Goal: Task Accomplishment & Management: Manage account settings

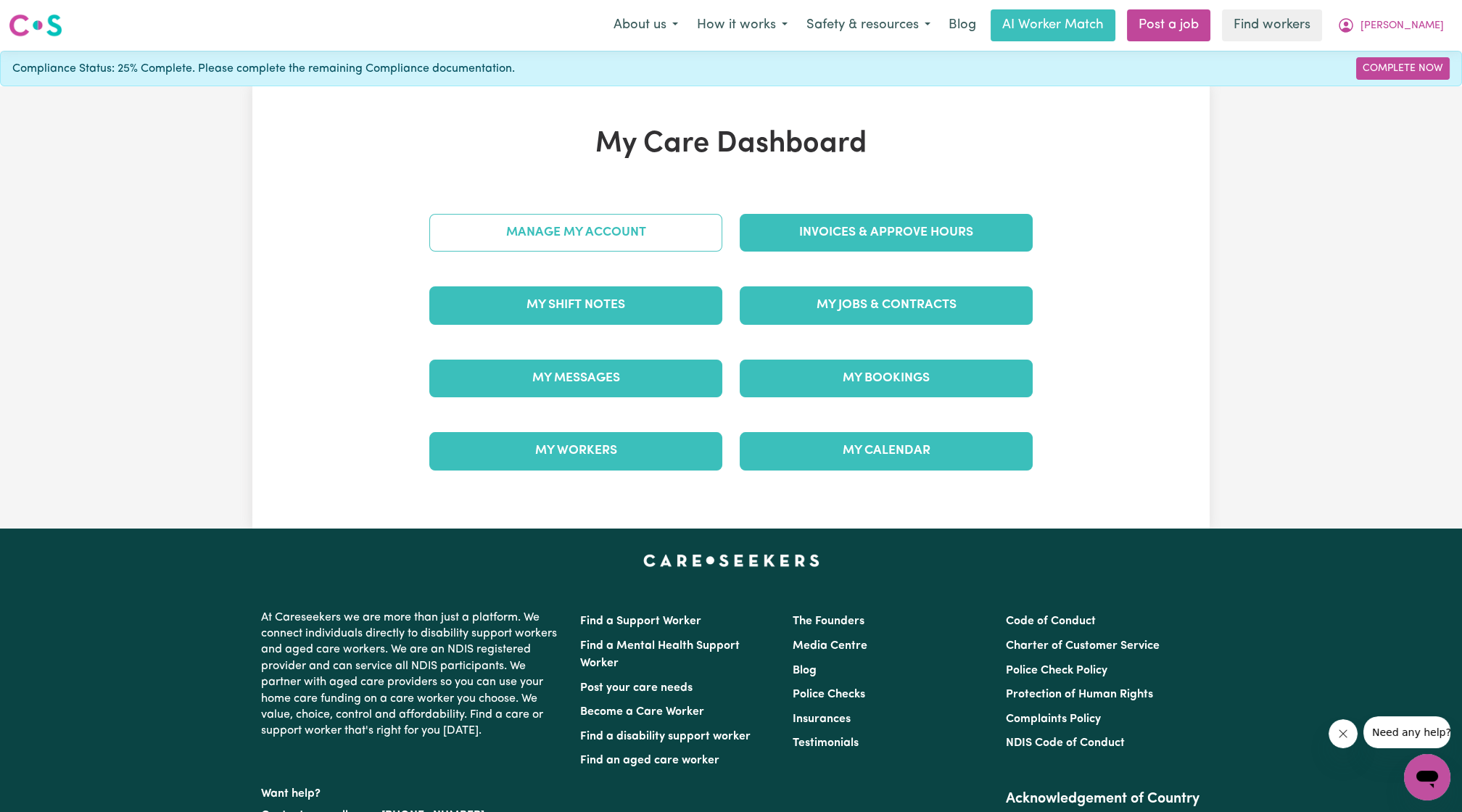
click at [597, 214] on link "Manage My Account" at bounding box center [576, 233] width 293 height 38
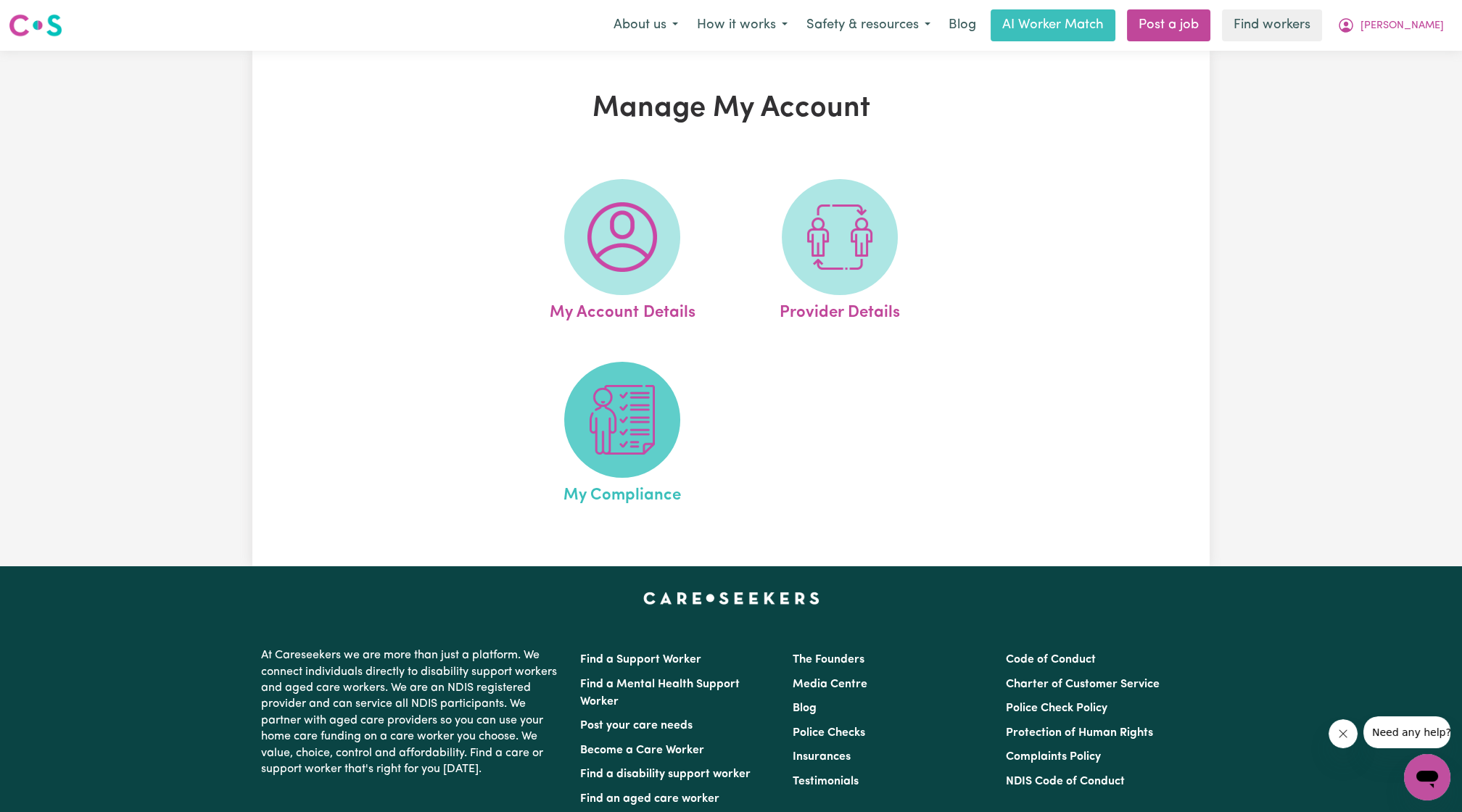
click at [609, 416] on img at bounding box center [622, 419] width 69 height 69
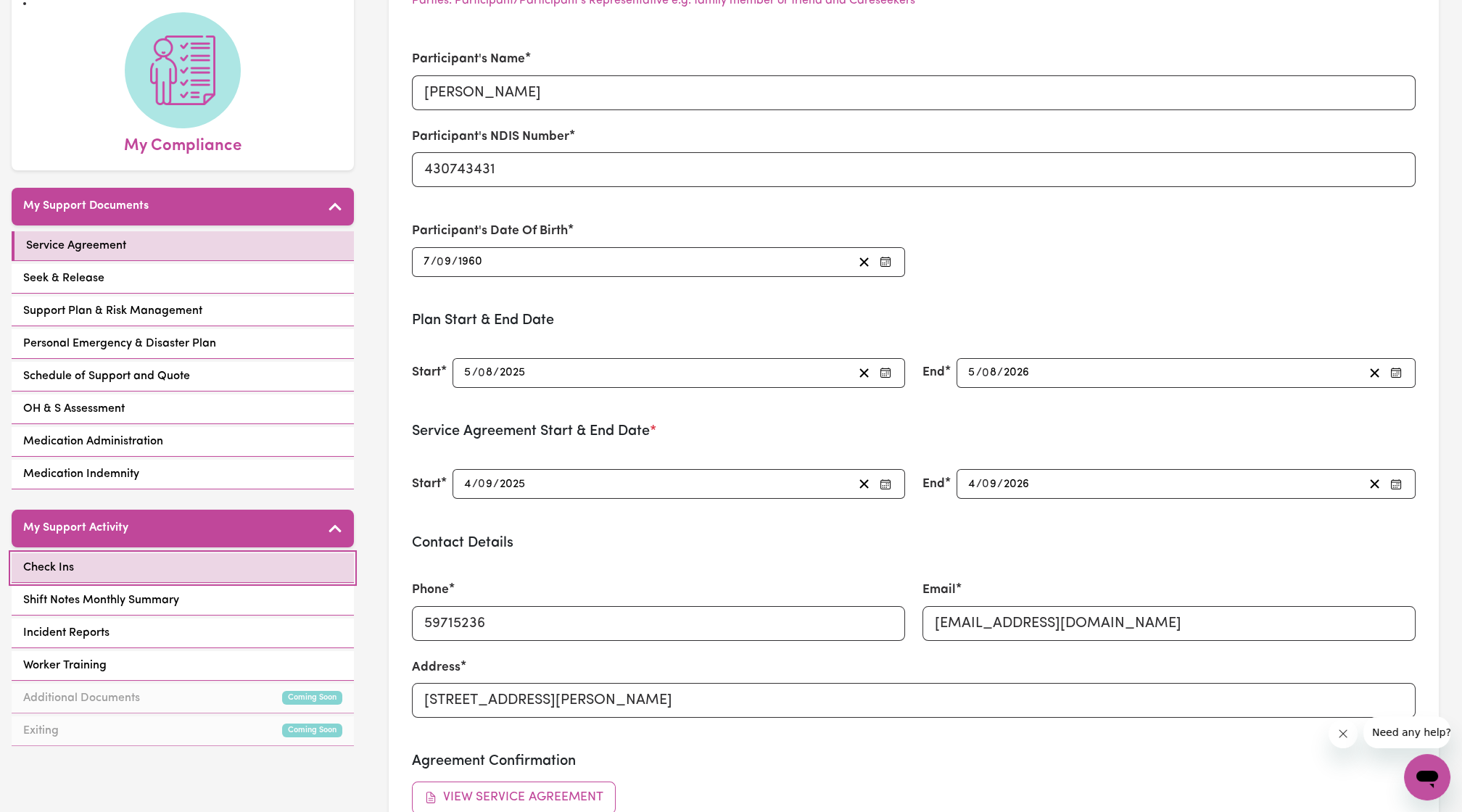
click at [210, 553] on link "Check Ins" at bounding box center [182, 568] width 342 height 29
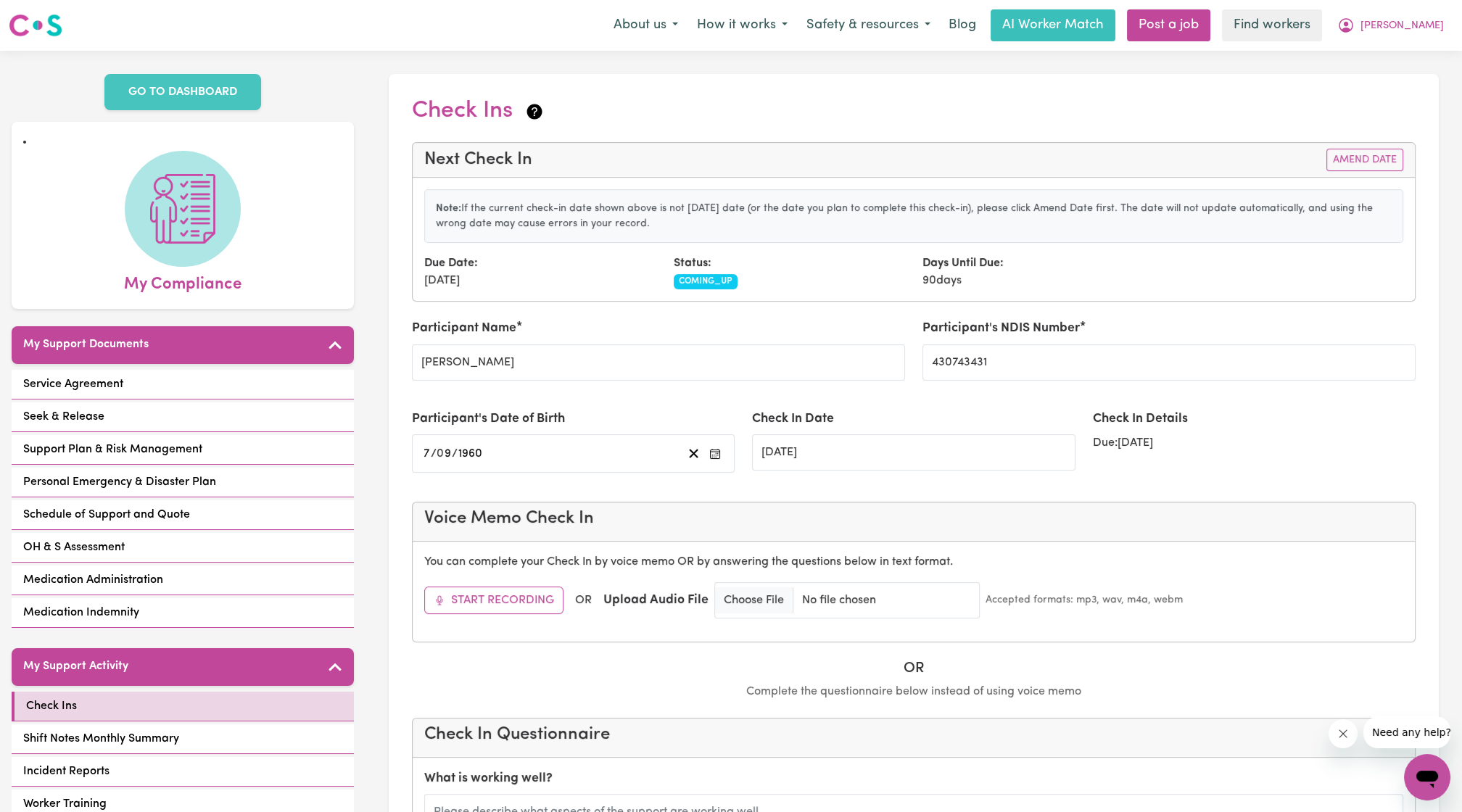
click at [1377, 152] on button "Amend Date" at bounding box center [1364, 160] width 77 height 23
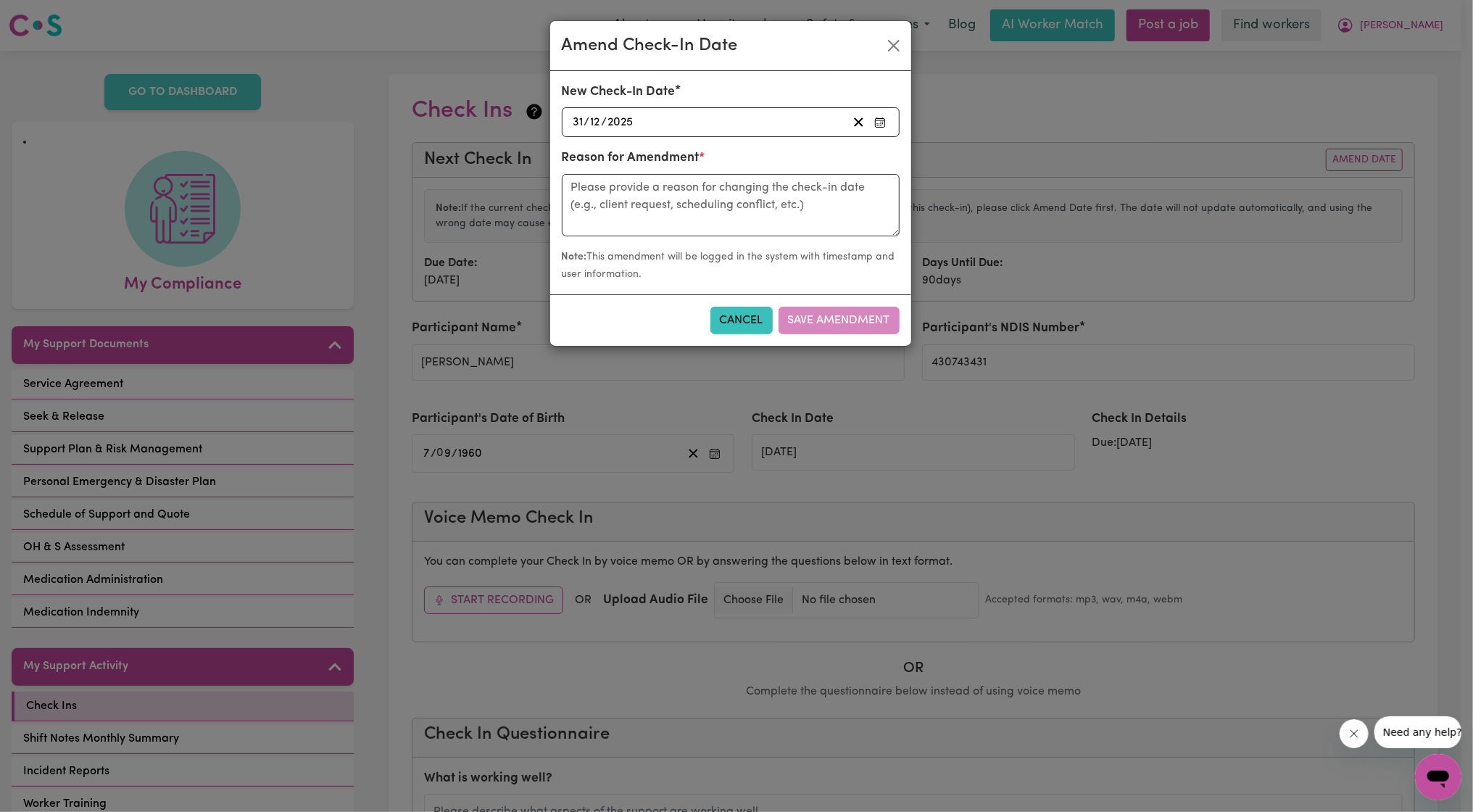
click at [766, 135] on div "2025-12-31 31 / 12 / 2025" at bounding box center [731, 122] width 338 height 29
click at [765, 129] on div "2025-12-31 31 / 12 / 2025" at bounding box center [709, 122] width 276 height 20
click at [767, 125] on div "2025-12-31 31 / 12 / 2025" at bounding box center [709, 122] width 276 height 20
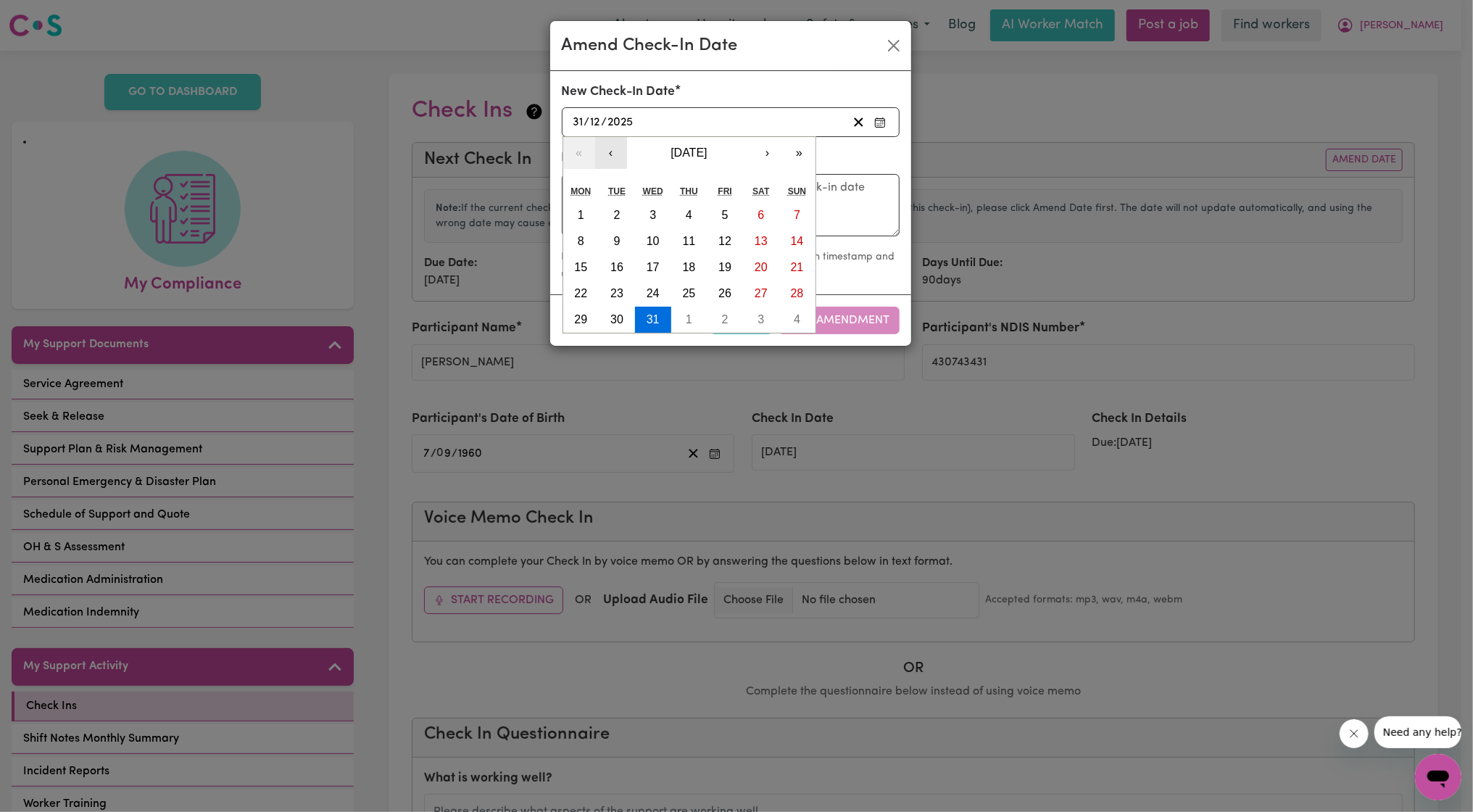
click at [602, 151] on button "‹" at bounding box center [611, 152] width 32 height 32
click at [656, 210] on button "1" at bounding box center [653, 216] width 36 height 26
type input "2025-10-01"
type input "1"
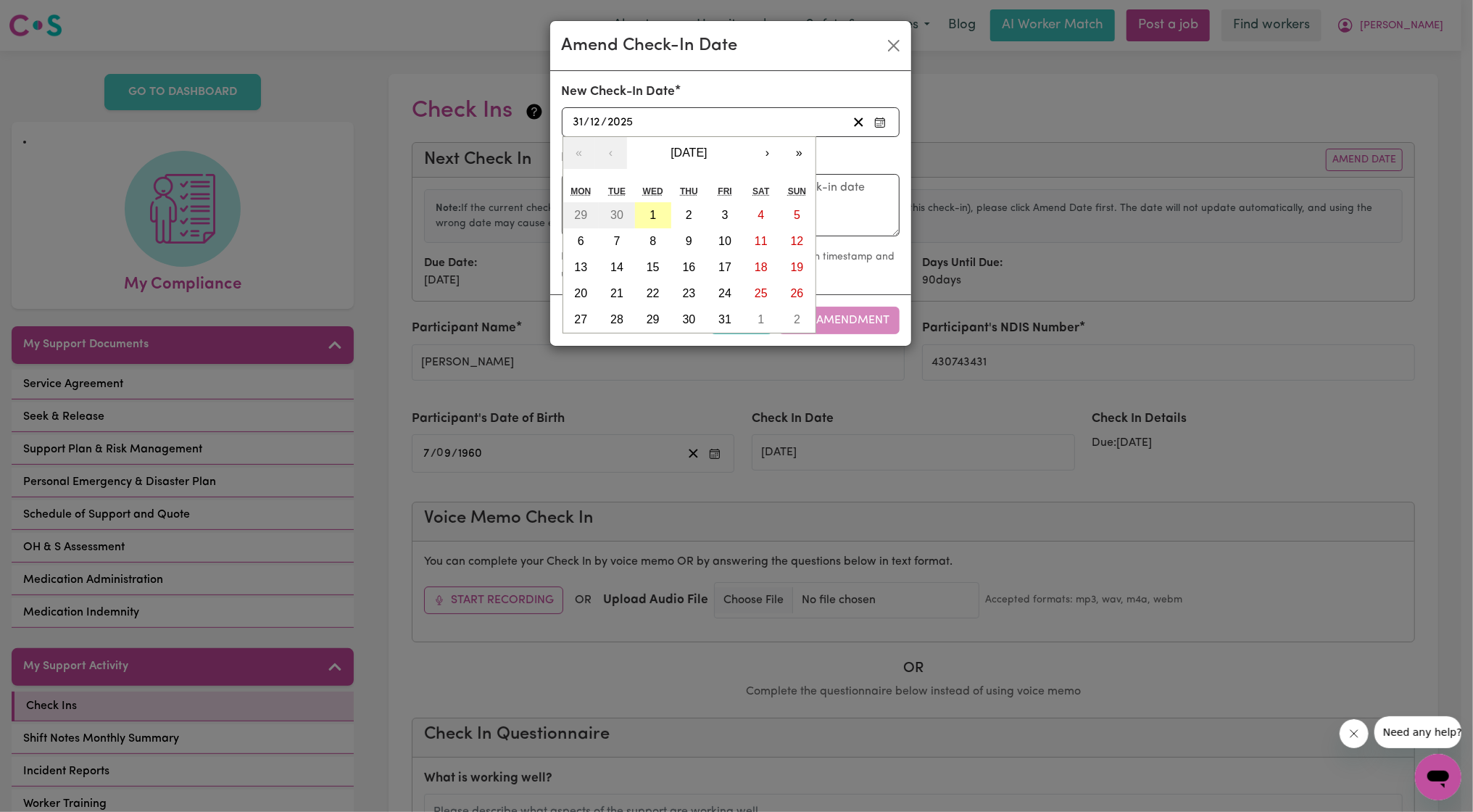
type input "10"
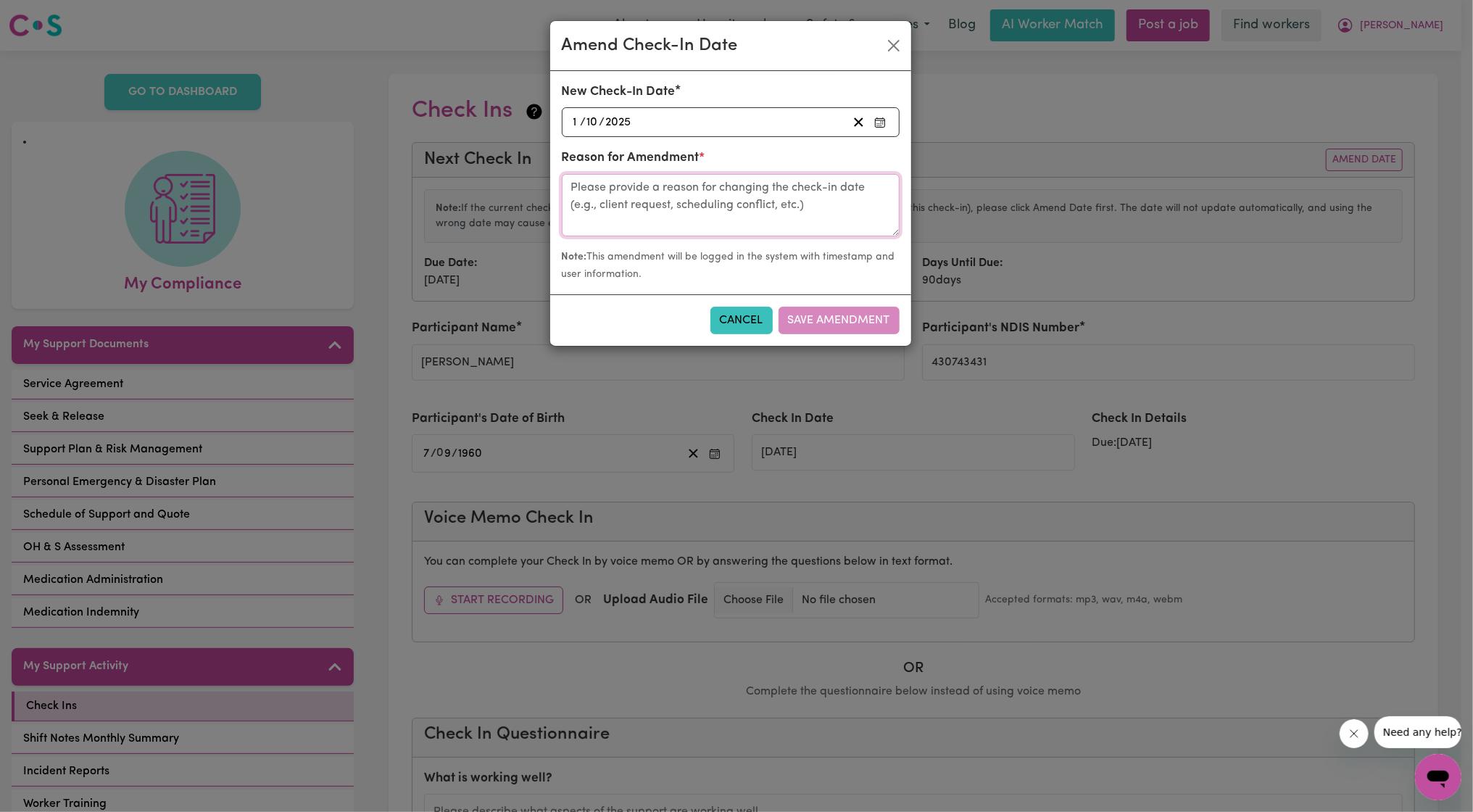
click at [710, 224] on textarea at bounding box center [731, 205] width 338 height 62
type textarea "C"
type textarea "Chat with Dilmi"
click at [856, 324] on button "Save Amendment" at bounding box center [839, 320] width 121 height 28
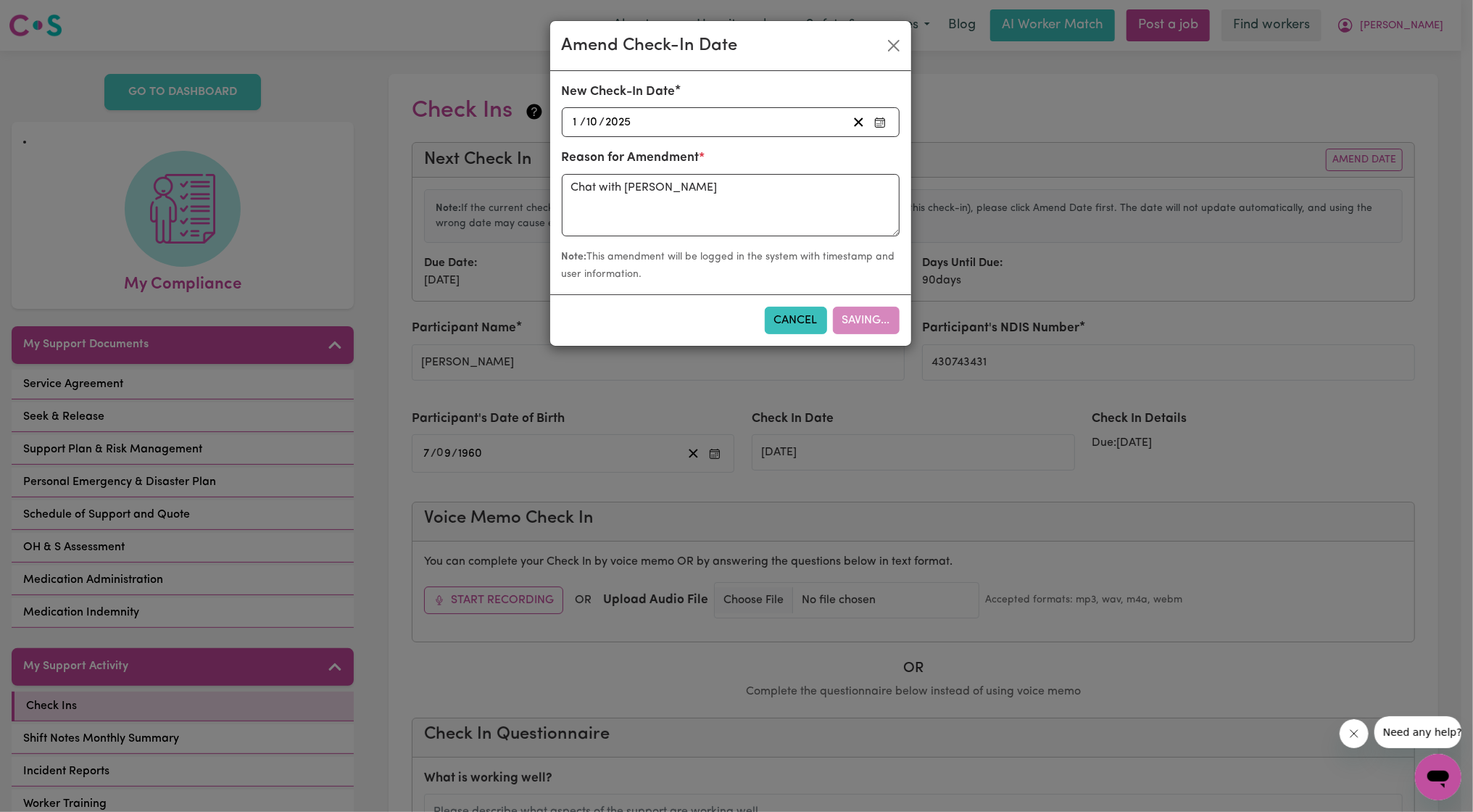
type input "[DATE]"
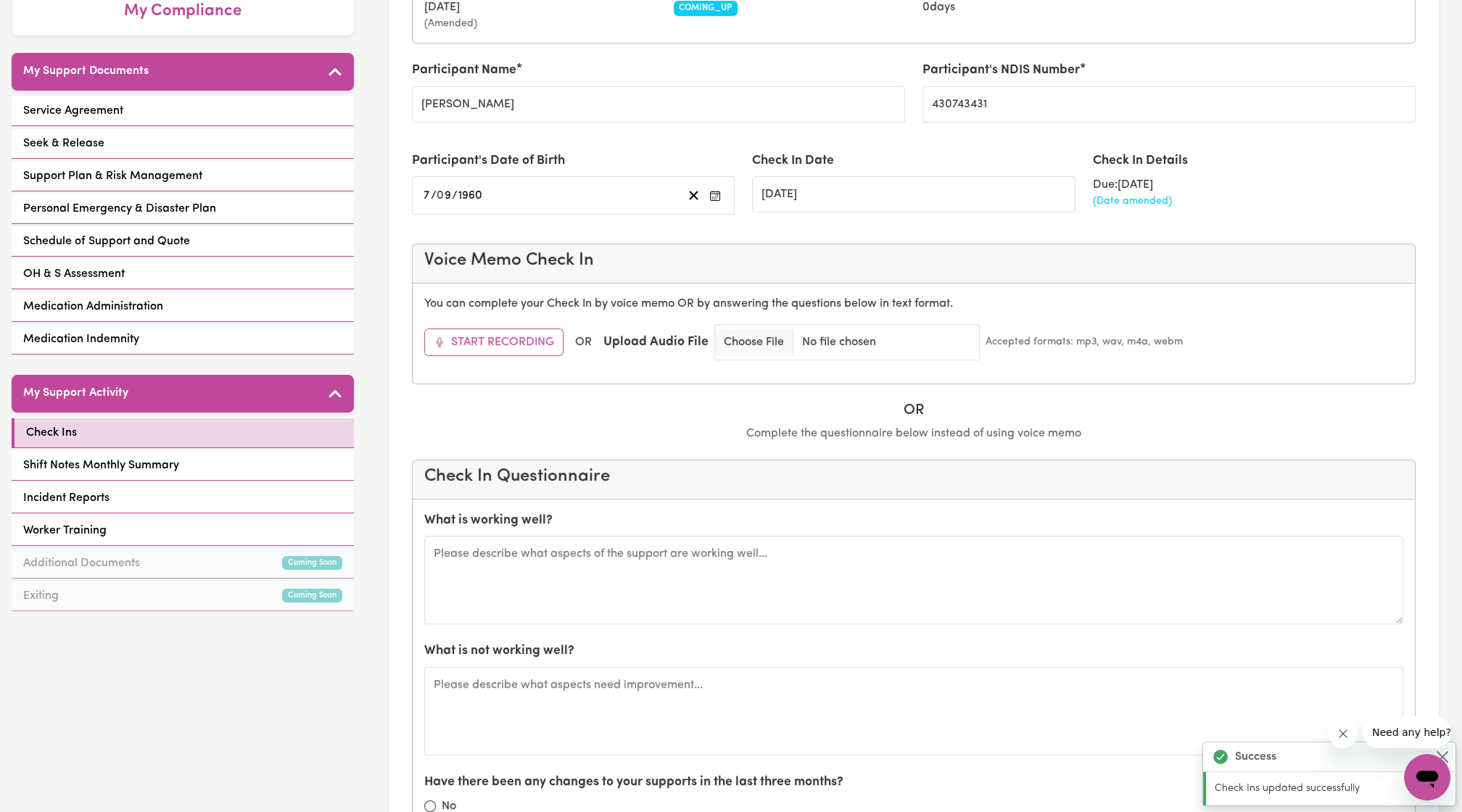
scroll to position [274, 0]
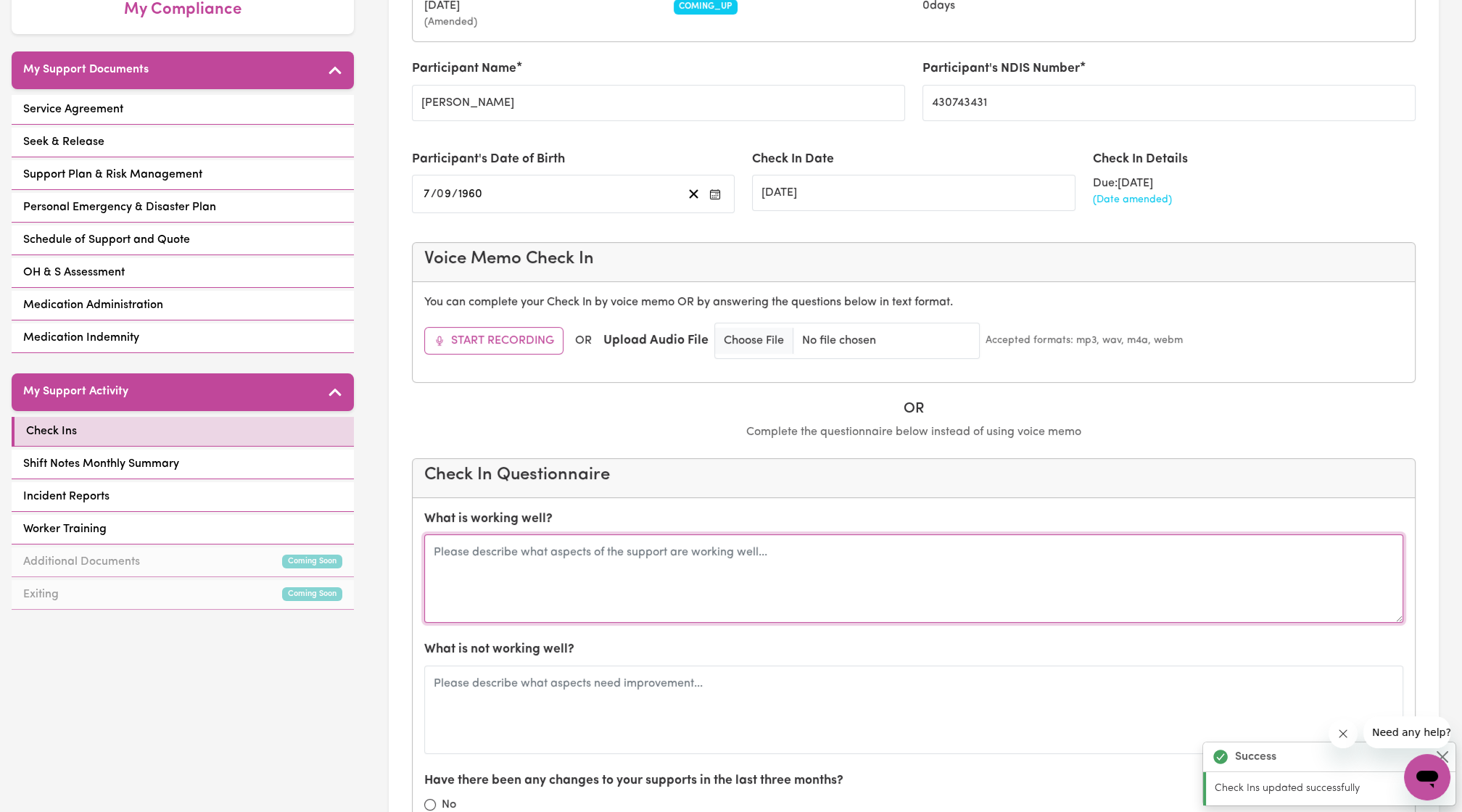
click at [687, 574] on textarea at bounding box center [914, 578] width 979 height 88
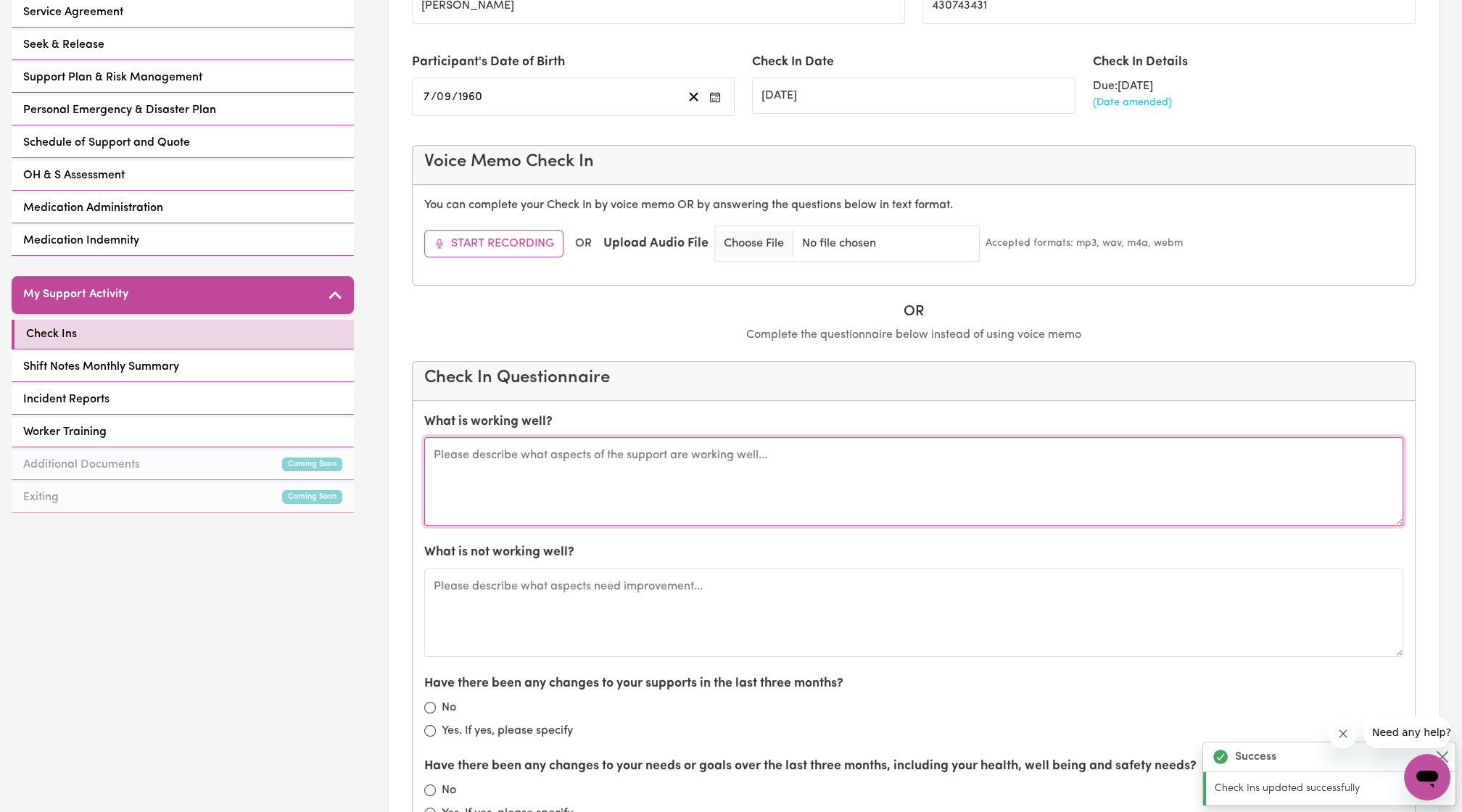
scroll to position [371, 0]
click at [663, 486] on textarea at bounding box center [914, 482] width 979 height 88
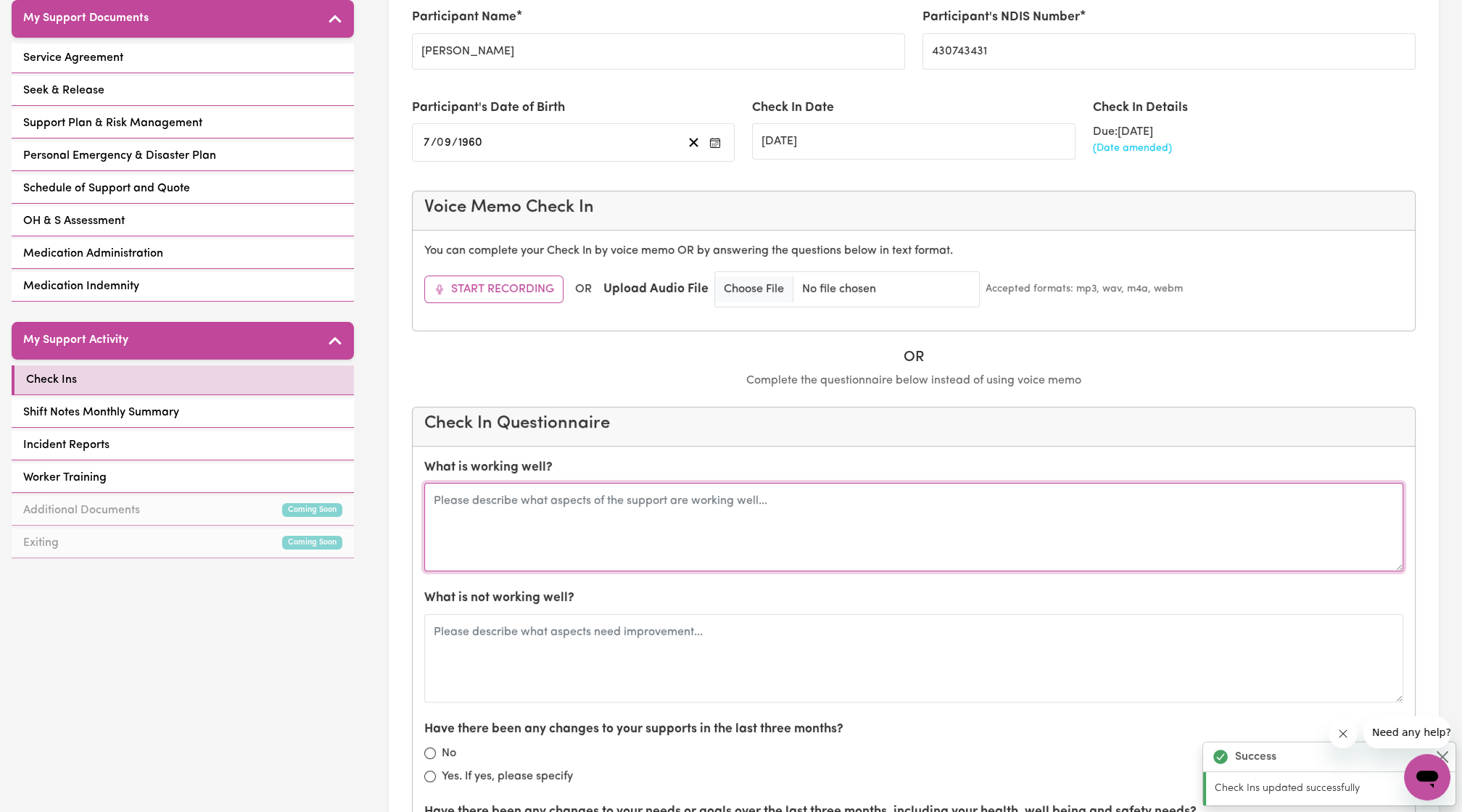
scroll to position [325, 0]
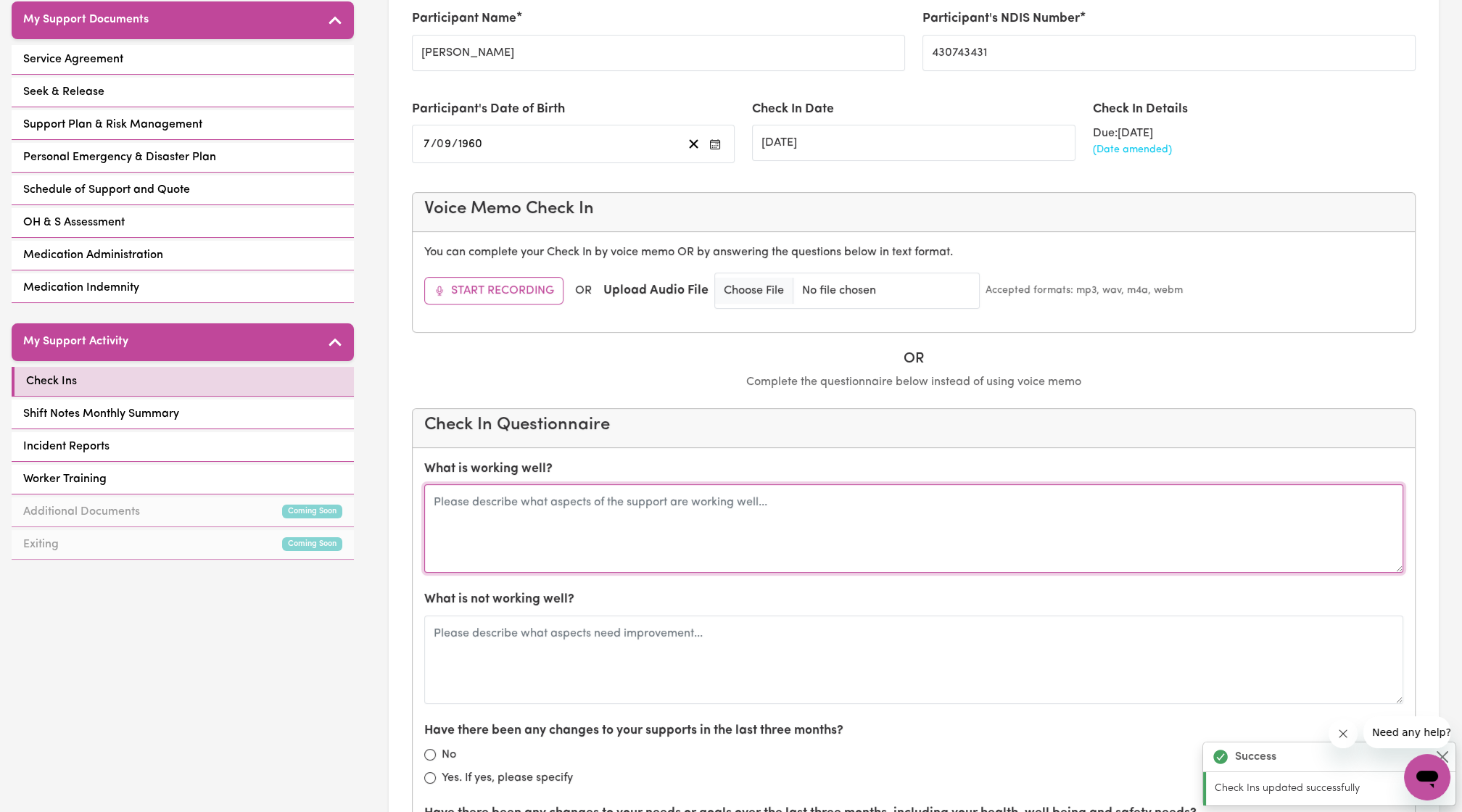
click at [657, 487] on textarea at bounding box center [914, 528] width 979 height 88
click at [633, 512] on textarea at bounding box center [914, 528] width 979 height 88
click at [644, 522] on textarea at bounding box center [914, 528] width 979 height 88
click at [607, 522] on textarea at bounding box center [914, 528] width 979 height 88
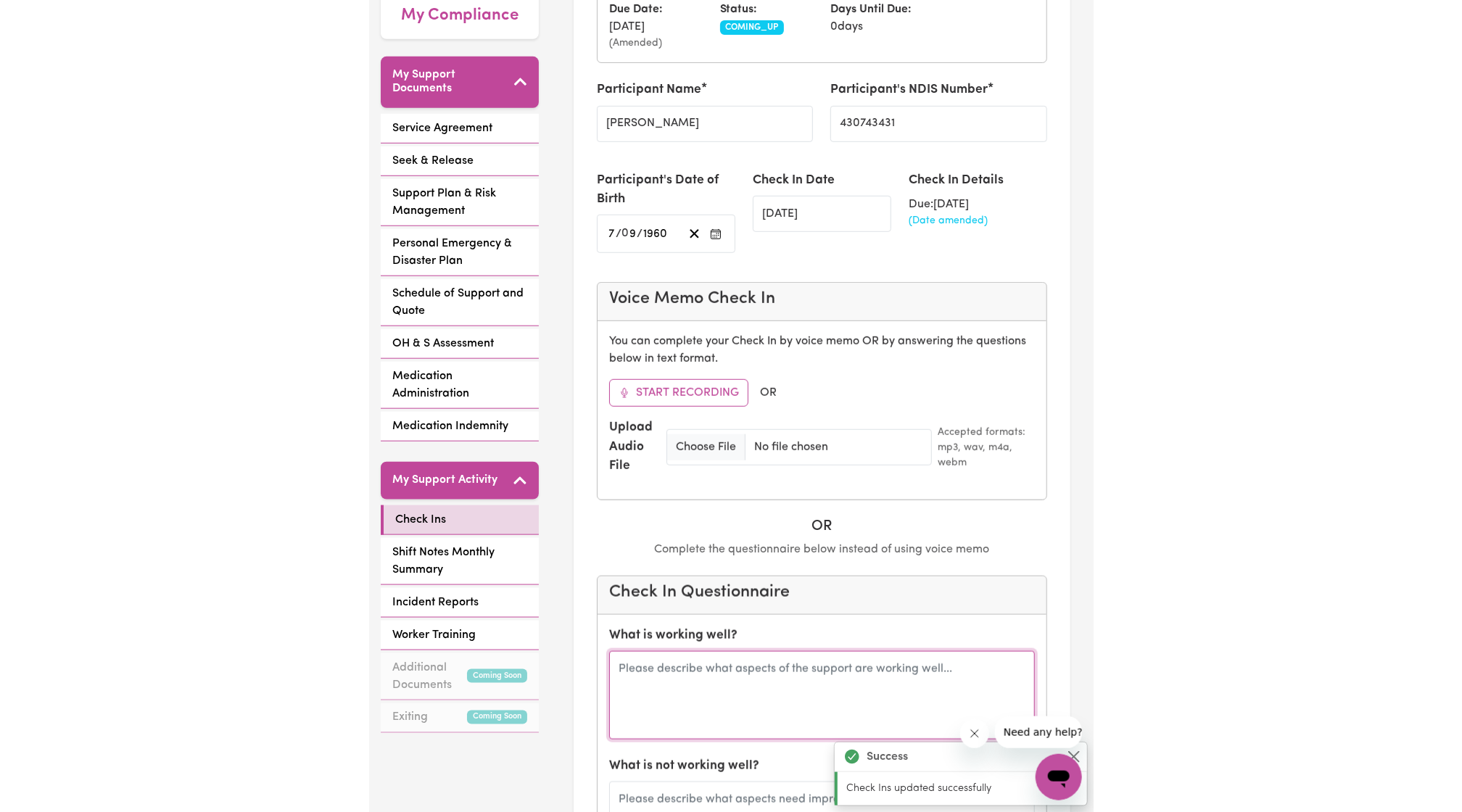
scroll to position [269, 0]
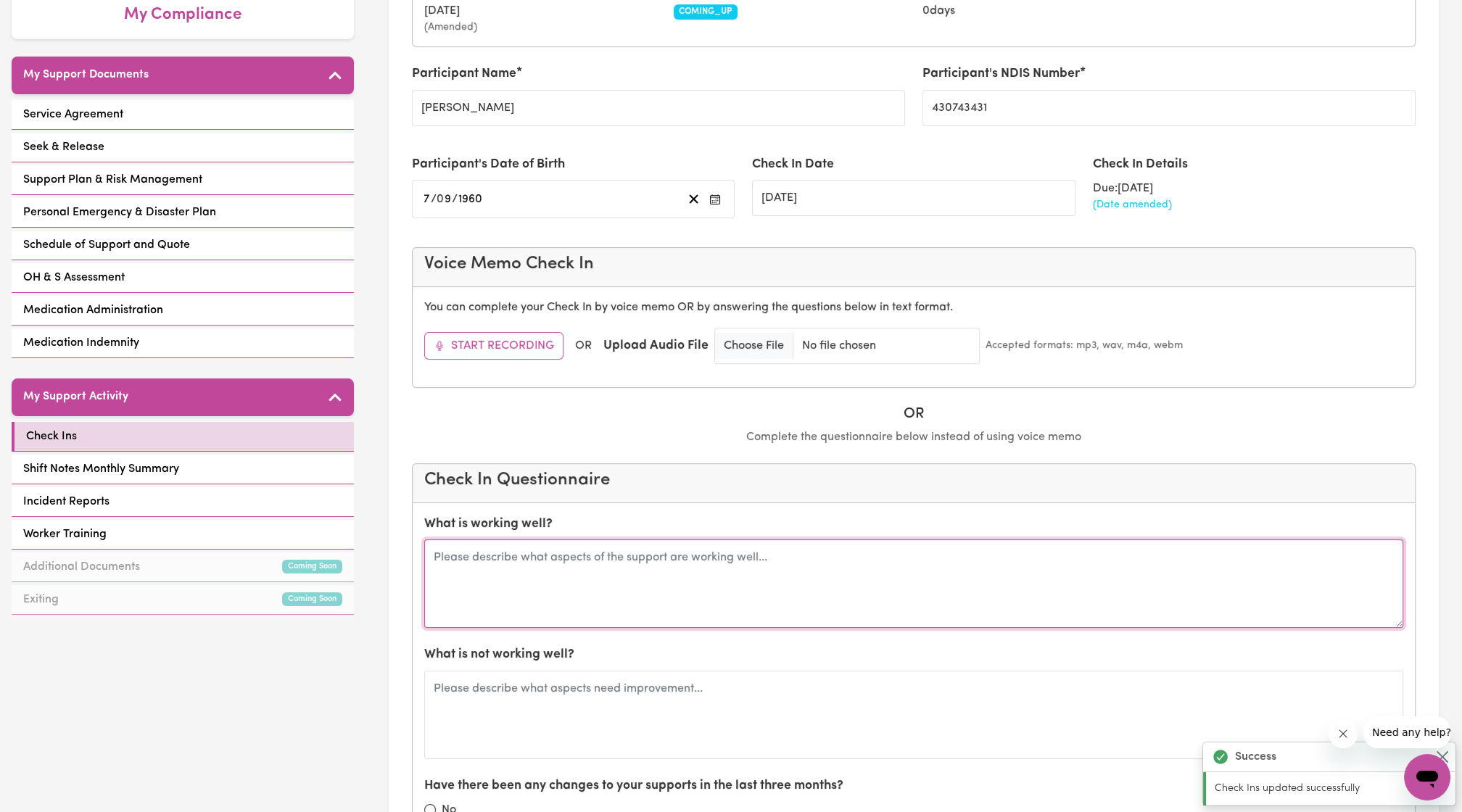
click at [560, 570] on textarea at bounding box center [914, 583] width 979 height 88
type textarea "P"
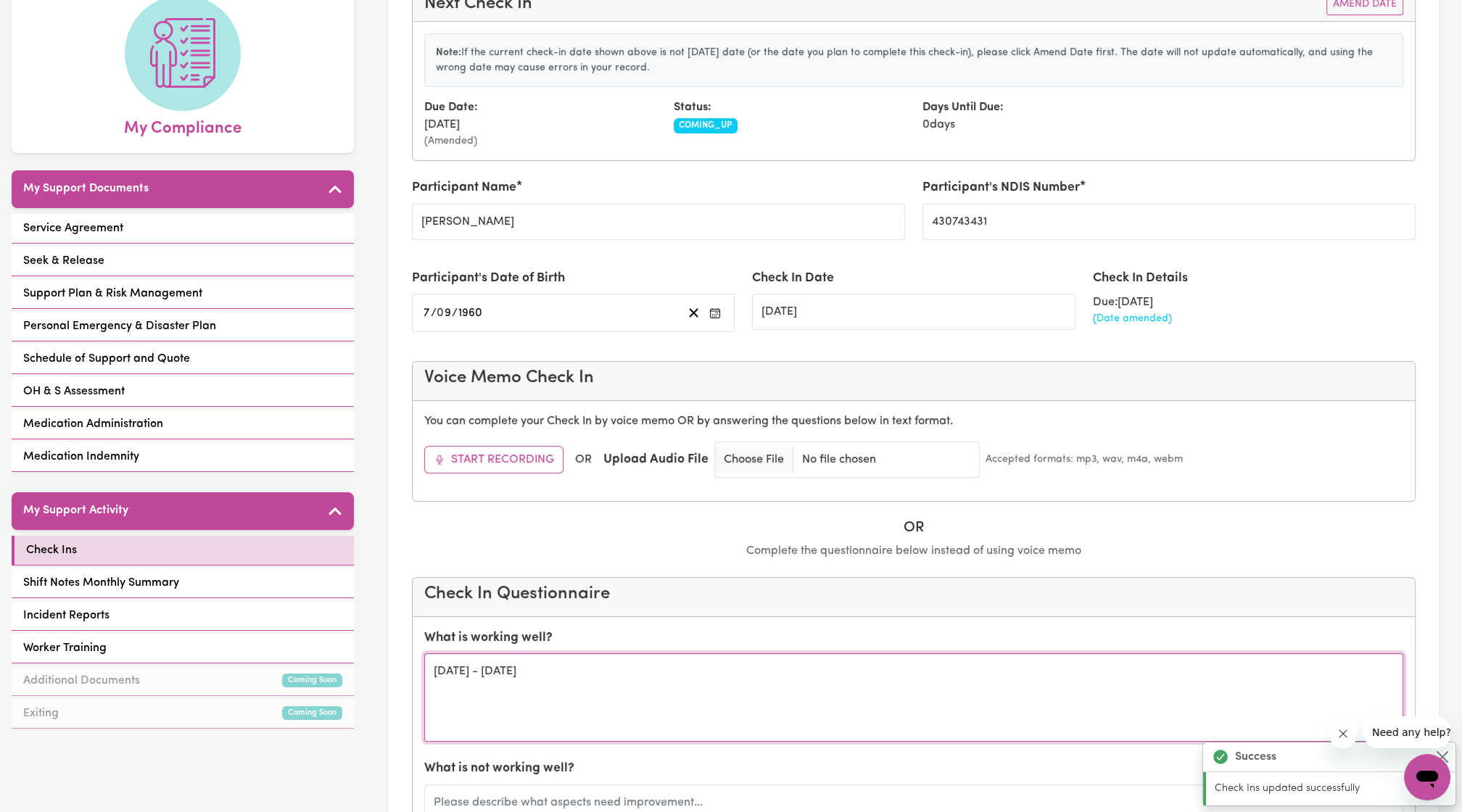
scroll to position [156, 0]
click at [609, 689] on textarea "8th aug 2025 - 4 august 2026" at bounding box center [914, 697] width 979 height 88
click at [434, 661] on textarea "8th aug 2025 - 4 august 2026" at bounding box center [914, 697] width 979 height 88
click at [534, 662] on textarea "New plan - 8th aug 2025 - 4 august 2026" at bounding box center [914, 697] width 979 height 88
click at [518, 668] on textarea "New plan - 8th august 2025 - 4 august 2026" at bounding box center [914, 697] width 979 height 88
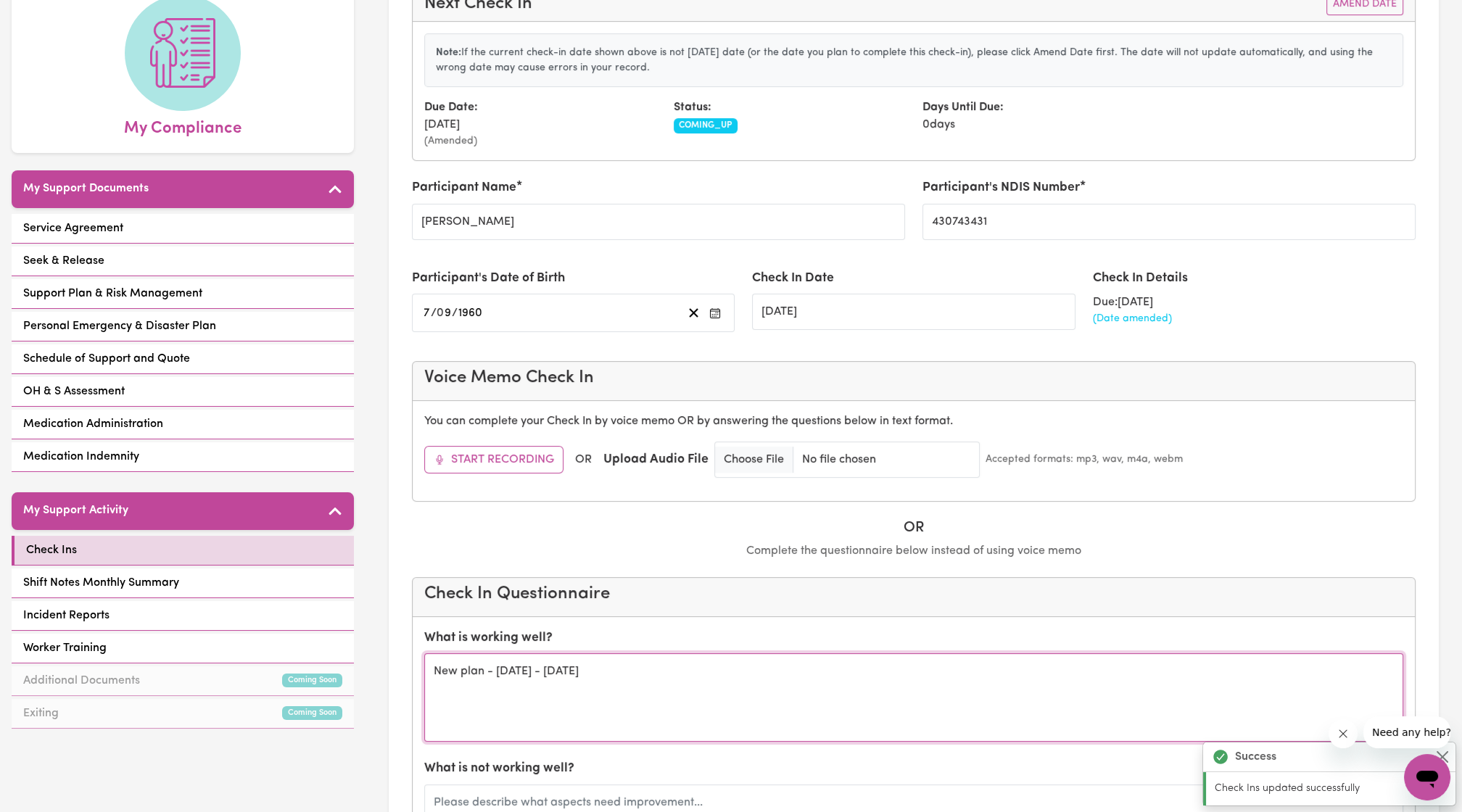
click at [607, 667] on textarea "New plan - 8th August 2025 - 4 august 2026" at bounding box center [914, 697] width 979 height 88
click at [707, 685] on textarea "New plan - 8th August 2025 - 4 August 2026" at bounding box center [914, 697] width 979 height 88
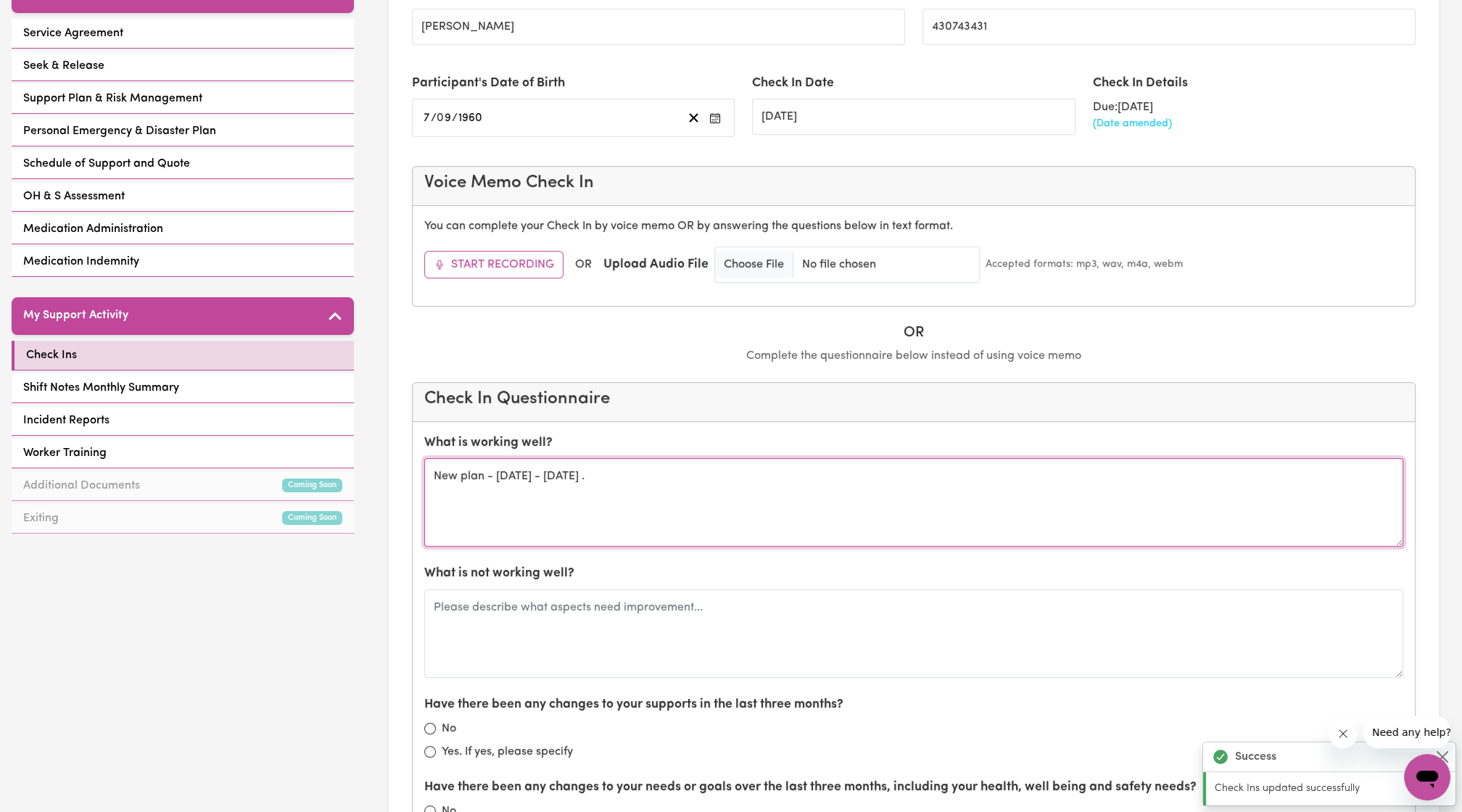
scroll to position [350, 0]
drag, startPoint x: 782, startPoint y: 509, endPoint x: 452, endPoint y: 82, distance: 539.7
click at [659, 446] on div "What is working well? New plan - 8th August 2025 - 4 August 2026 ." at bounding box center [914, 490] width 979 height 113
click at [499, 505] on textarea "New plan - 8th August 2025 - 4 August 2026 ." at bounding box center [914, 503] width 979 height 88
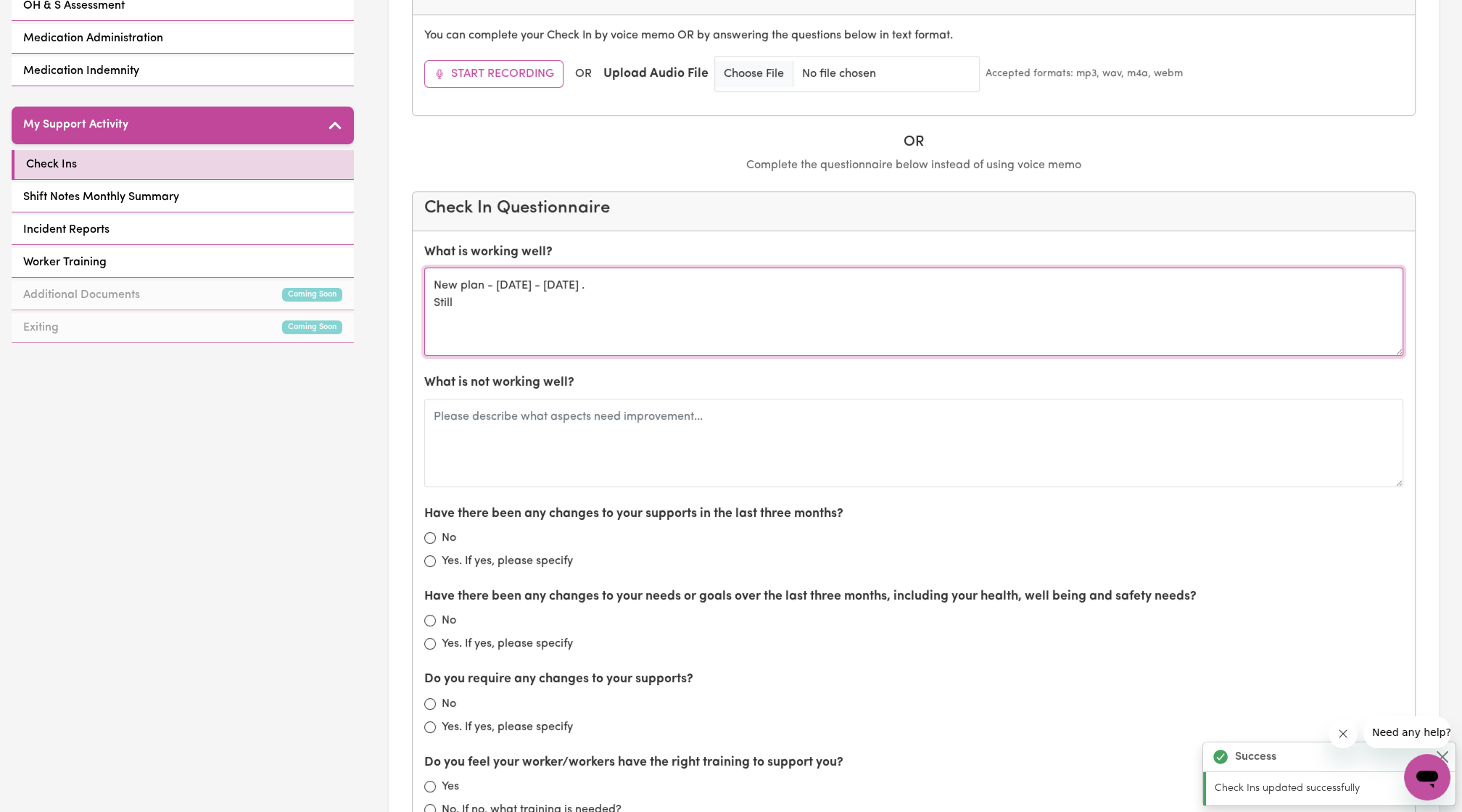
scroll to position [540, 0]
click at [526, 318] on textarea "New plan - 8th August 2025 - 4 August 2026 . Still" at bounding box center [914, 313] width 979 height 88
type textarea "New plan - 8th August 2025 - 4 August 2026 . Still happy with Debra"
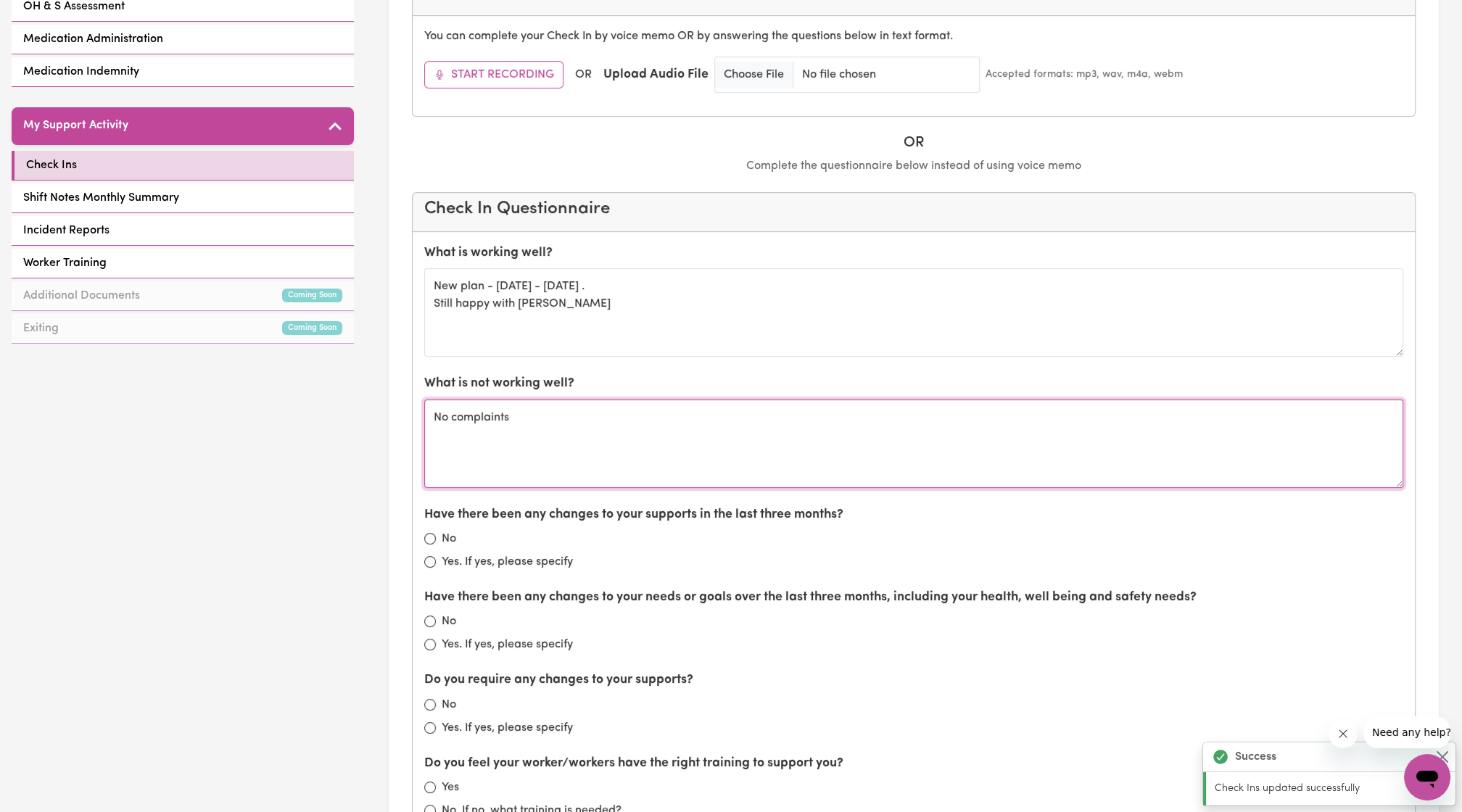
type textarea "No complaints"
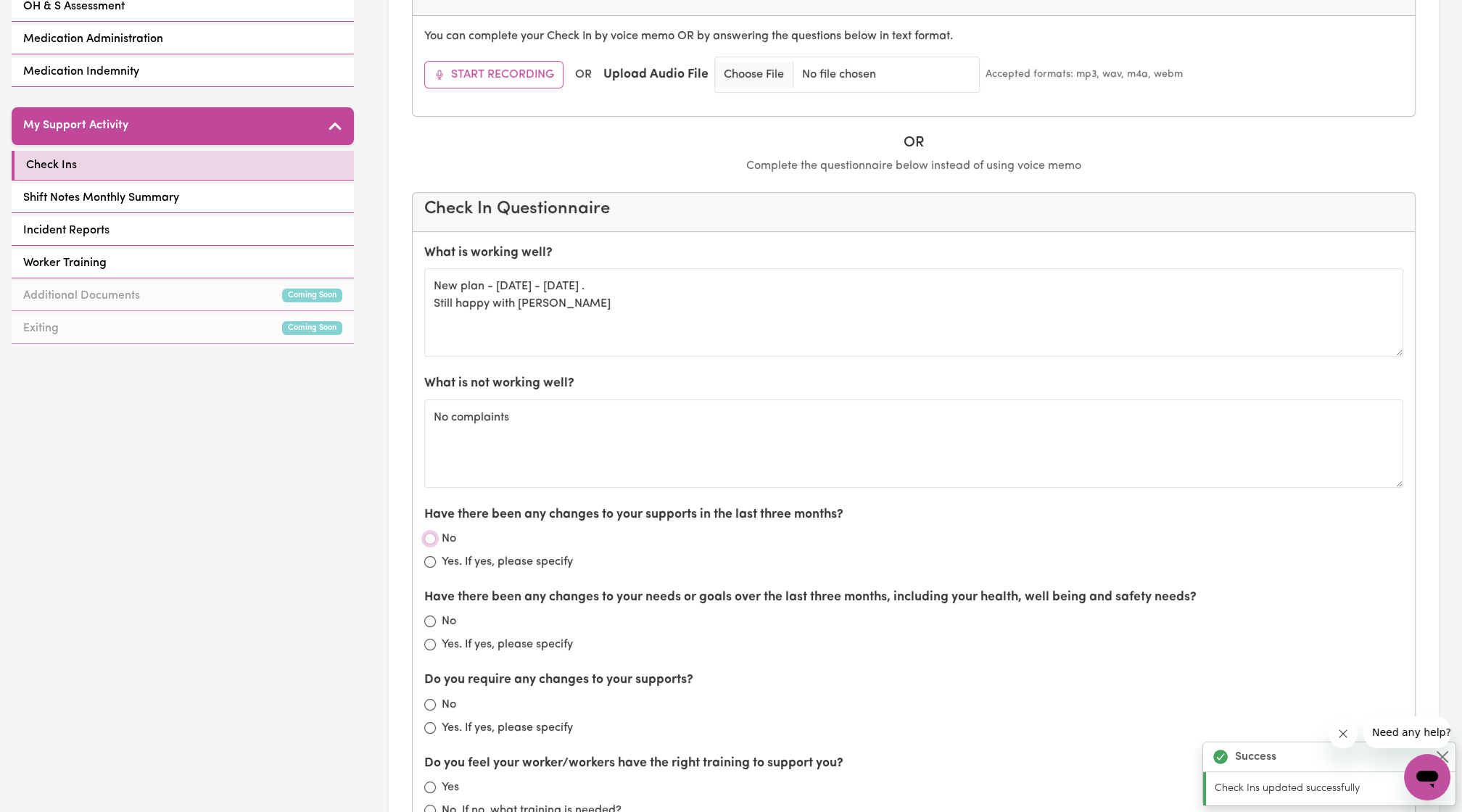
click at [434, 532] on input "No" at bounding box center [430, 538] width 11 height 11
radio input "true"
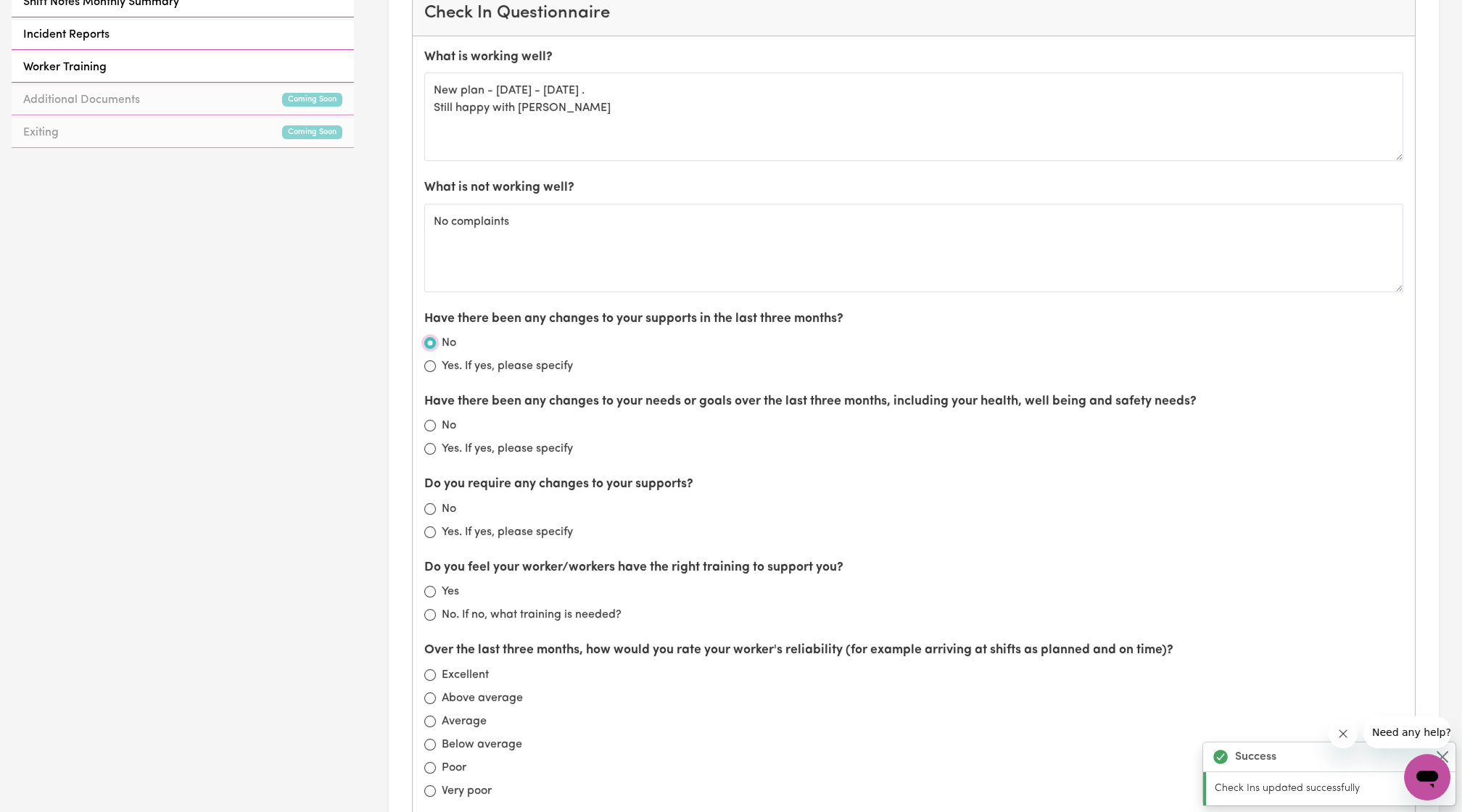
scroll to position [736, 0]
click at [435, 417] on div "No" at bounding box center [914, 426] width 979 height 17
click at [425, 420] on input "No" at bounding box center [430, 425] width 11 height 11
radio input "true"
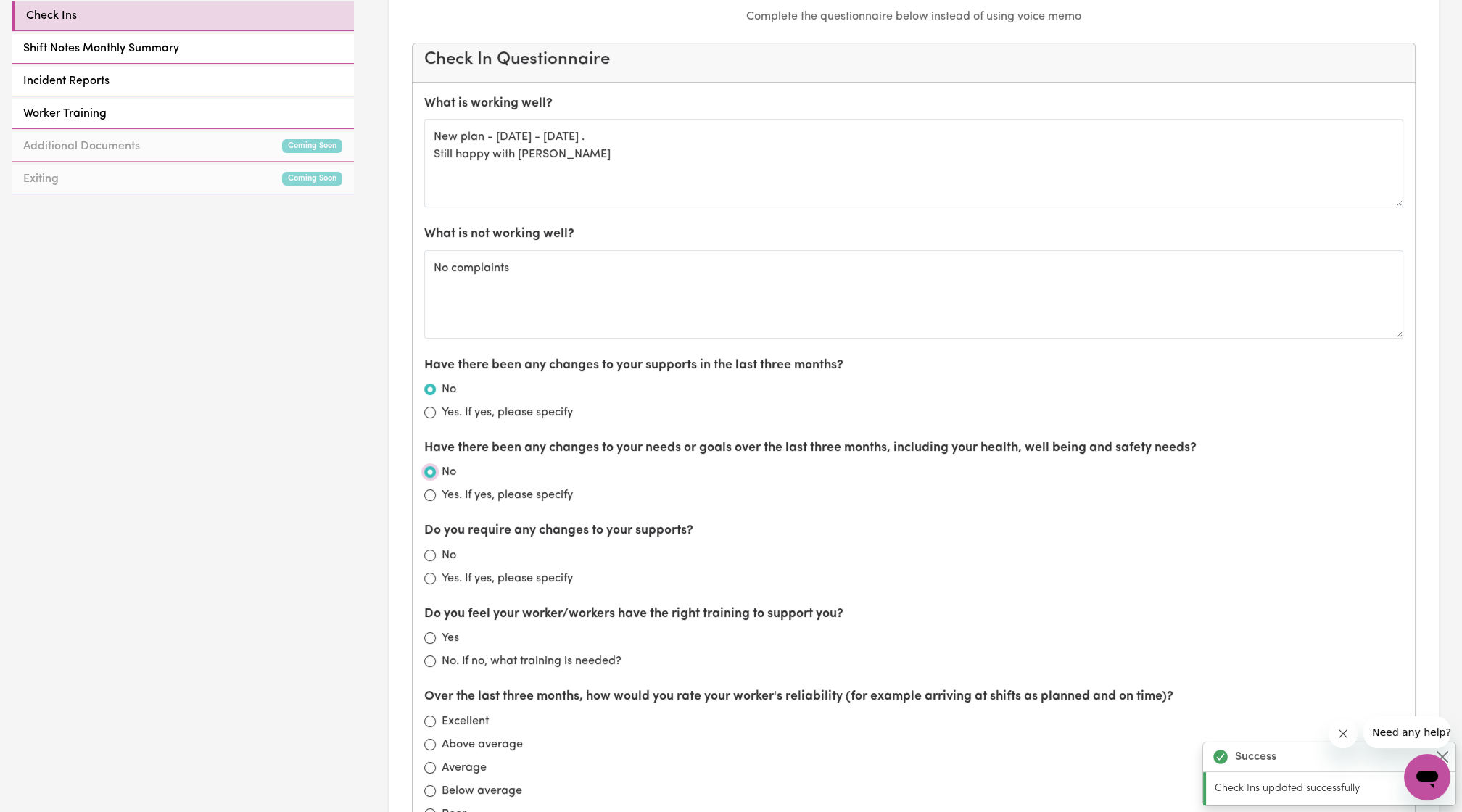
scroll to position [764, 0]
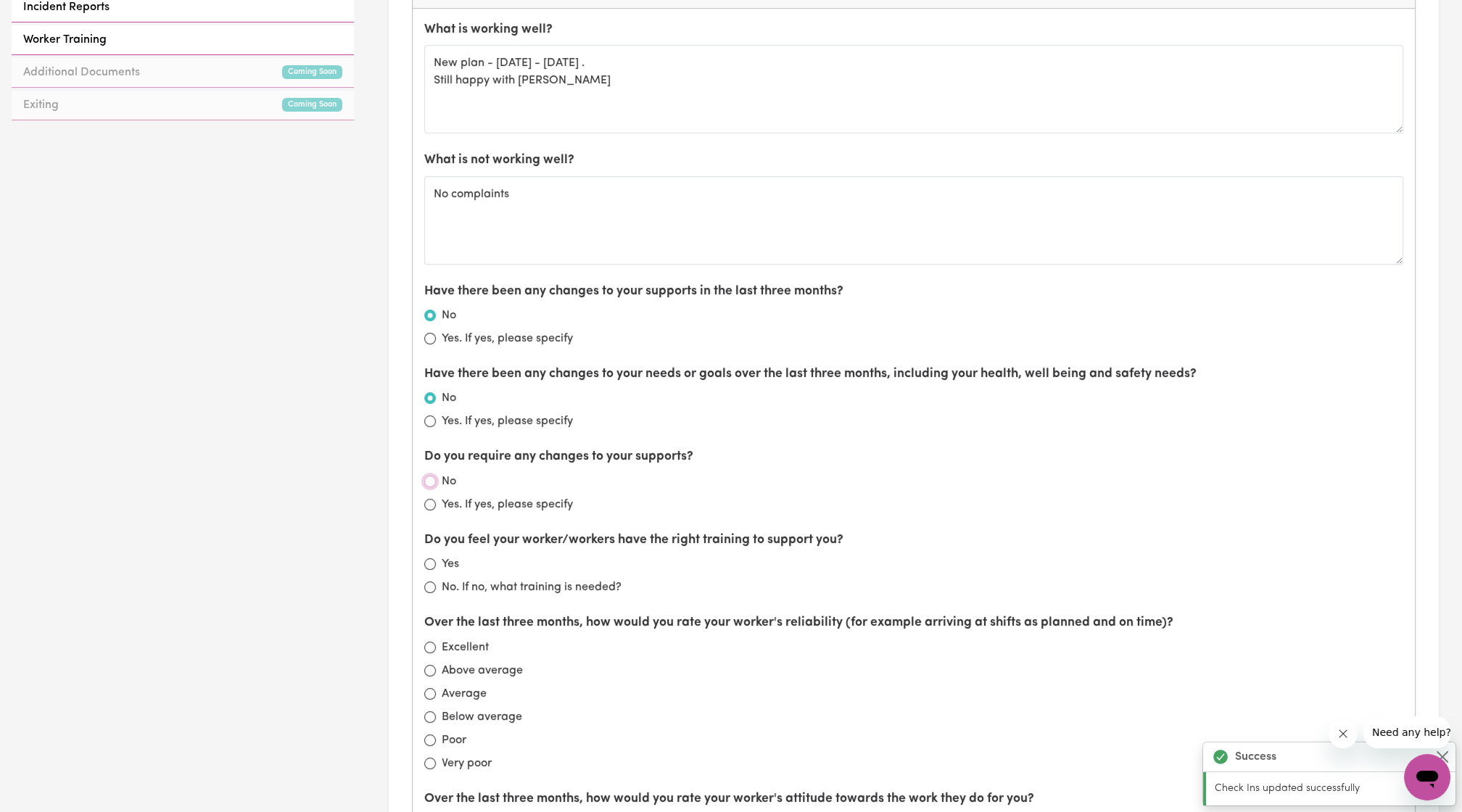
click at [430, 475] on input "No" at bounding box center [430, 480] width 11 height 11
radio input "true"
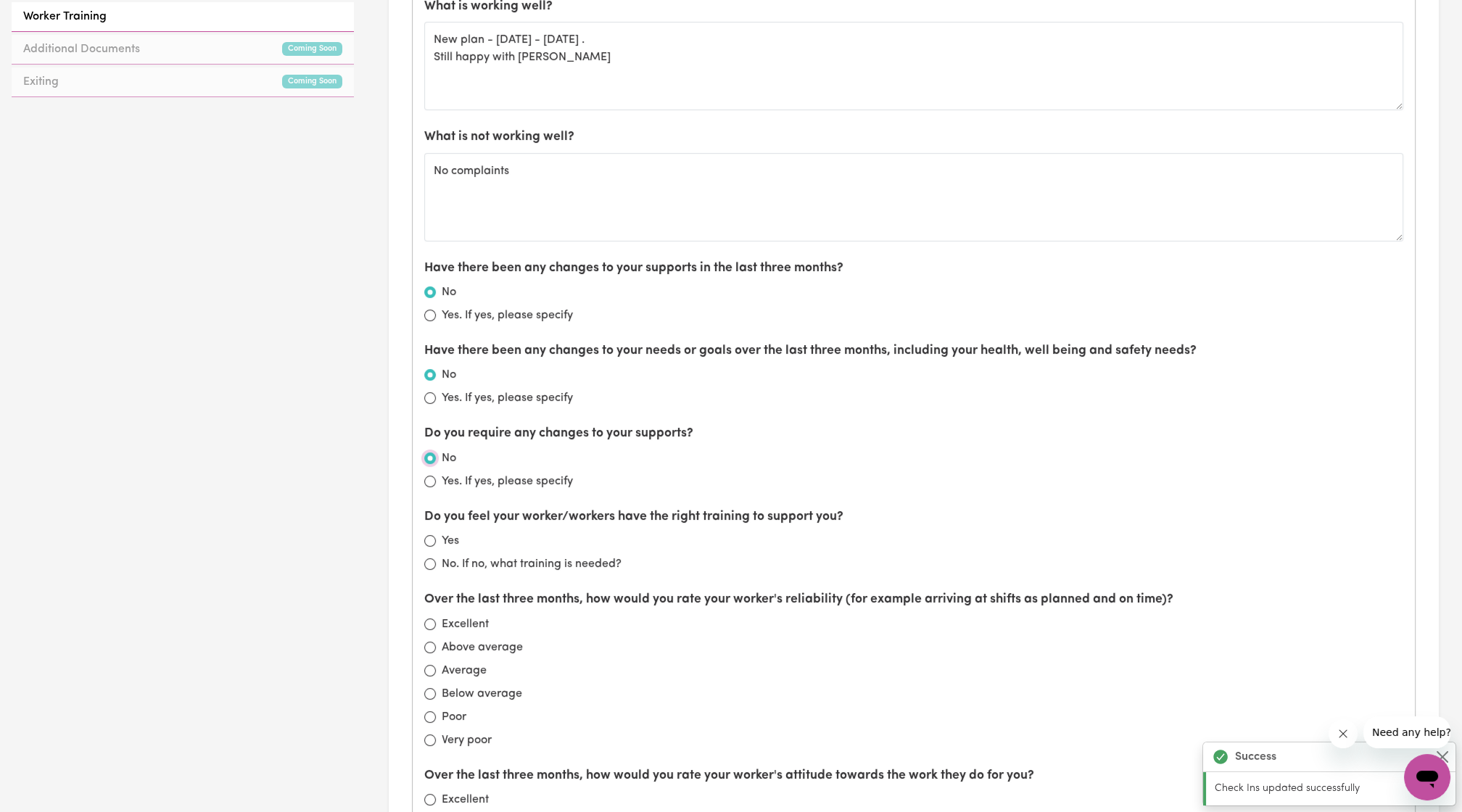
scroll to position [797, 0]
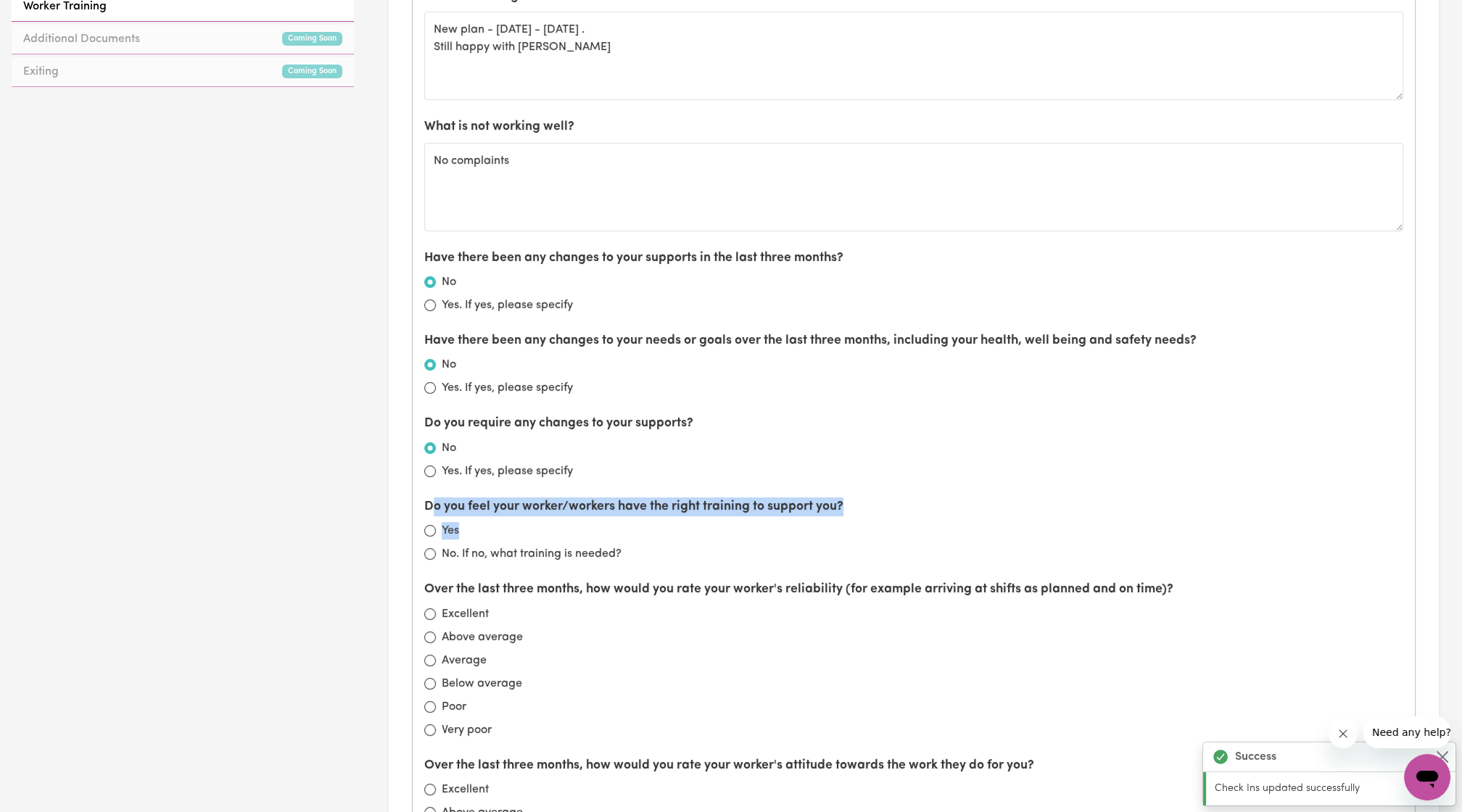
drag, startPoint x: 430, startPoint y: 508, endPoint x: 479, endPoint y: 519, distance: 50.2
click at [479, 519] on div "Do you feel your worker/workers have the right training to support you? Yes No.…" at bounding box center [914, 529] width 979 height 65
click at [479, 522] on div "Yes" at bounding box center [914, 531] width 979 height 17
click at [435, 522] on div "Yes" at bounding box center [914, 531] width 979 height 17
click at [430, 525] on input "Yes" at bounding box center [430, 530] width 11 height 11
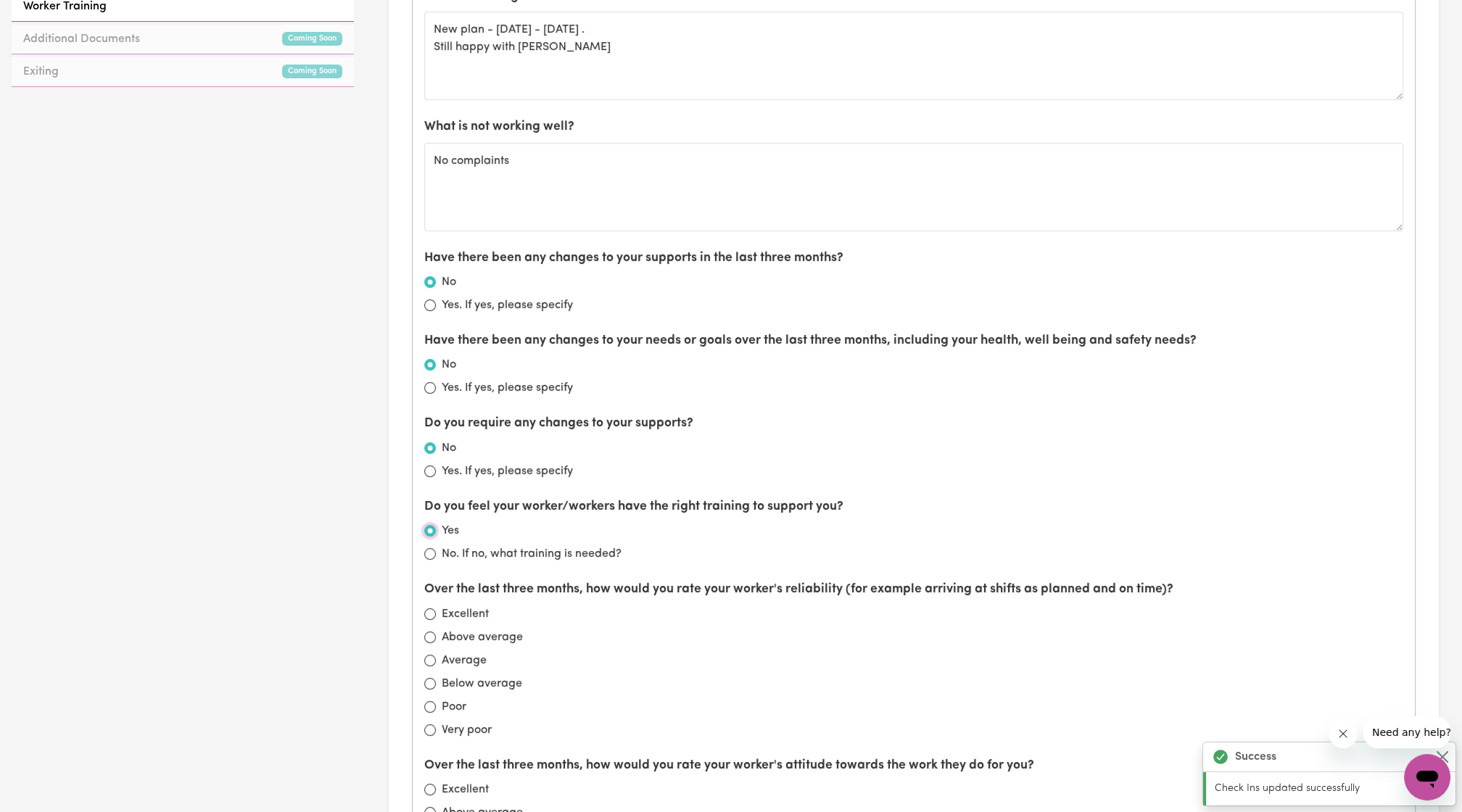
radio input "true"
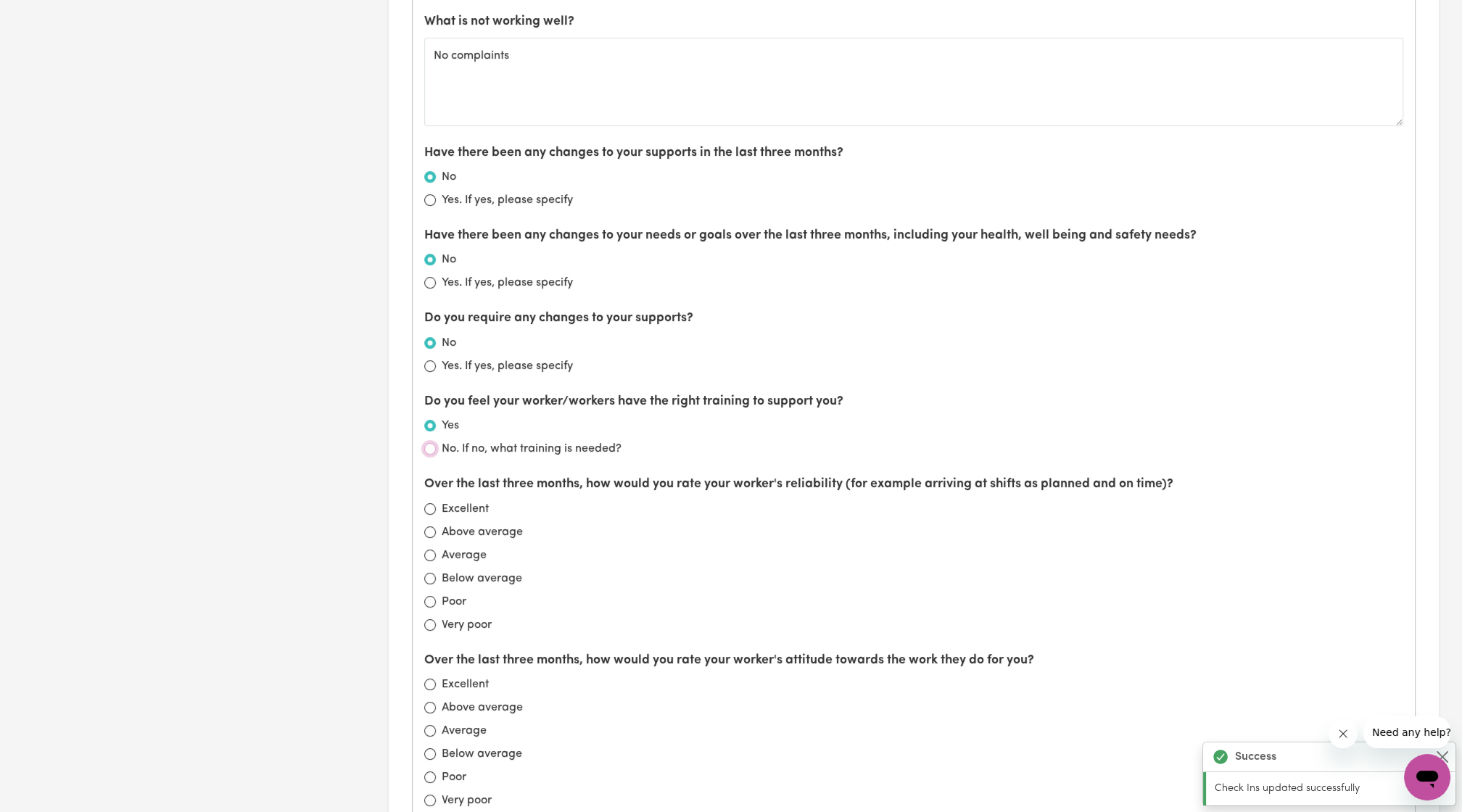
click at [429, 442] on input "No. If no, what training is needed?" at bounding box center [430, 448] width 11 height 11
radio input "true"
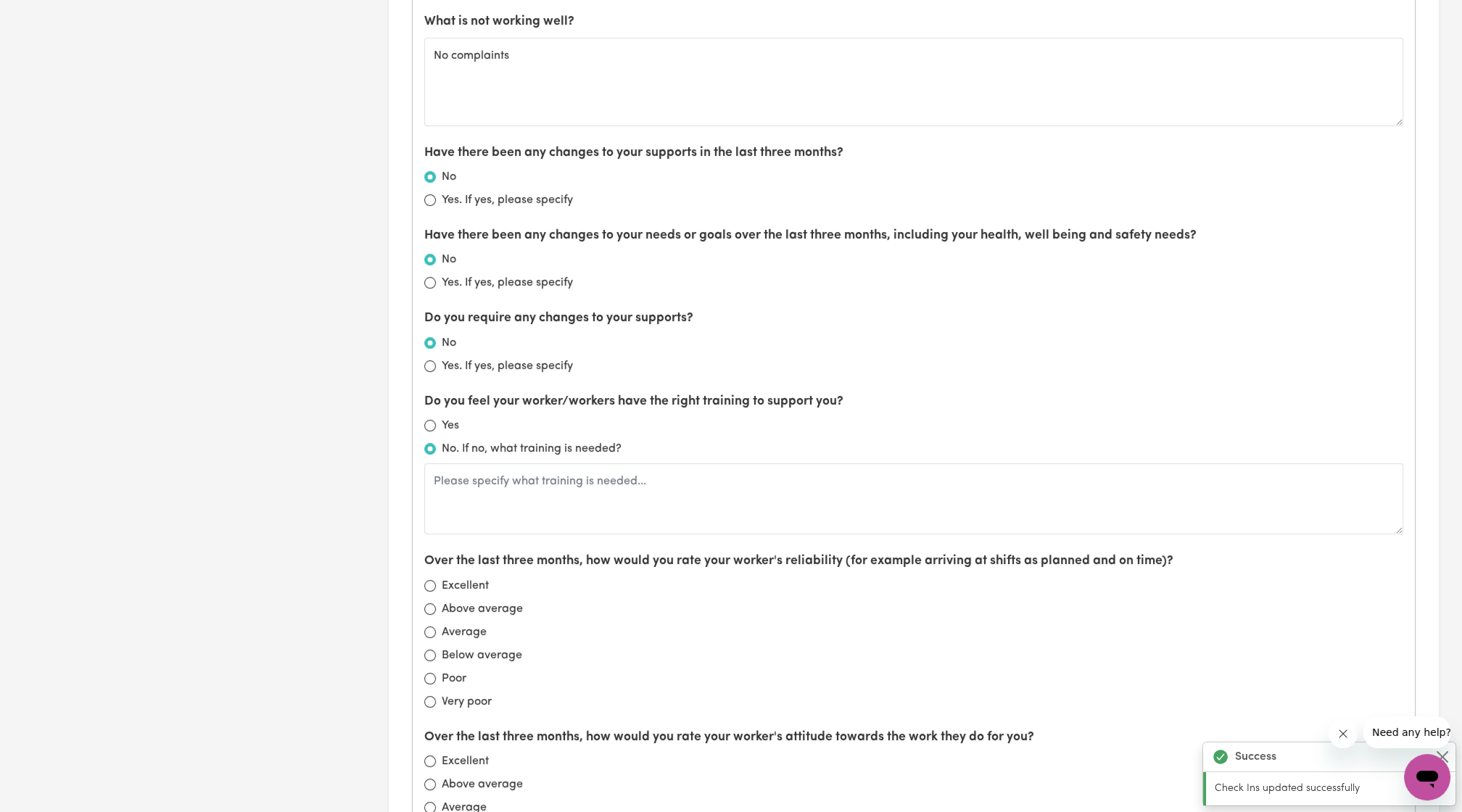
click at [429, 408] on div "Do you feel your worker/workers have the right training to support you? Yes No.…" at bounding box center [914, 463] width 979 height 142
click at [430, 420] on input "Yes" at bounding box center [430, 425] width 11 height 11
radio input "true"
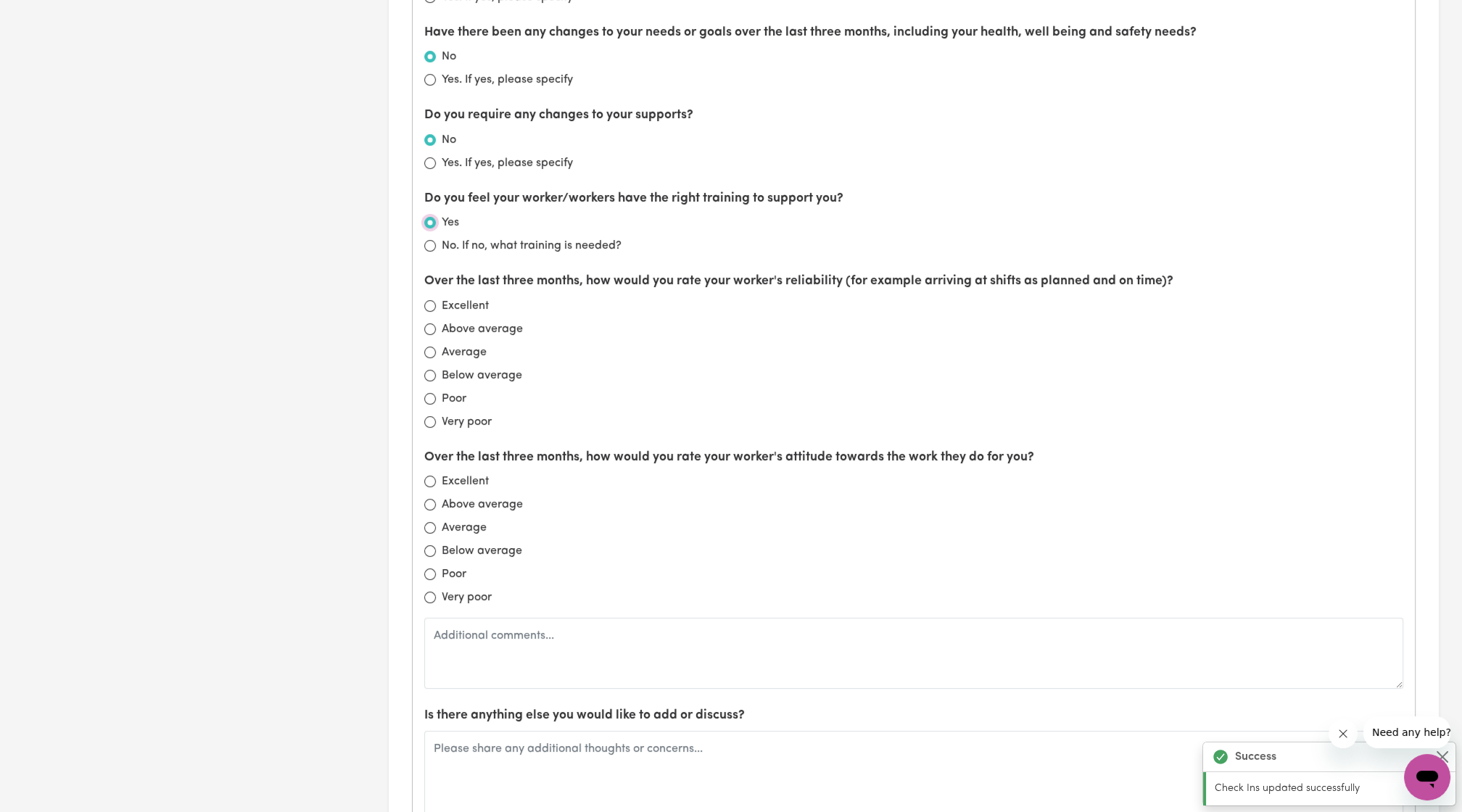
scroll to position [1105, 0]
drag, startPoint x: 517, startPoint y: 414, endPoint x: 447, endPoint y: 287, distance: 145.0
click at [447, 287] on div "Over the last three months, how would you rate your worker's reliability (for e…" at bounding box center [914, 351] width 979 height 158
click at [429, 302] on input "Excellent" at bounding box center [430, 306] width 11 height 11
radio input "true"
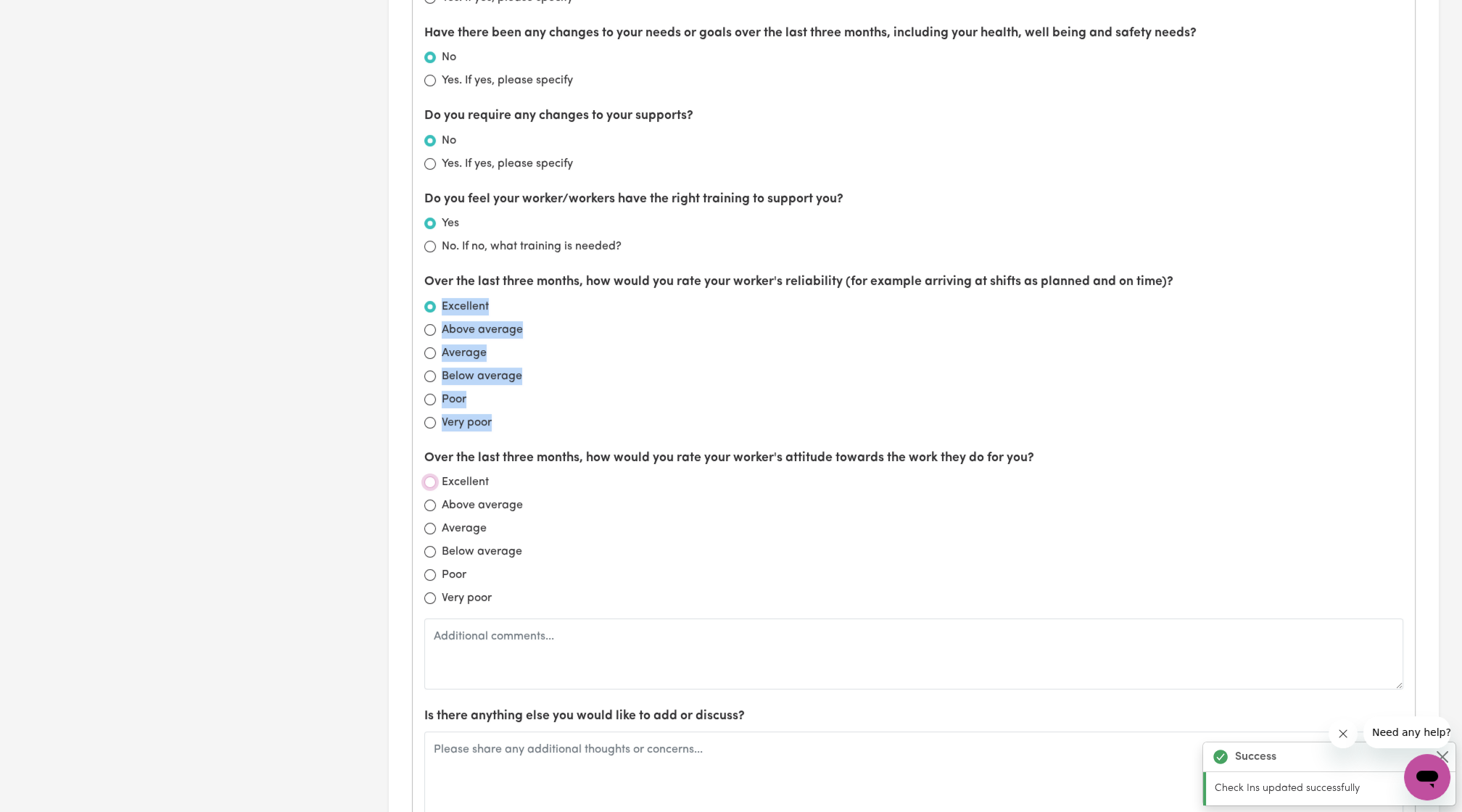
click at [431, 479] on input "Excellent" at bounding box center [430, 481] width 11 height 11
radio input "true"
click at [640, 533] on div "Over the last three months, how would you rate your worker's attitude towards t…" at bounding box center [914, 569] width 979 height 241
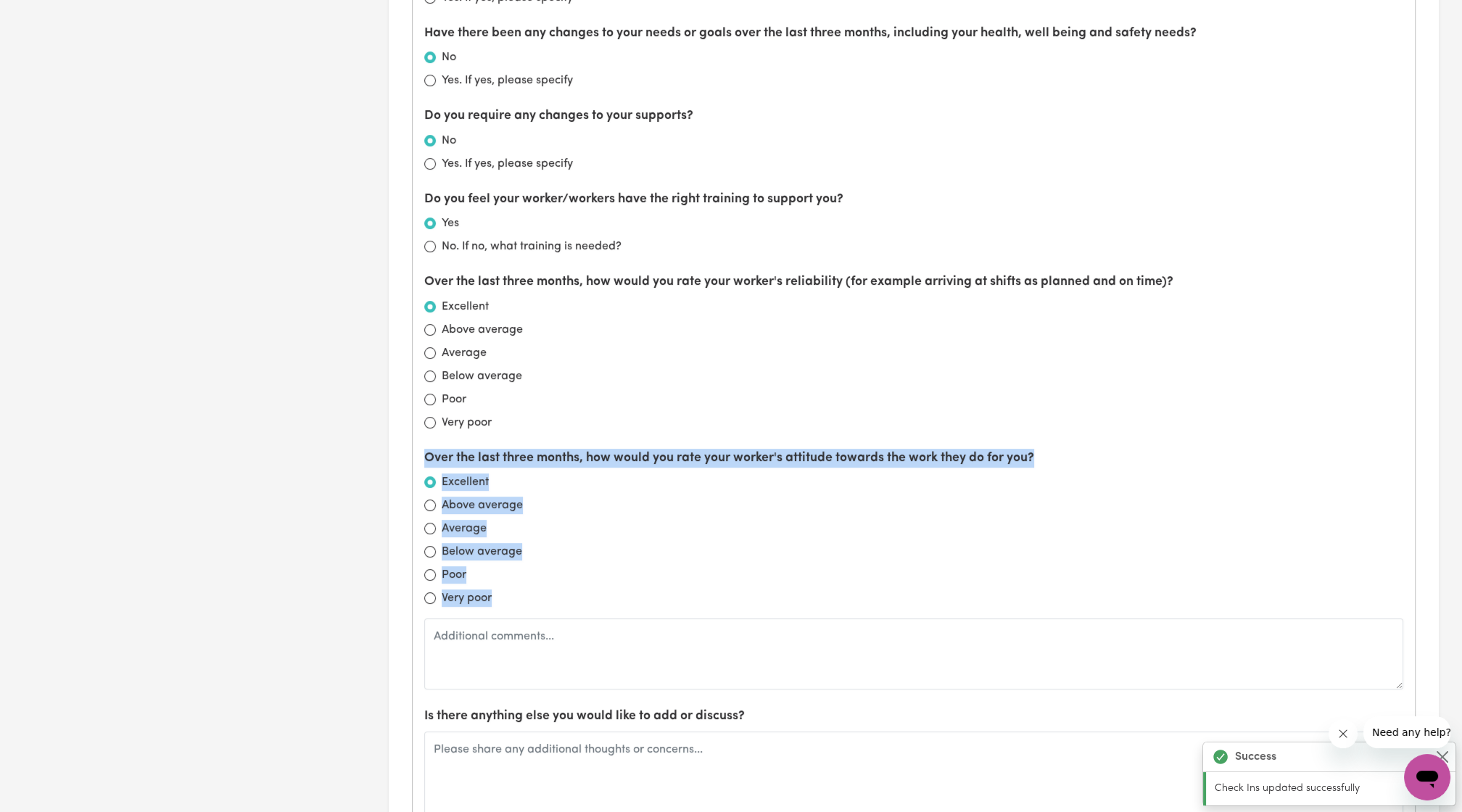
drag, startPoint x: 583, startPoint y: 591, endPoint x: 425, endPoint y: 443, distance: 216.5
click at [425, 448] on div "Over the last three months, how would you rate your worker's attitude towards t…" at bounding box center [914, 569] width 979 height 241
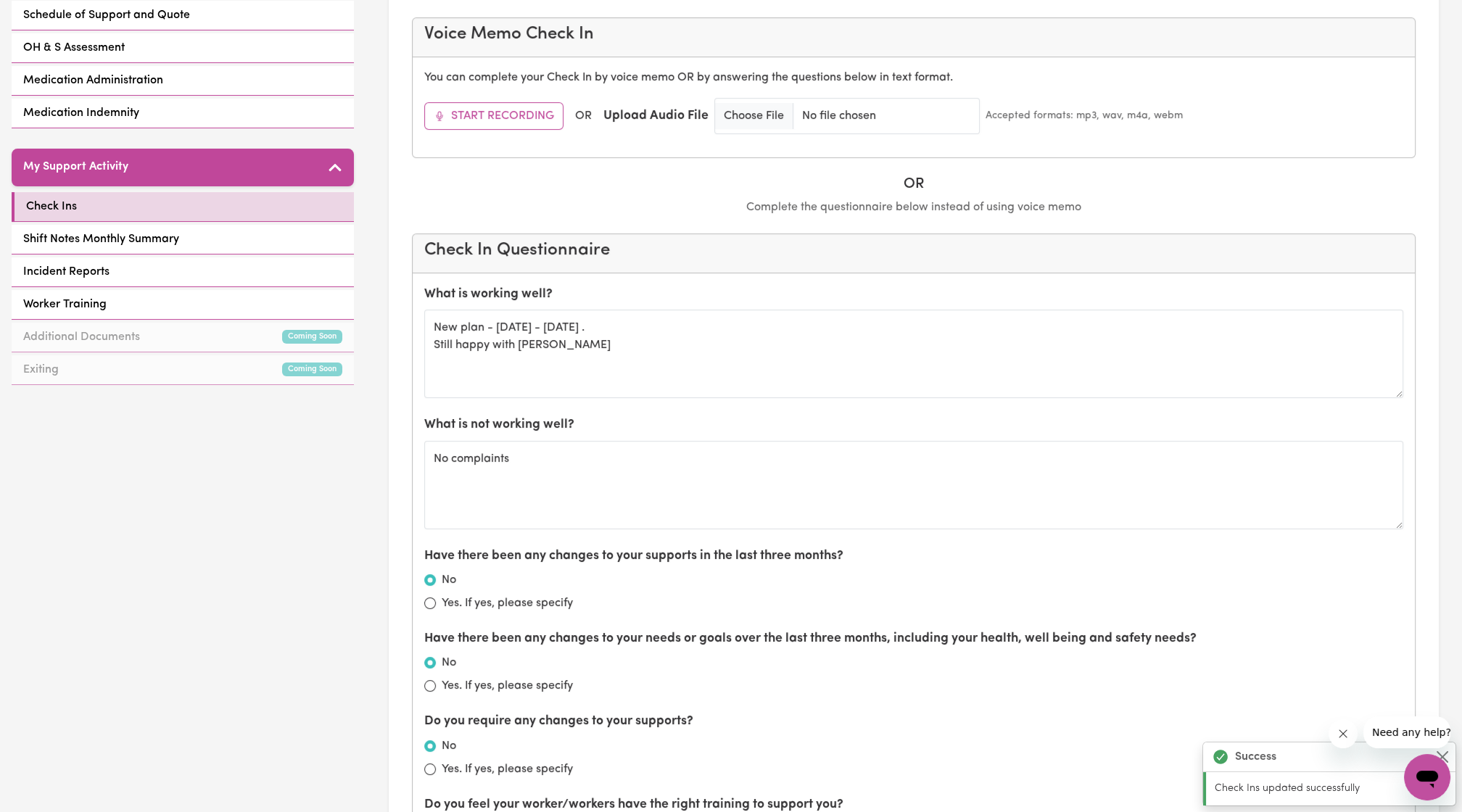
scroll to position [481, 0]
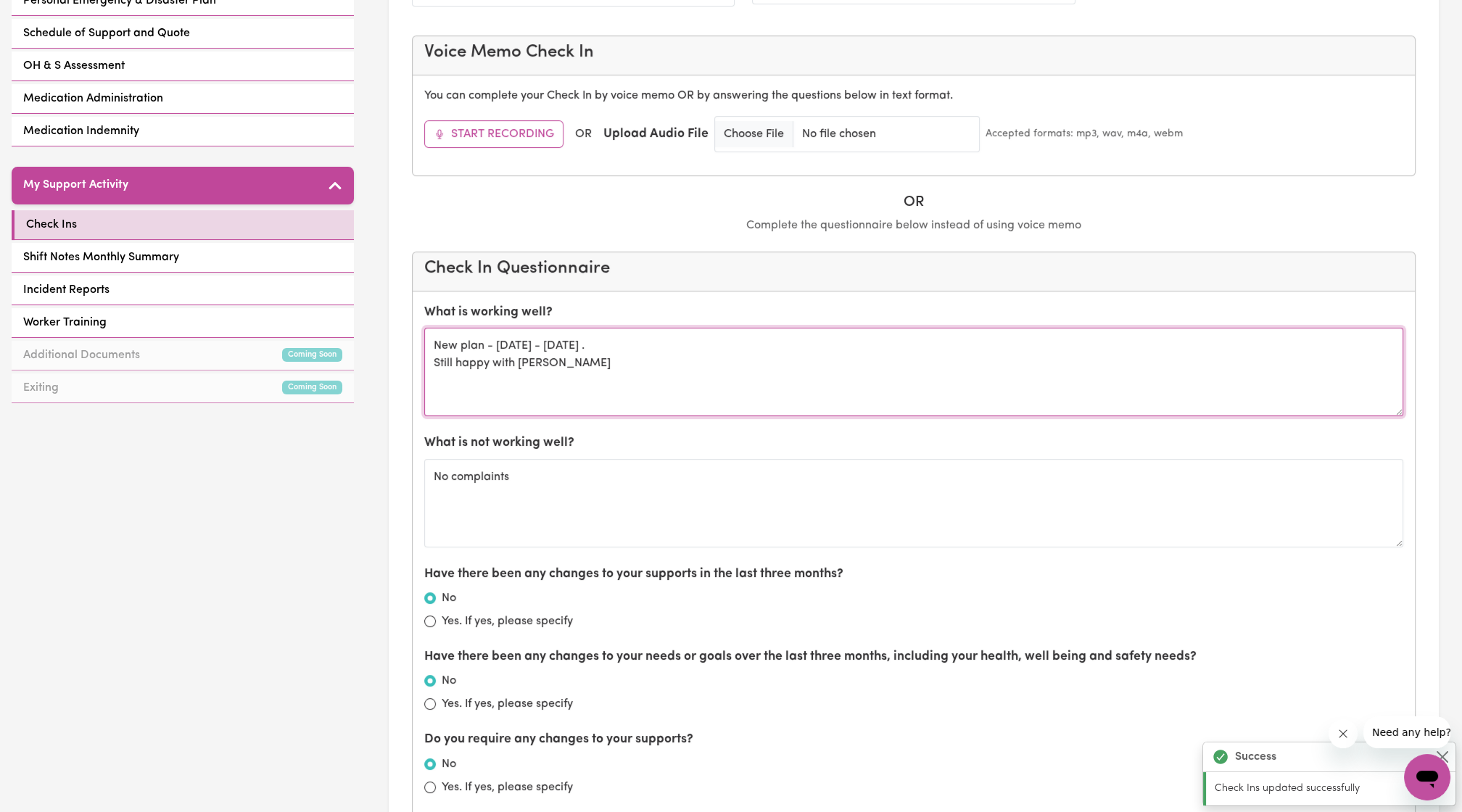
click at [630, 364] on textarea "New plan - 8th August 2025 - 4 August 2026 . Still happy with Debra" at bounding box center [914, 371] width 979 height 88
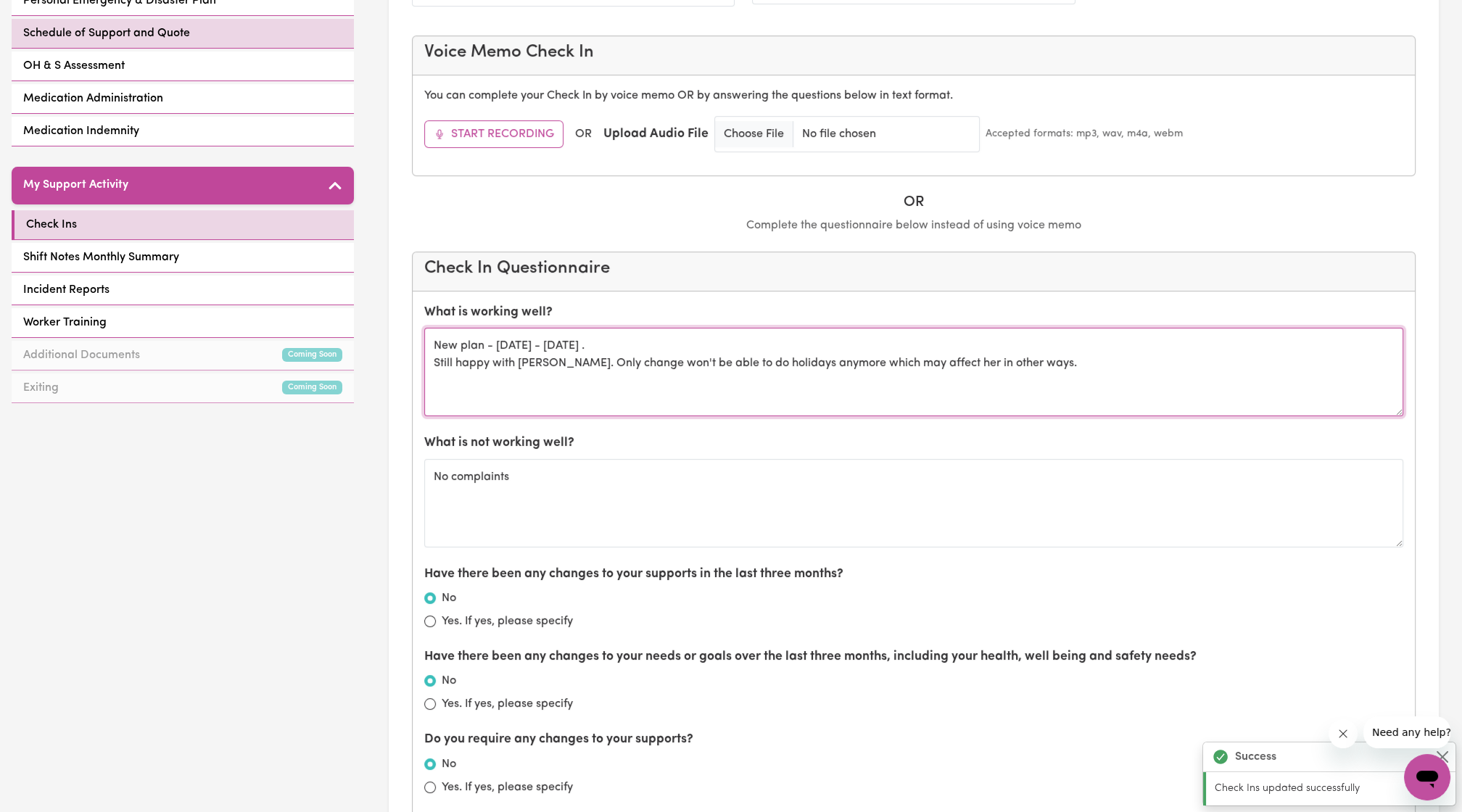
type textarea "New plan - 8th August 2025 - 4 August 2026 . Still happy with Debra. Only chang…"
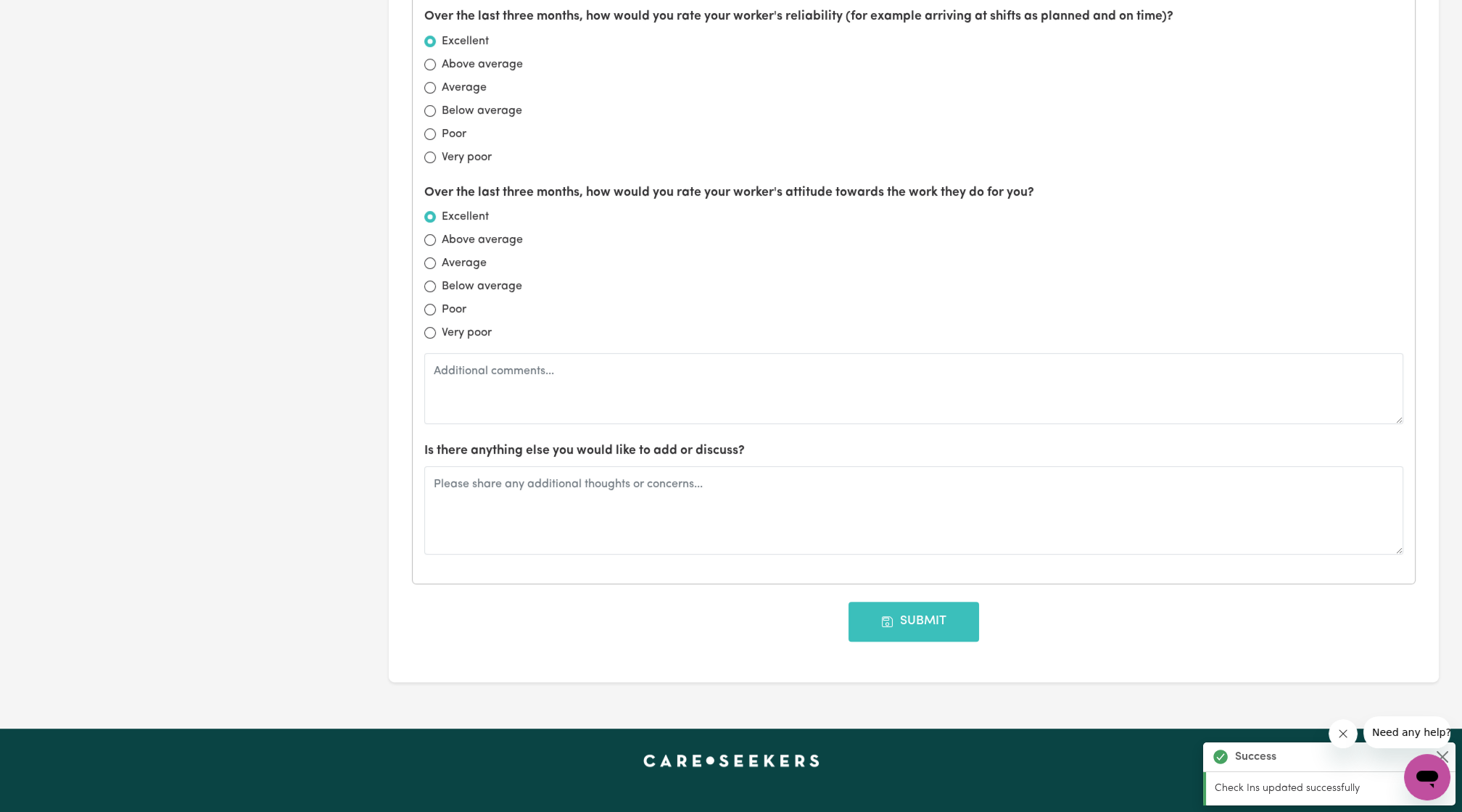
scroll to position [1363, 0]
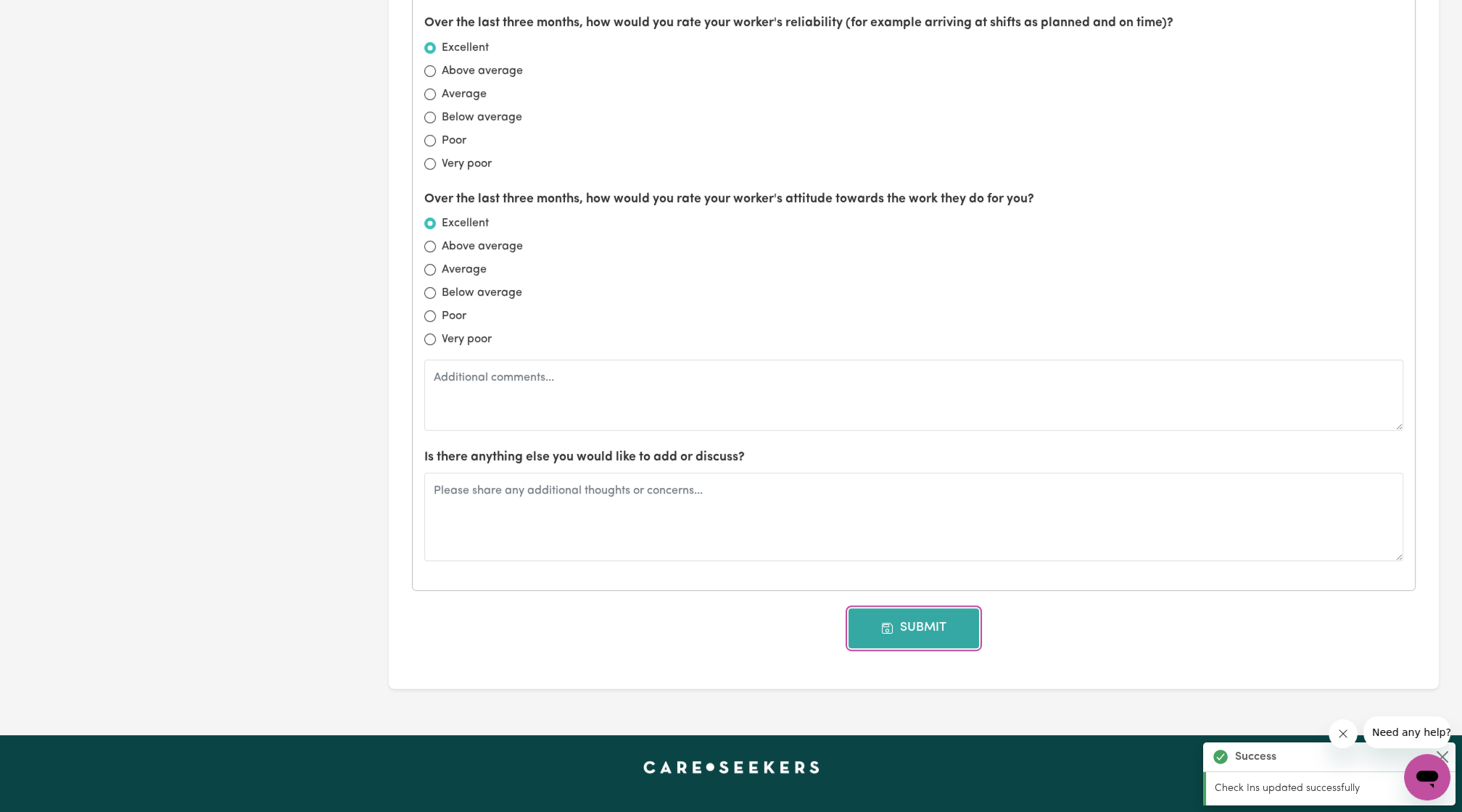
click at [889, 635] on button "Submit" at bounding box center [913, 627] width 131 height 39
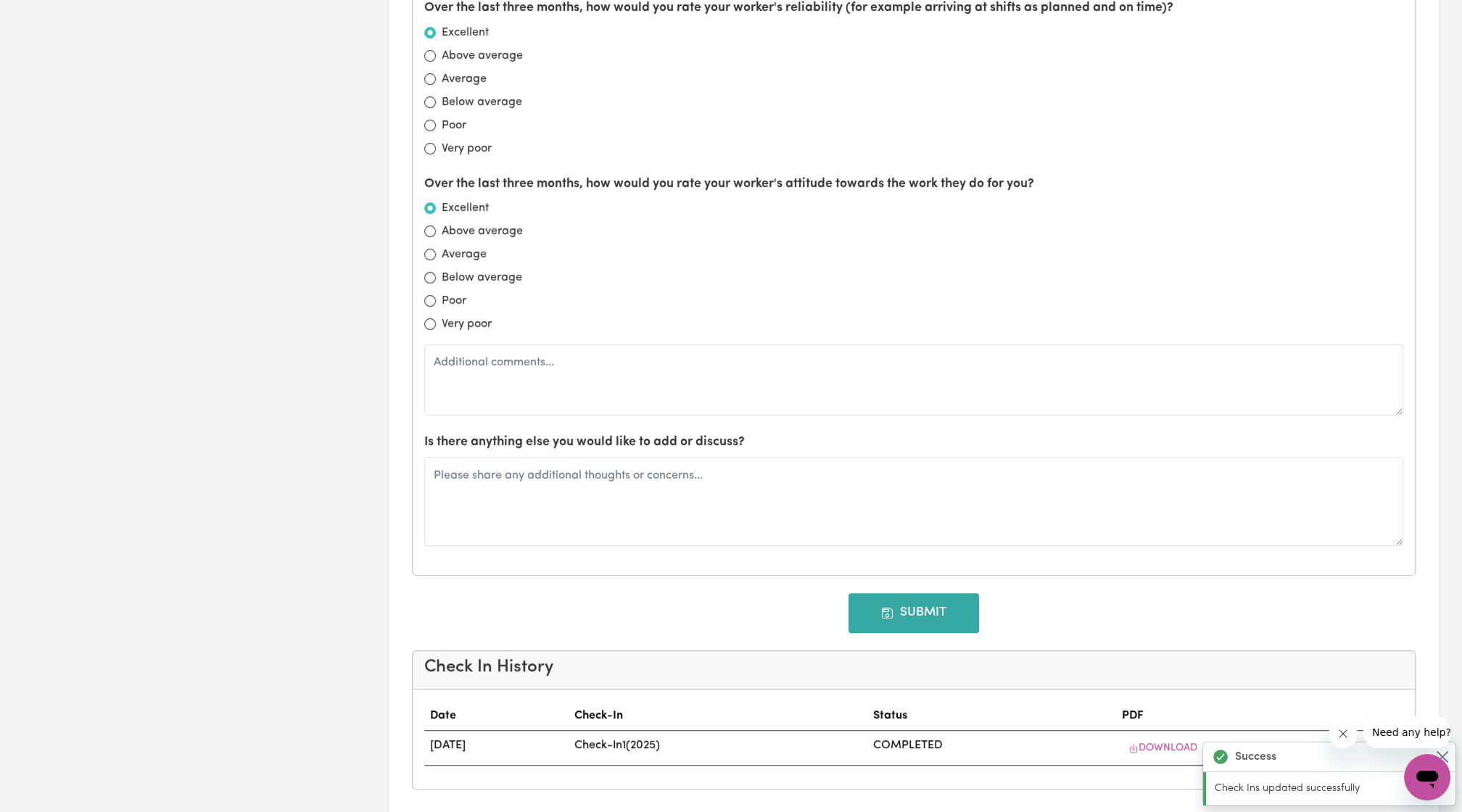
type input "01/01/2026"
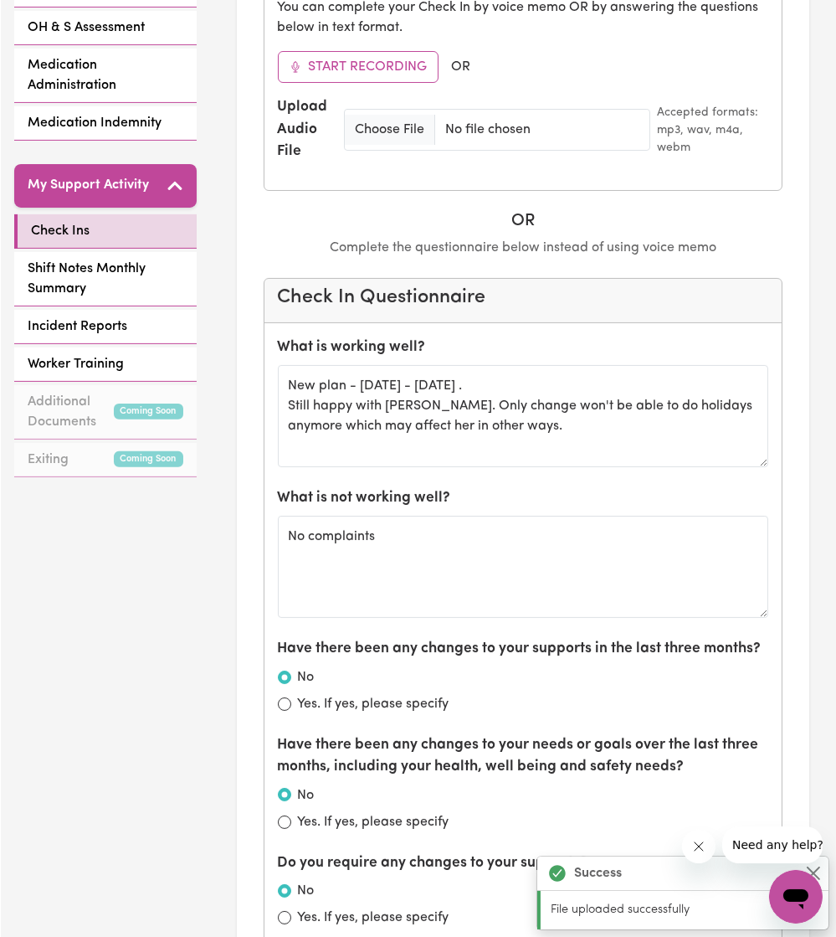
scroll to position [0, 0]
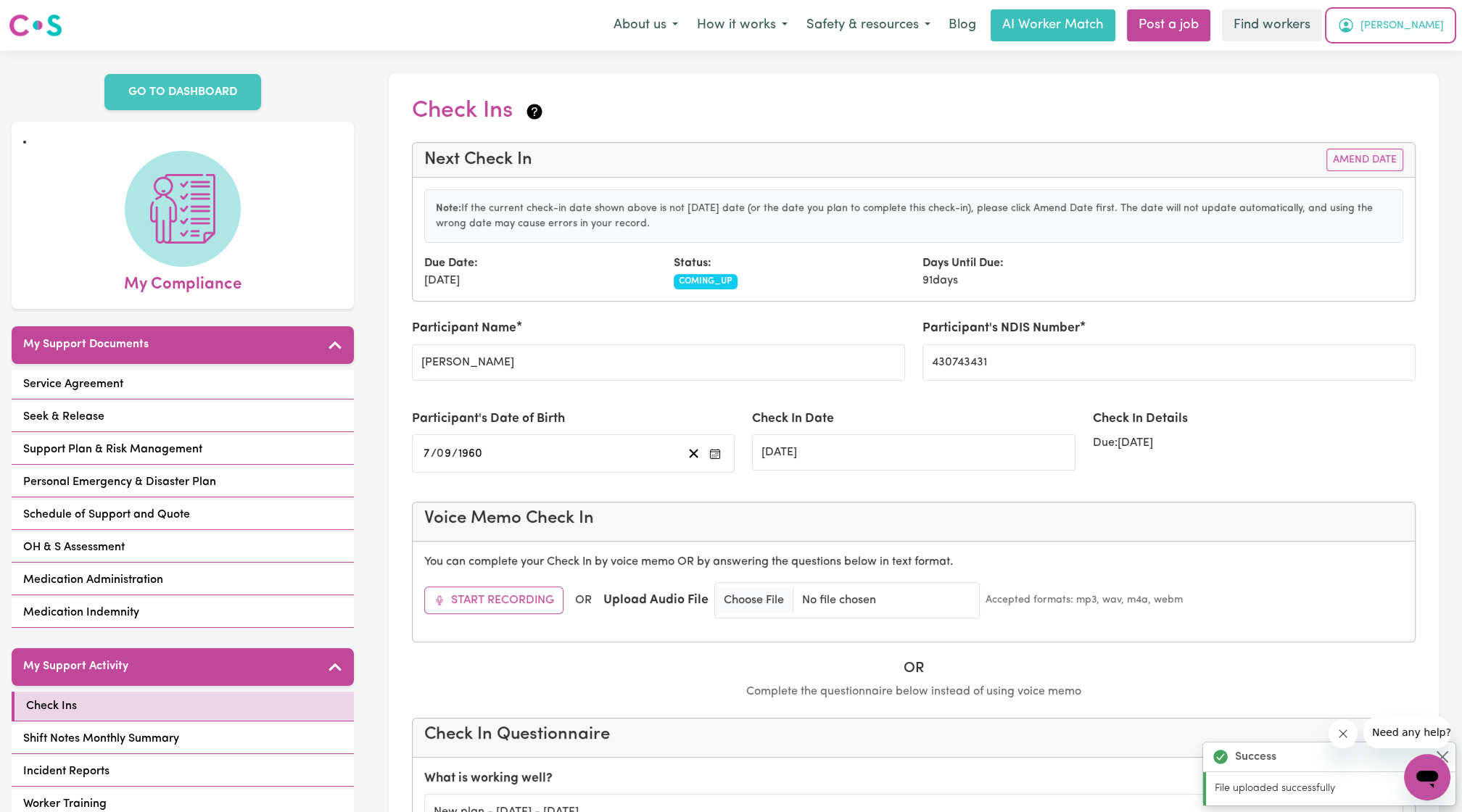
click at [1446, 24] on button "[PERSON_NAME]" at bounding box center [1390, 25] width 126 height 30
click at [1395, 78] on link "Logout" at bounding box center [1394, 83] width 114 height 28
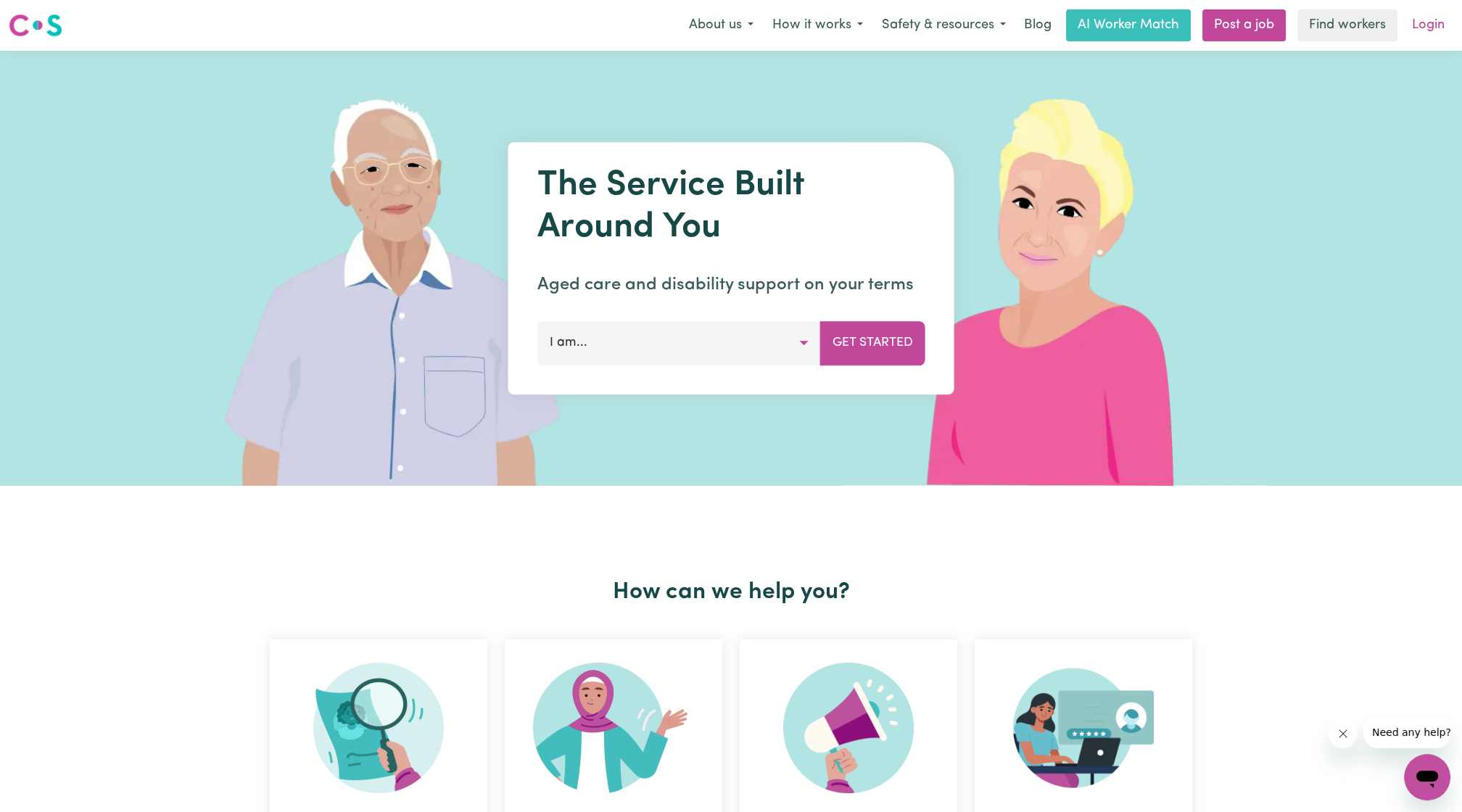
click at [1428, 18] on link "Login" at bounding box center [1428, 25] width 50 height 32
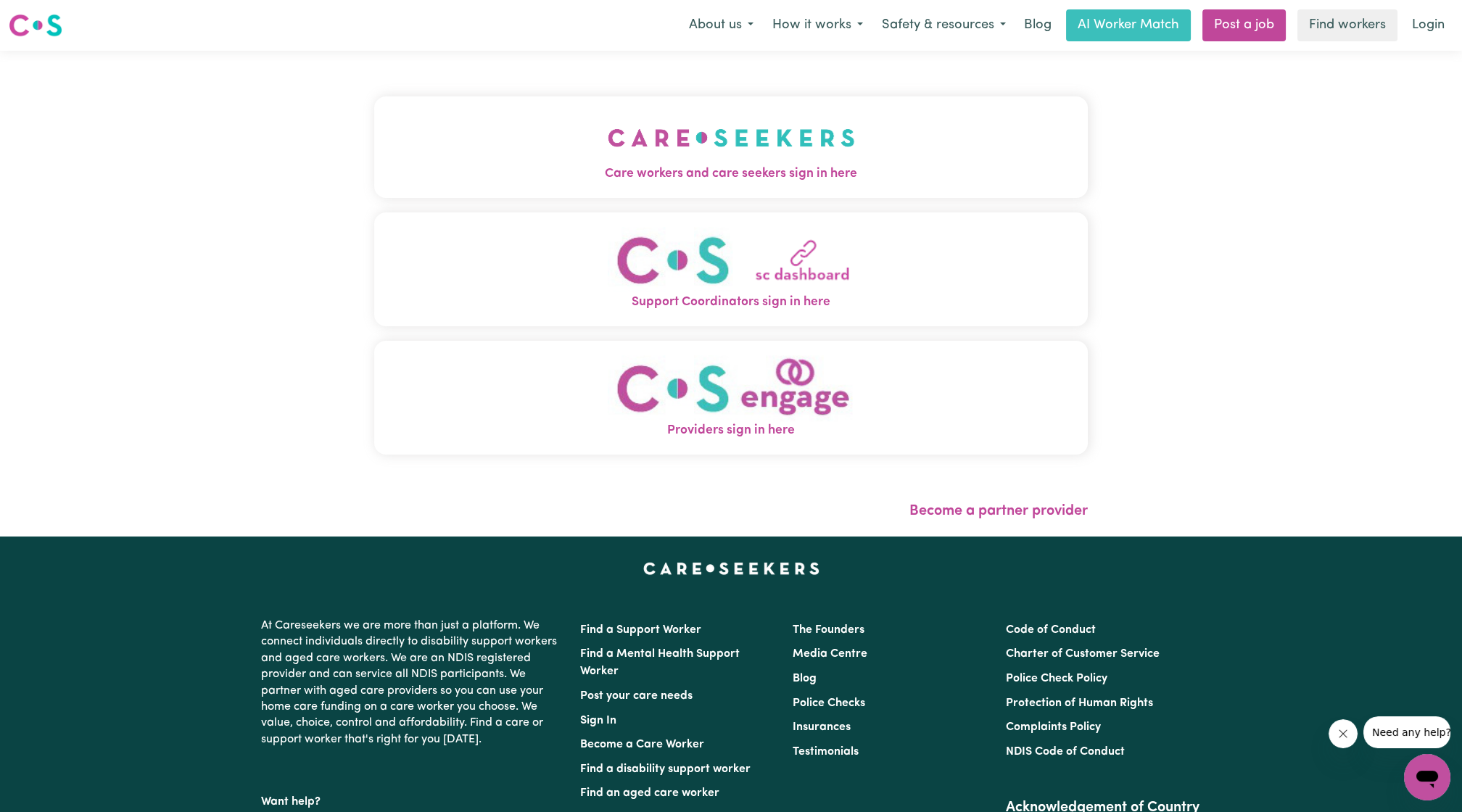
click at [837, 156] on img "Care workers and care seekers sign in here" at bounding box center [730, 138] width 247 height 54
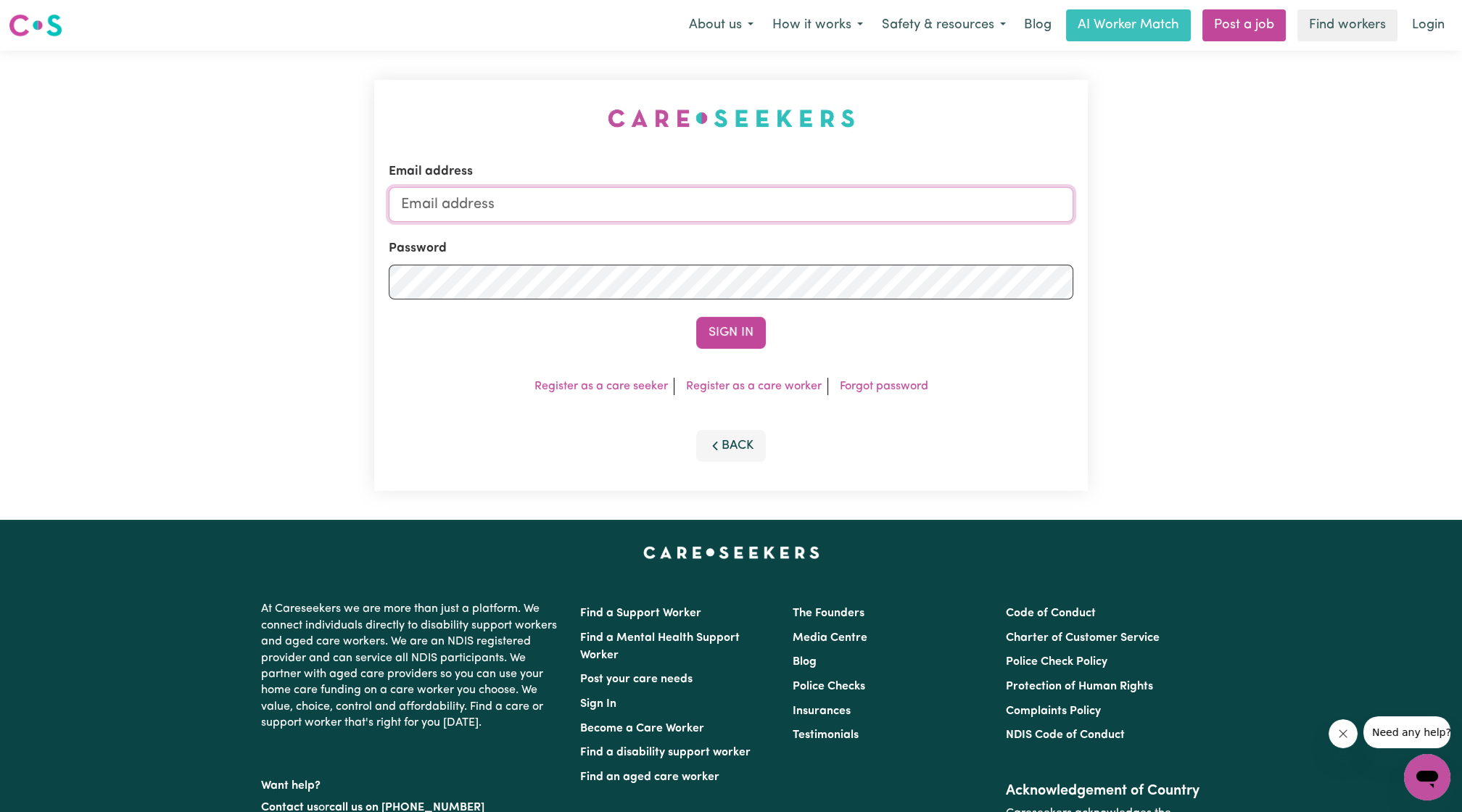
drag, startPoint x: 709, startPoint y: 221, endPoint x: 702, endPoint y: 214, distance: 9.9
click at [709, 221] on input "Email address" at bounding box center [731, 204] width 684 height 35
drag, startPoint x: 475, startPoint y: 203, endPoint x: 938, endPoint y: 215, distance: 463.2
click at [938, 215] on input "[EMAIL_ADDRESS][PERSON_NAME][DOMAIN_NAME]" at bounding box center [731, 204] width 684 height 35
type input "superuser~DMoses@wallara.com.au"
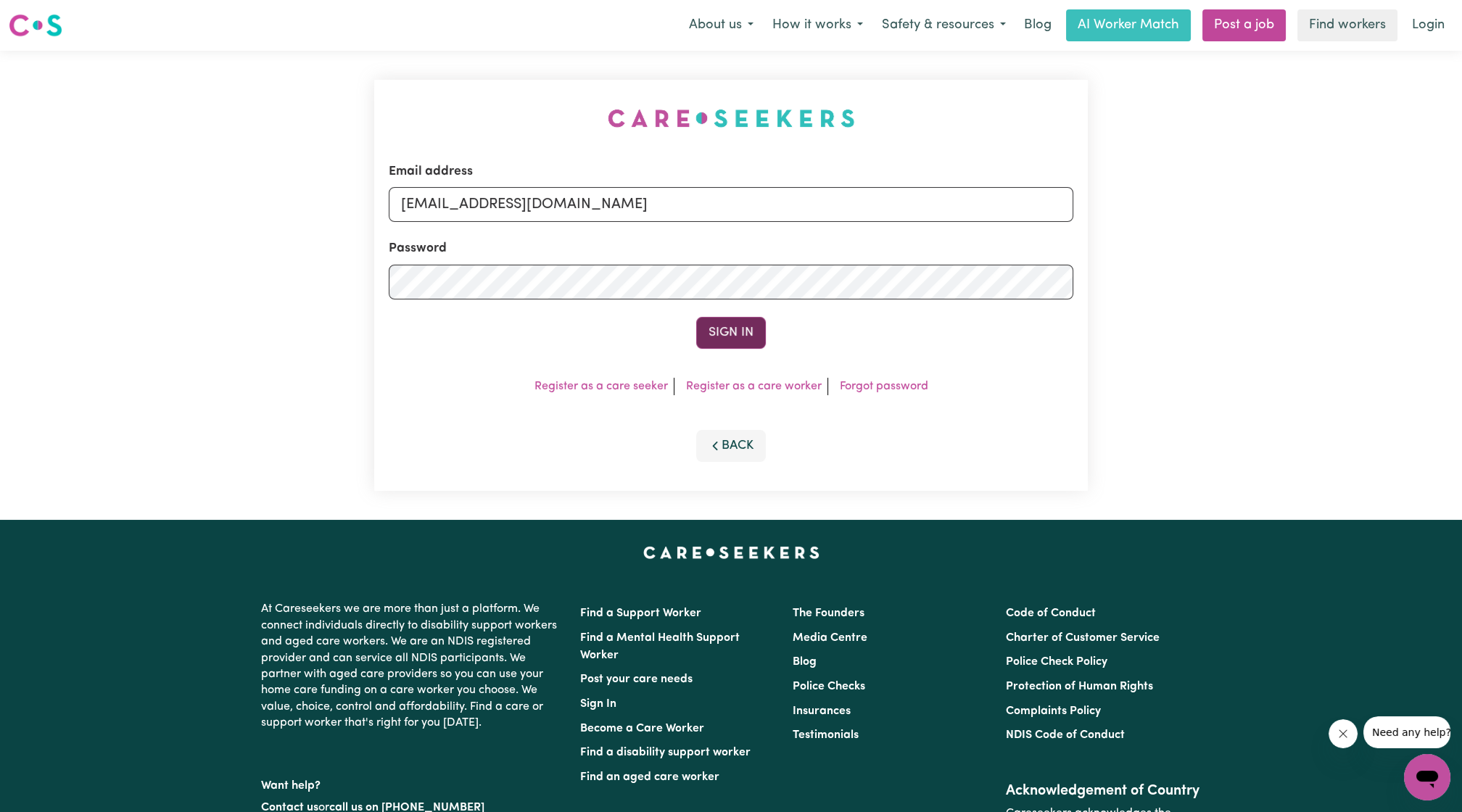
click at [753, 333] on button "Sign In" at bounding box center [731, 332] width 69 height 32
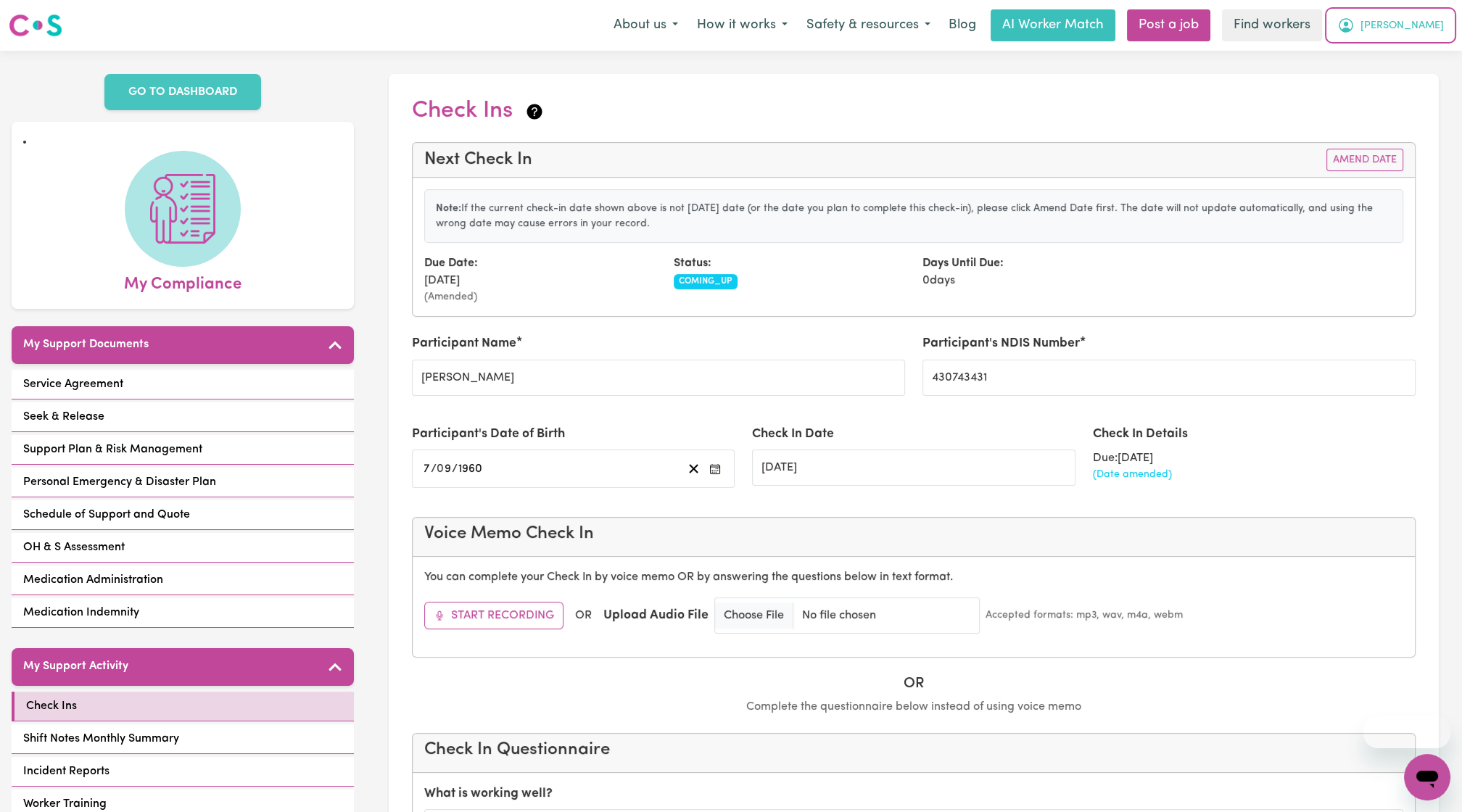
click at [1439, 24] on span "[PERSON_NAME]" at bounding box center [1401, 26] width 83 height 16
click at [1395, 51] on link "My Dashboard" at bounding box center [1394, 56] width 114 height 28
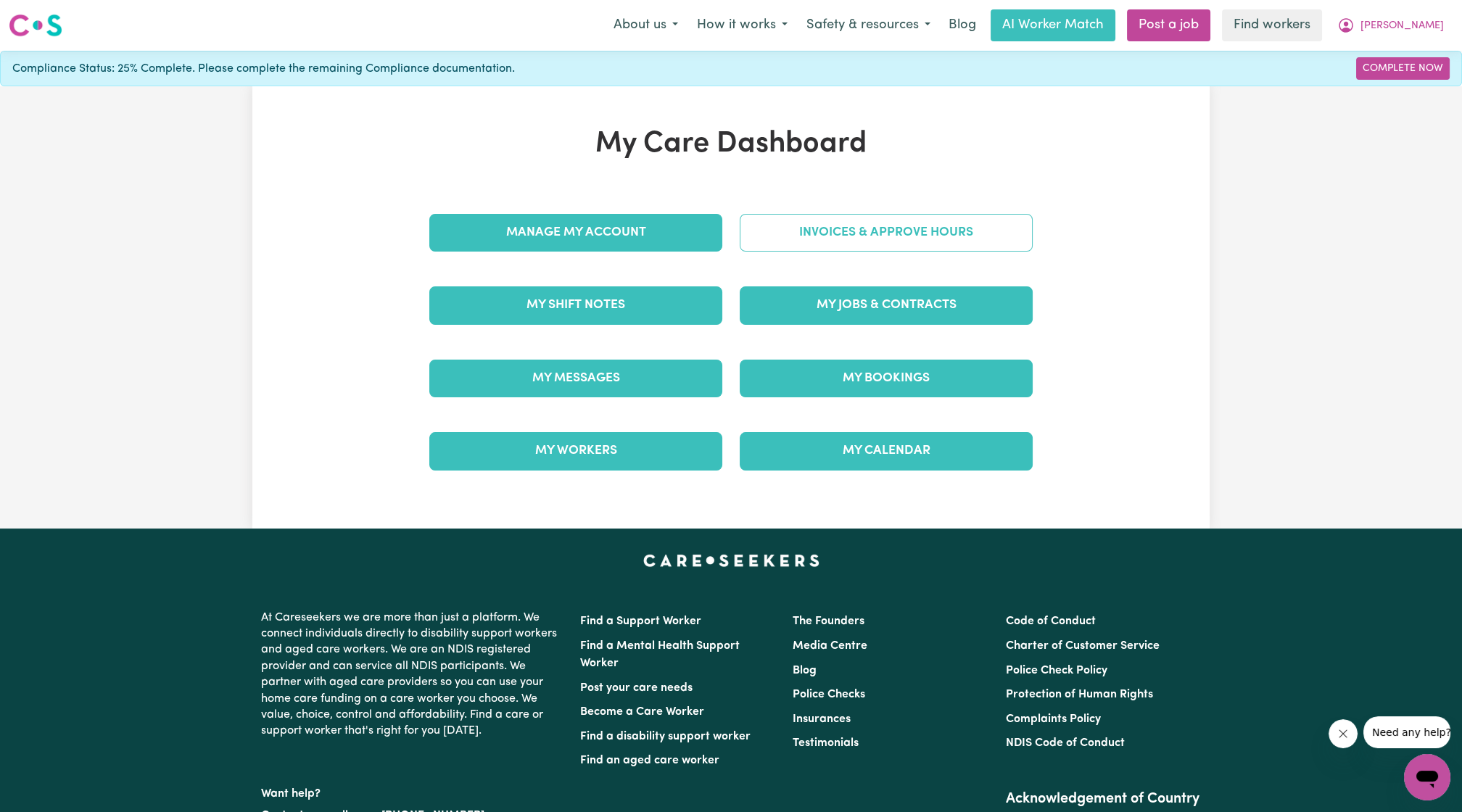
click at [954, 222] on link "Invoices & Approve Hours" at bounding box center [886, 233] width 293 height 38
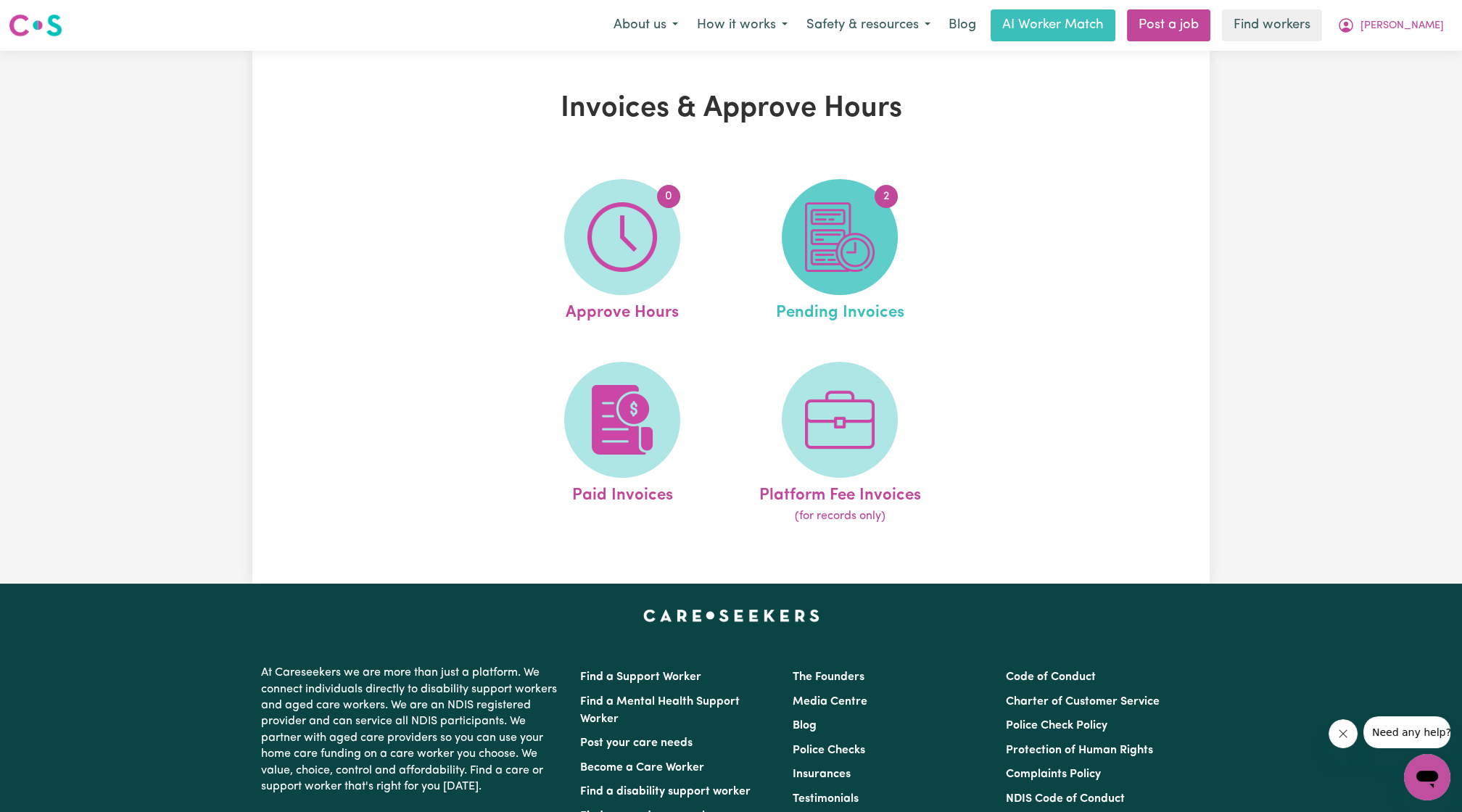
click at [819, 255] on img at bounding box center [839, 237] width 69 height 69
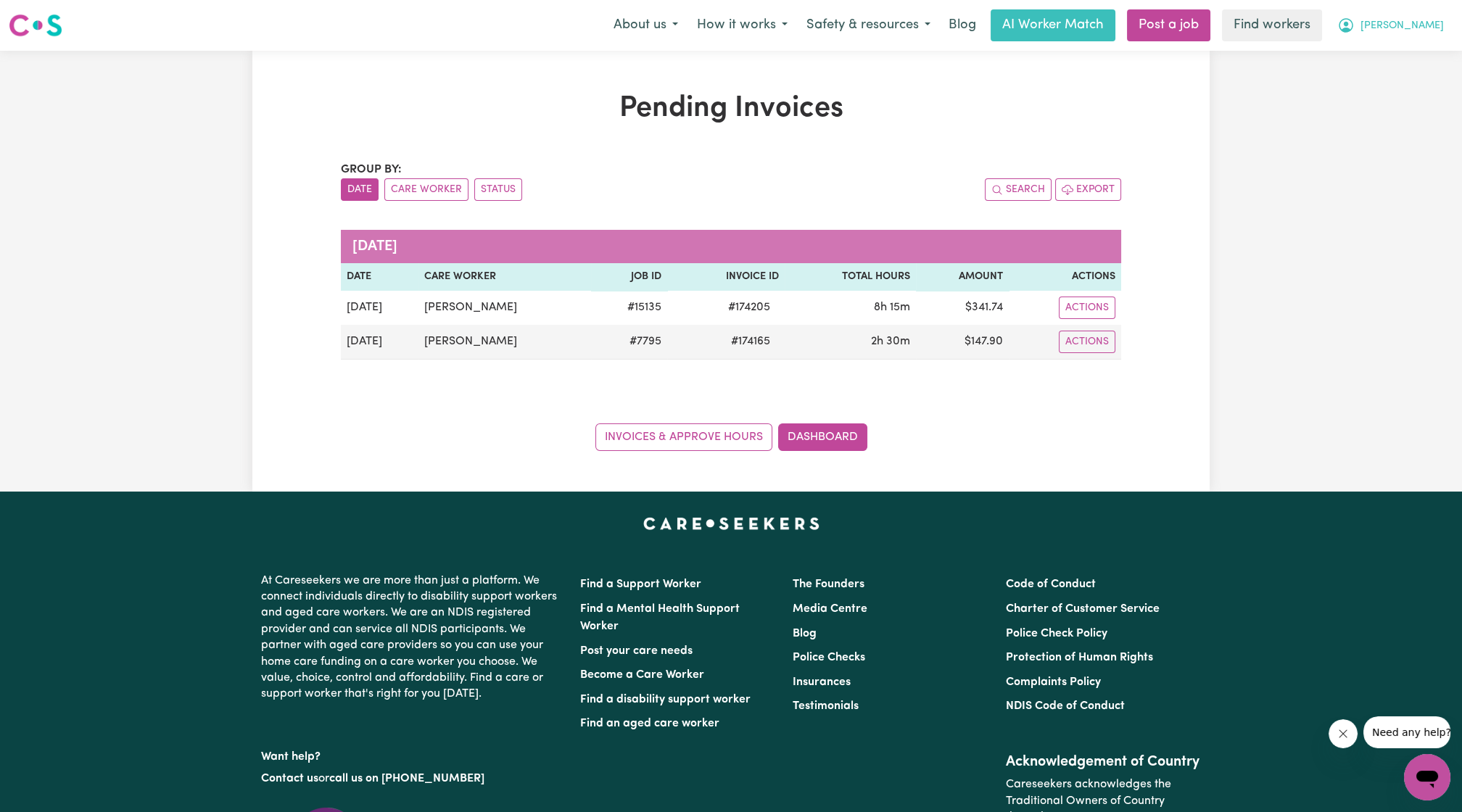
click at [1432, 27] on span "[PERSON_NAME]" at bounding box center [1401, 26] width 83 height 16
click at [1377, 48] on link "My Dashboard" at bounding box center [1394, 56] width 114 height 28
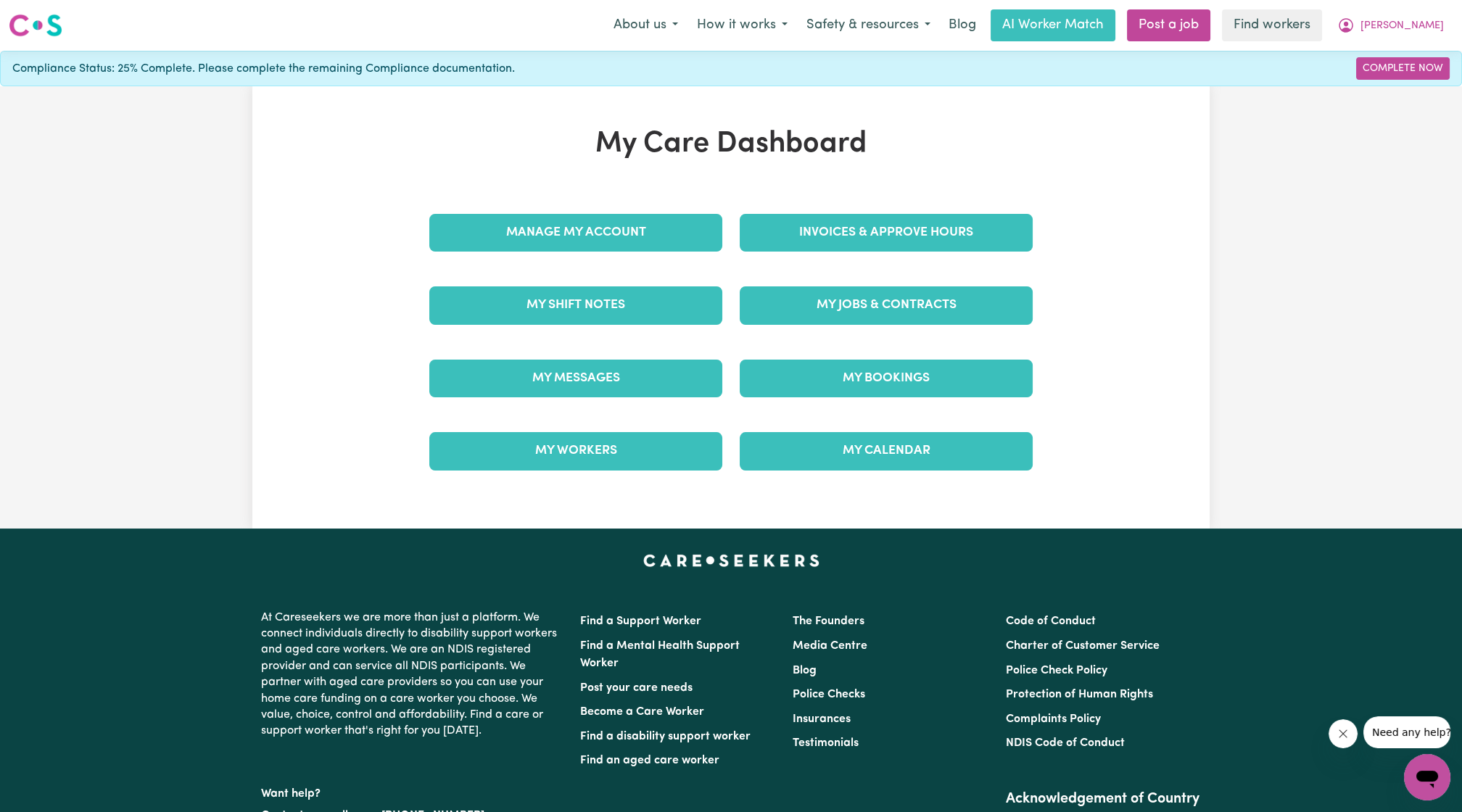
click at [886, 249] on link "Invoices & Approve Hours" at bounding box center [886, 233] width 293 height 38
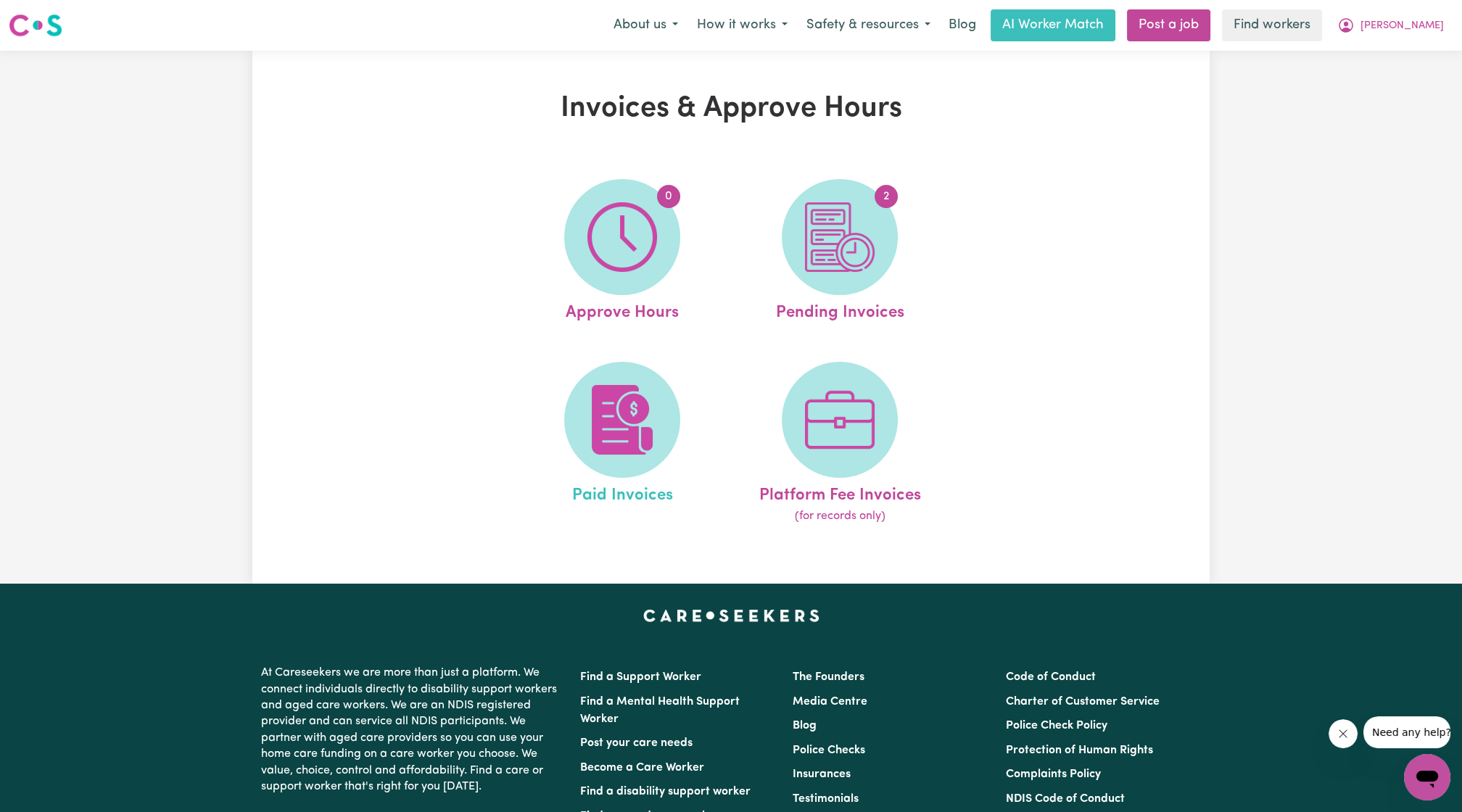
click at [676, 385] on link "Paid Invoices" at bounding box center [622, 443] width 209 height 164
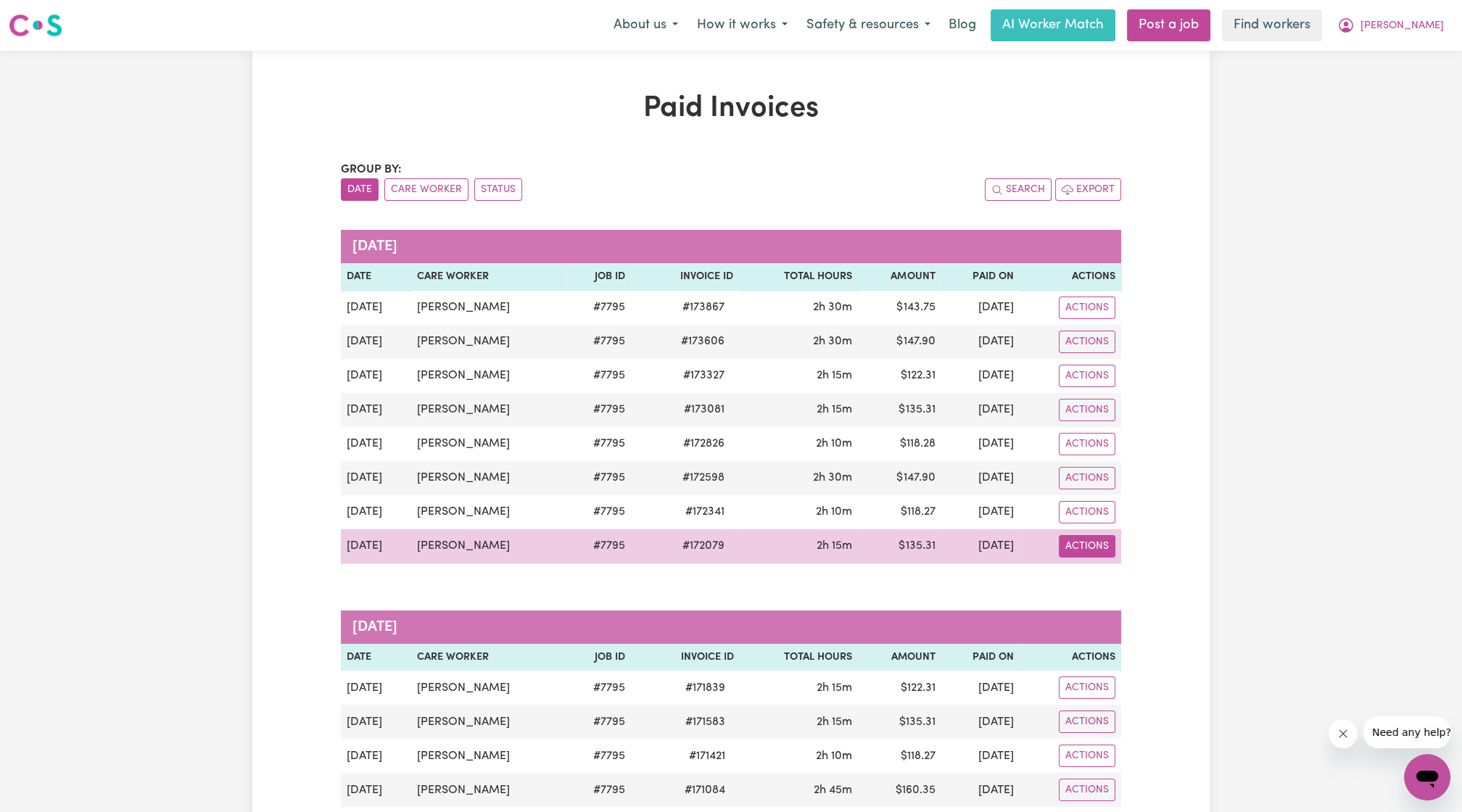
click at [1106, 543] on button "Actions" at bounding box center [1086, 546] width 56 height 23
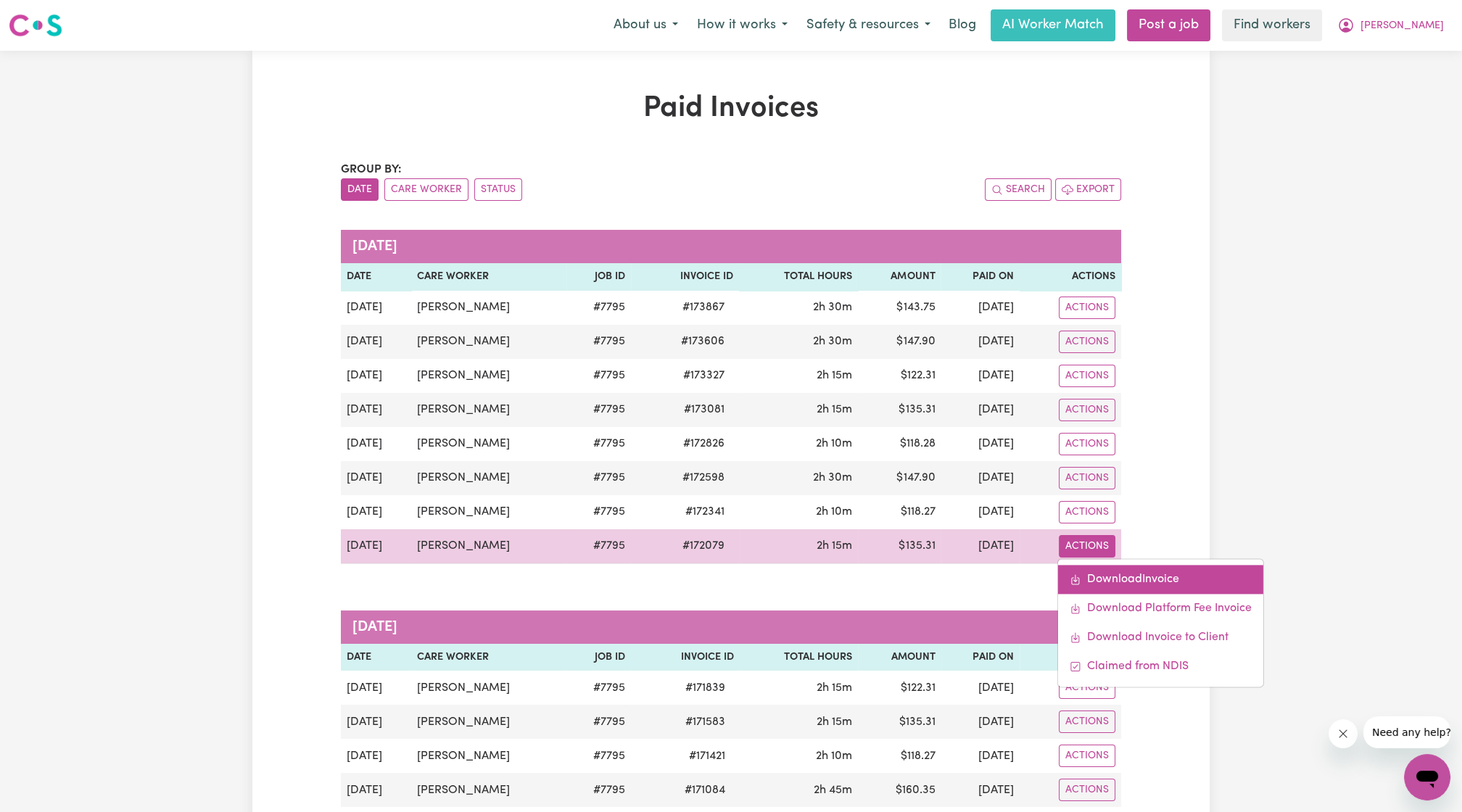
click at [1155, 577] on link "Download Invoice" at bounding box center [1160, 578] width 205 height 29
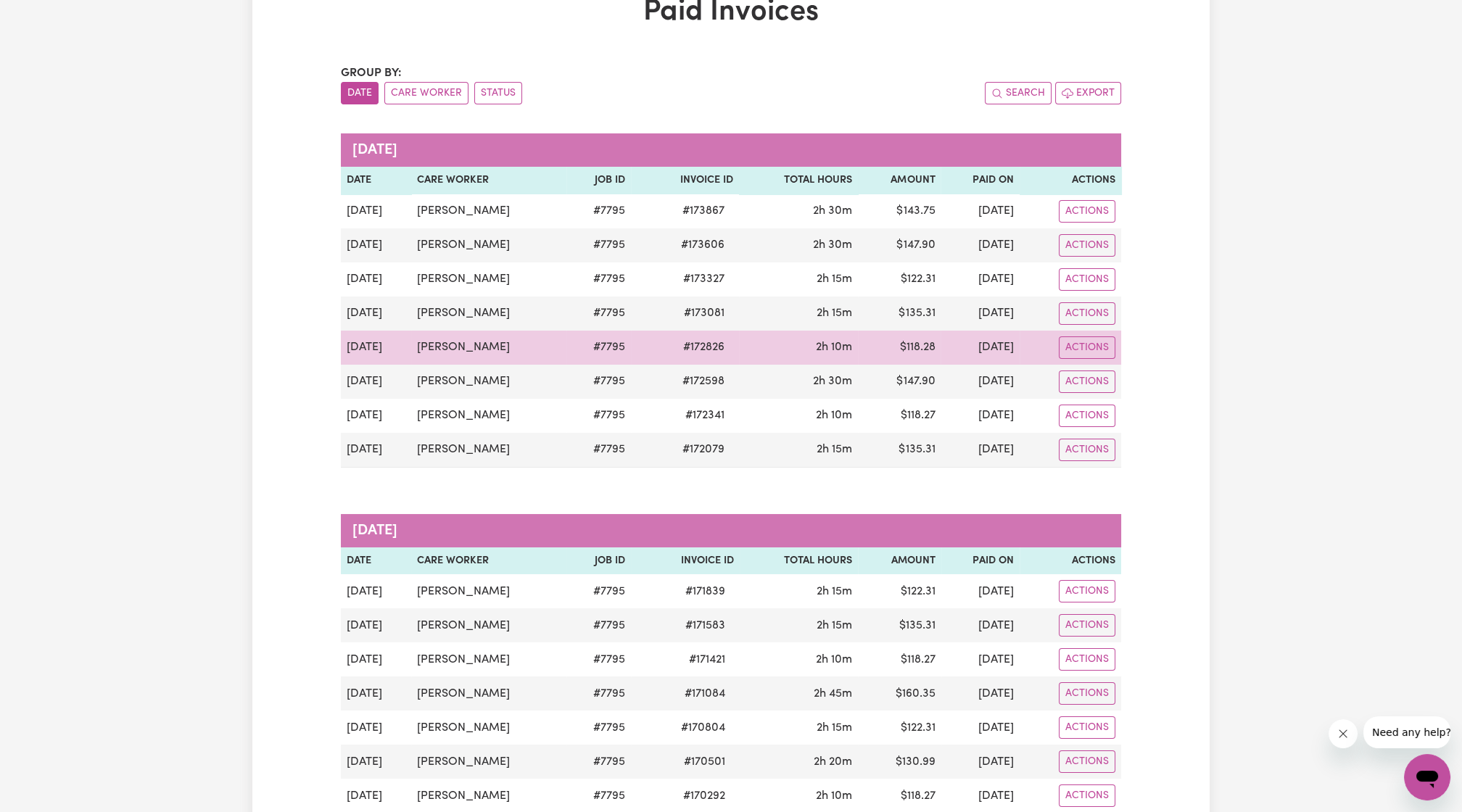
scroll to position [130, 0]
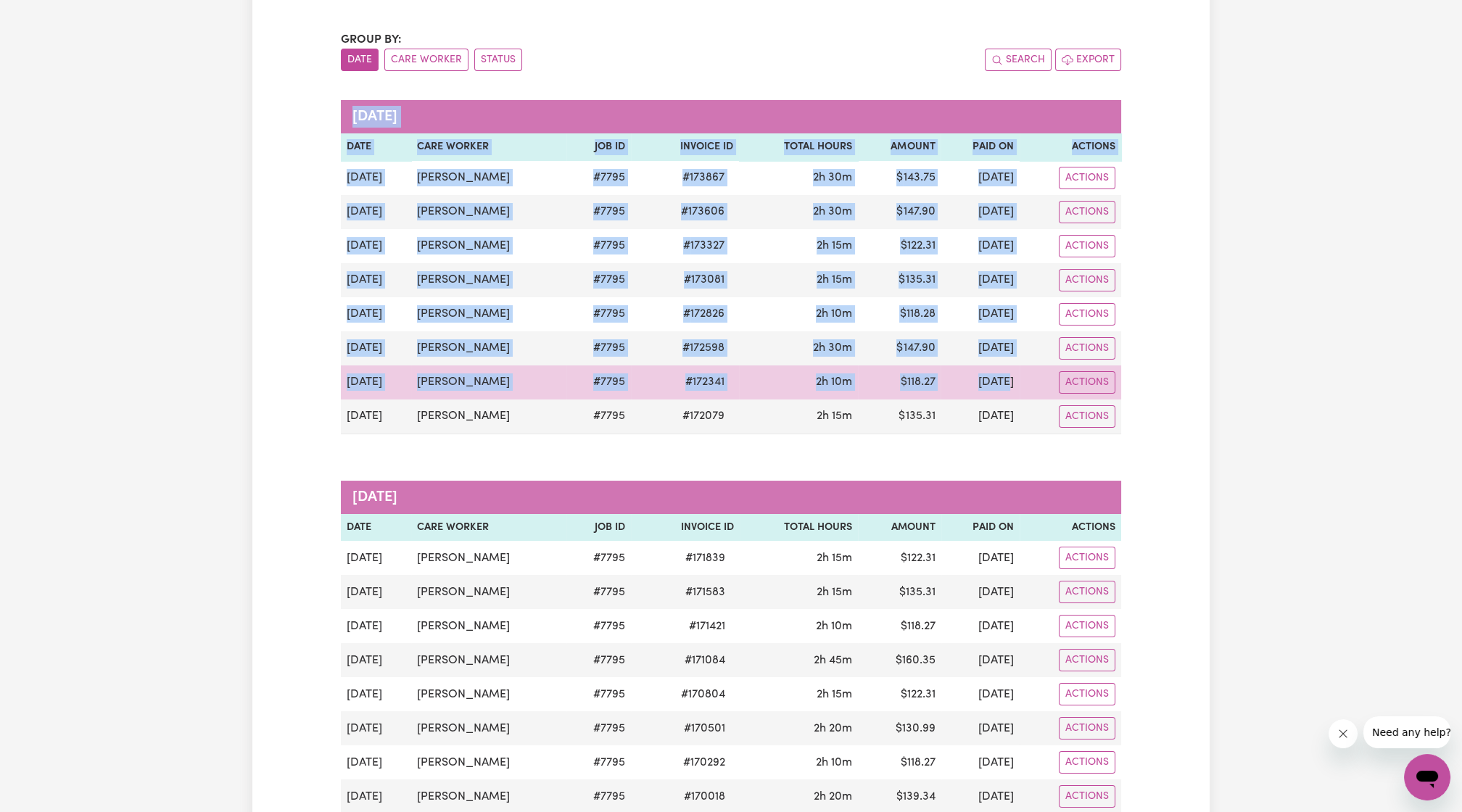
drag, startPoint x: 1026, startPoint y: 407, endPoint x: 981, endPoint y: 381, distance: 52.0
click at [981, 381] on tbody "Sep 25 Debra Dyer # 7795 # 173867 2h 30m $ 143.75 1 Oct 2025 Actions Sep 22 Deb…" at bounding box center [730, 298] width 780 height 274
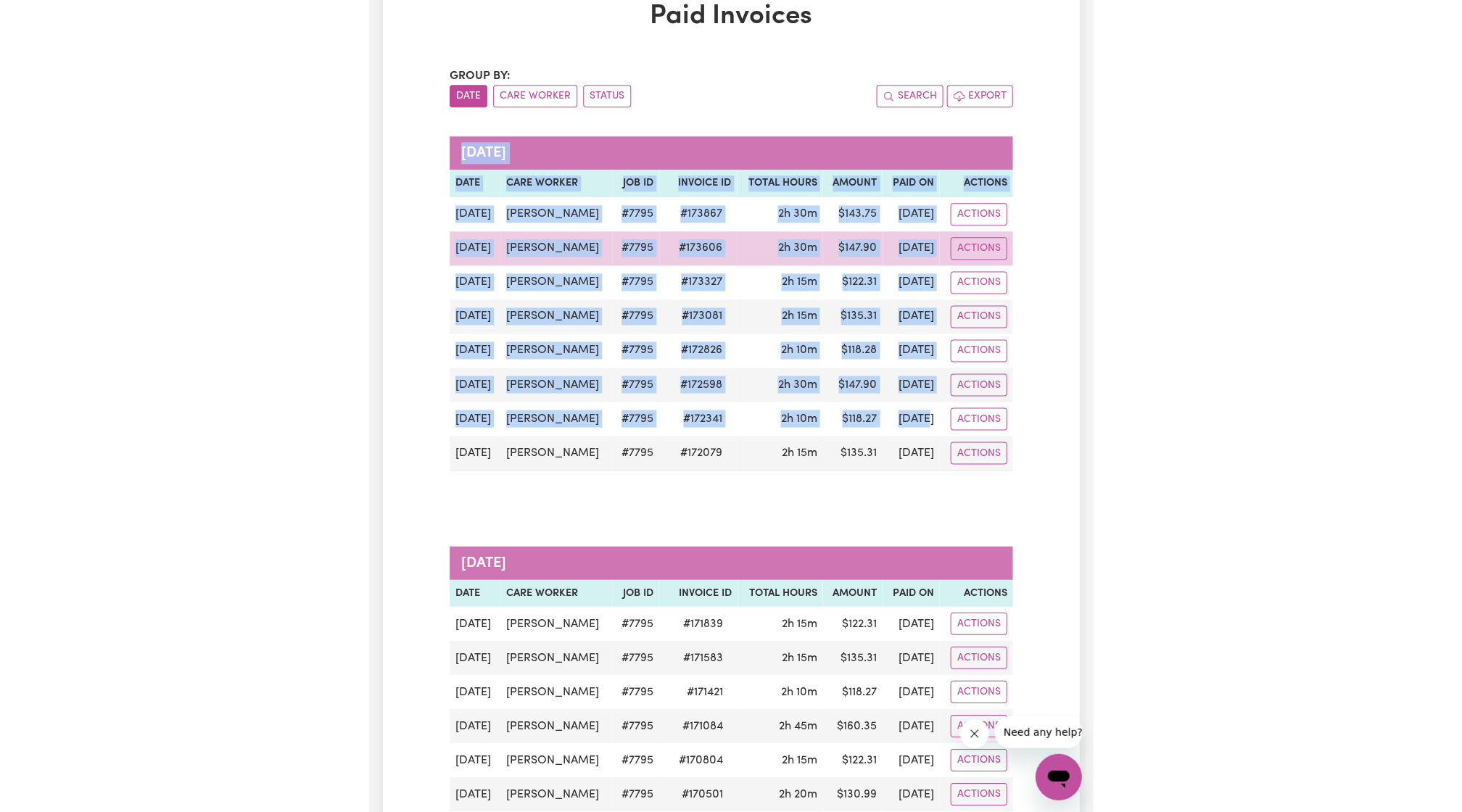
scroll to position [0, 0]
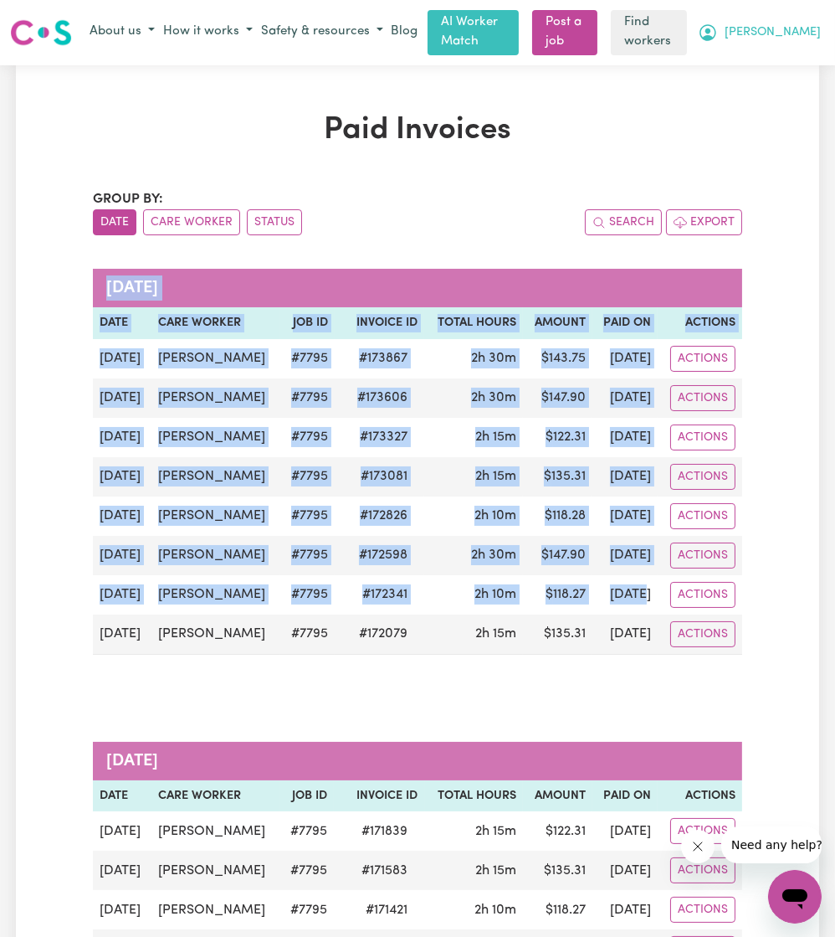
click at [787, 27] on span "[PERSON_NAME]" at bounding box center [773, 32] width 96 height 18
click at [758, 57] on link "My Dashboard" at bounding box center [758, 65] width 132 height 32
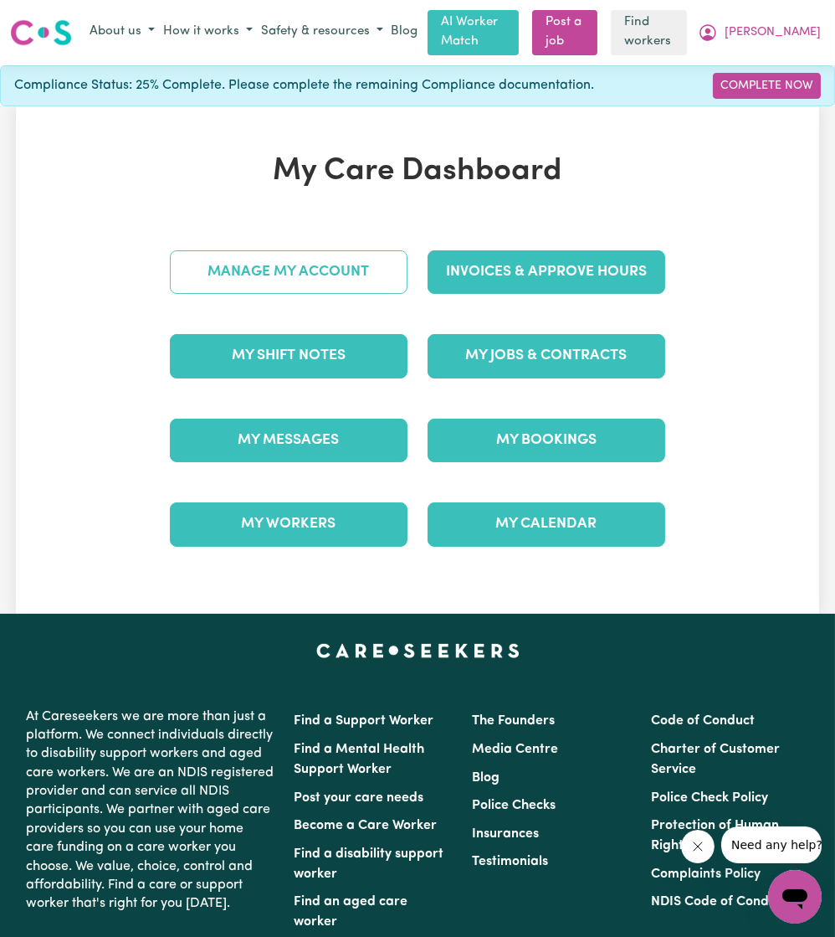
click at [331, 266] on link "Manage My Account" at bounding box center [289, 272] width 238 height 44
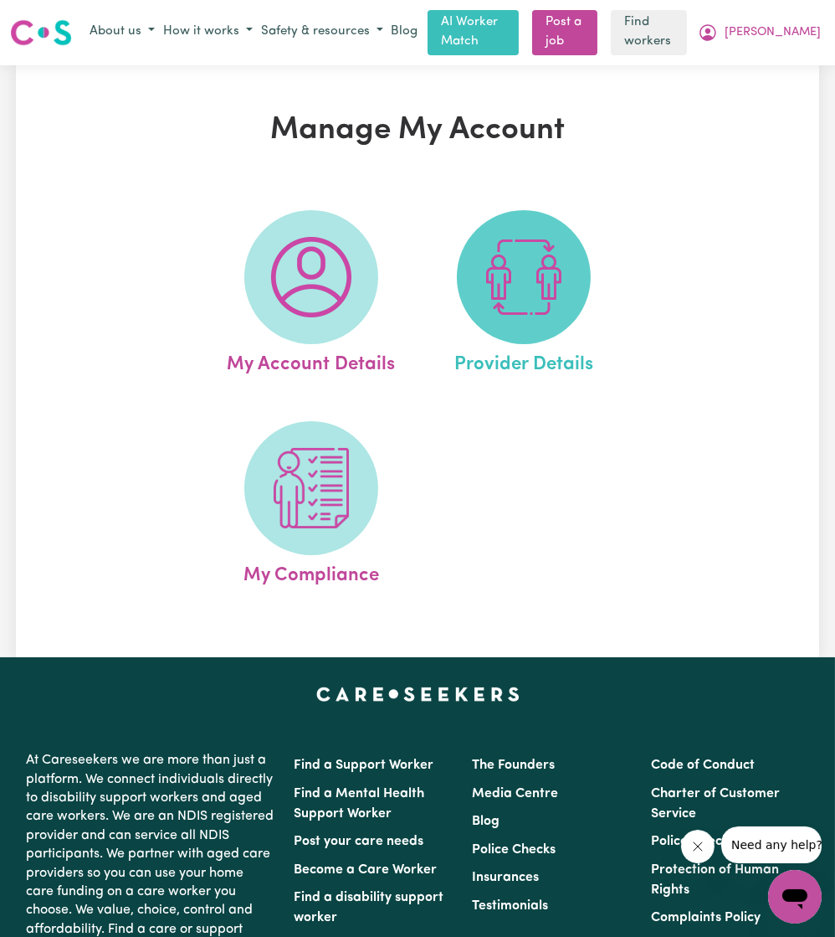
click at [489, 303] on img at bounding box center [524, 277] width 80 height 80
select select "NDIS_FUNDING_PLAN_MANAGED"
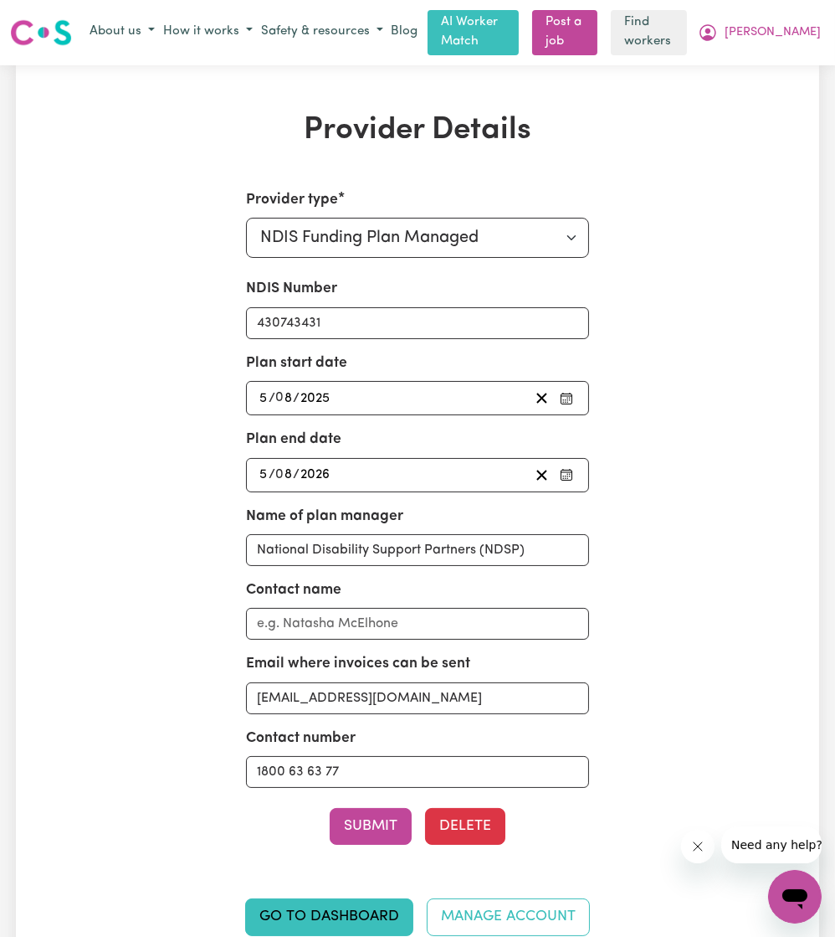
click at [408, 393] on div "2025-08-05 5 / 0 8 / 2025" at bounding box center [393, 398] width 273 height 23
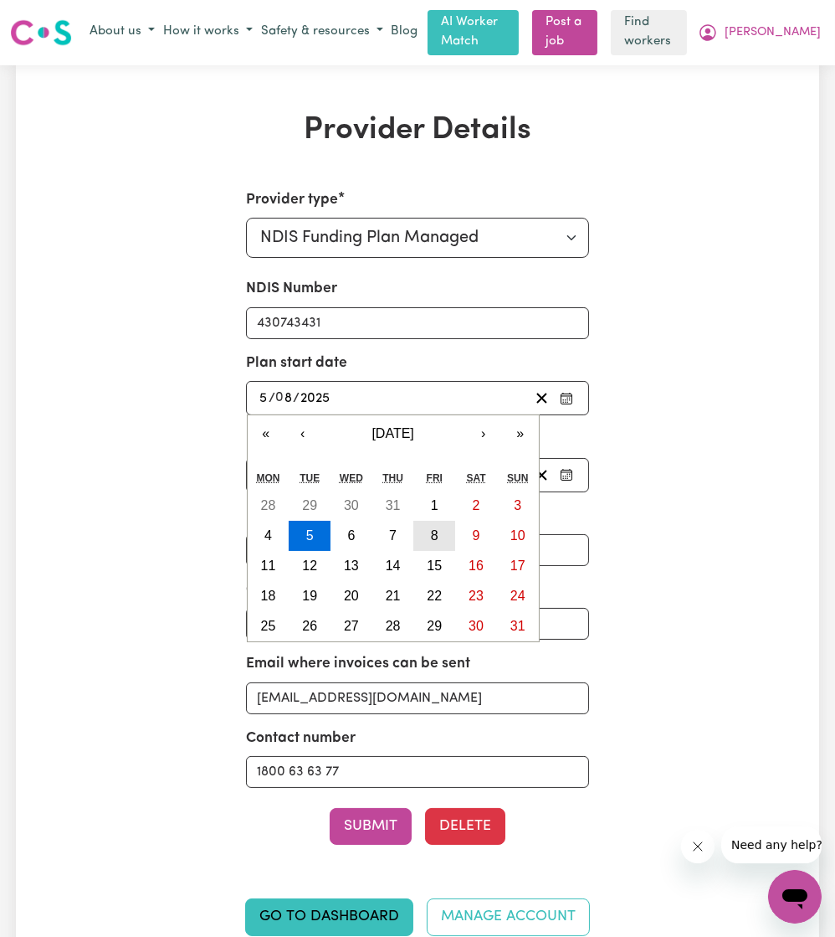
click at [426, 538] on button "8" at bounding box center [435, 536] width 42 height 30
type input "[DATE]"
type input "8"
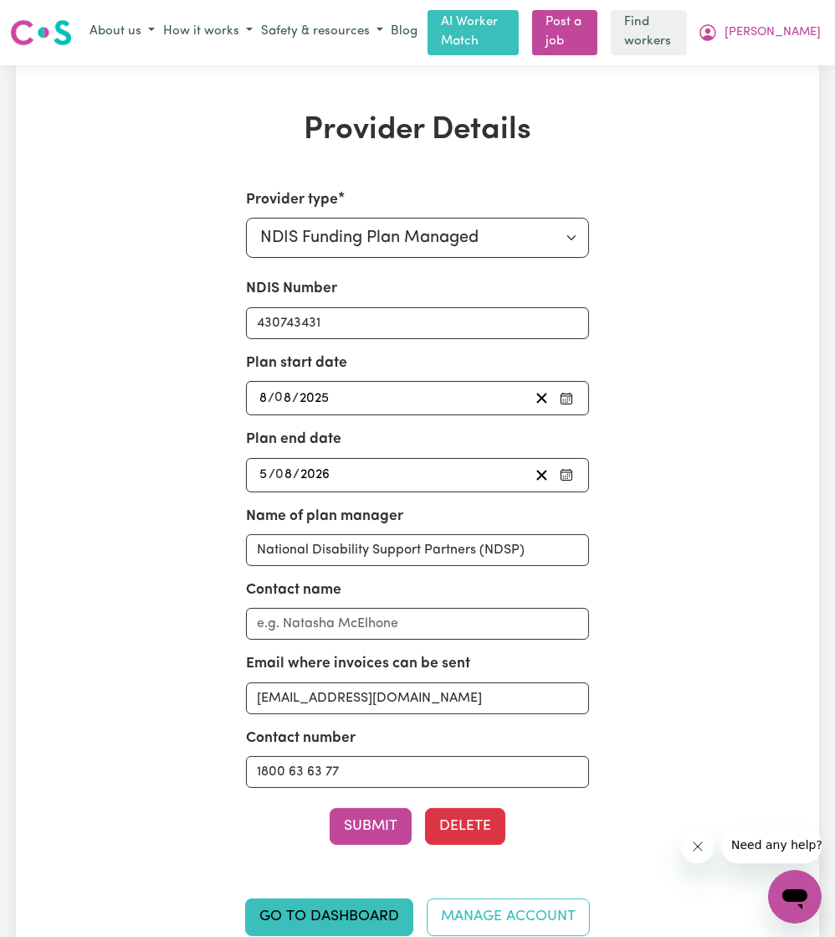
click at [384, 446] on div "Plan end date 2026-08-05 5 / 0 8 / 2026" at bounding box center [418, 460] width 344 height 63
click at [381, 464] on div "2026-08-05 5 / 0 8 / 2026" at bounding box center [393, 475] width 273 height 23
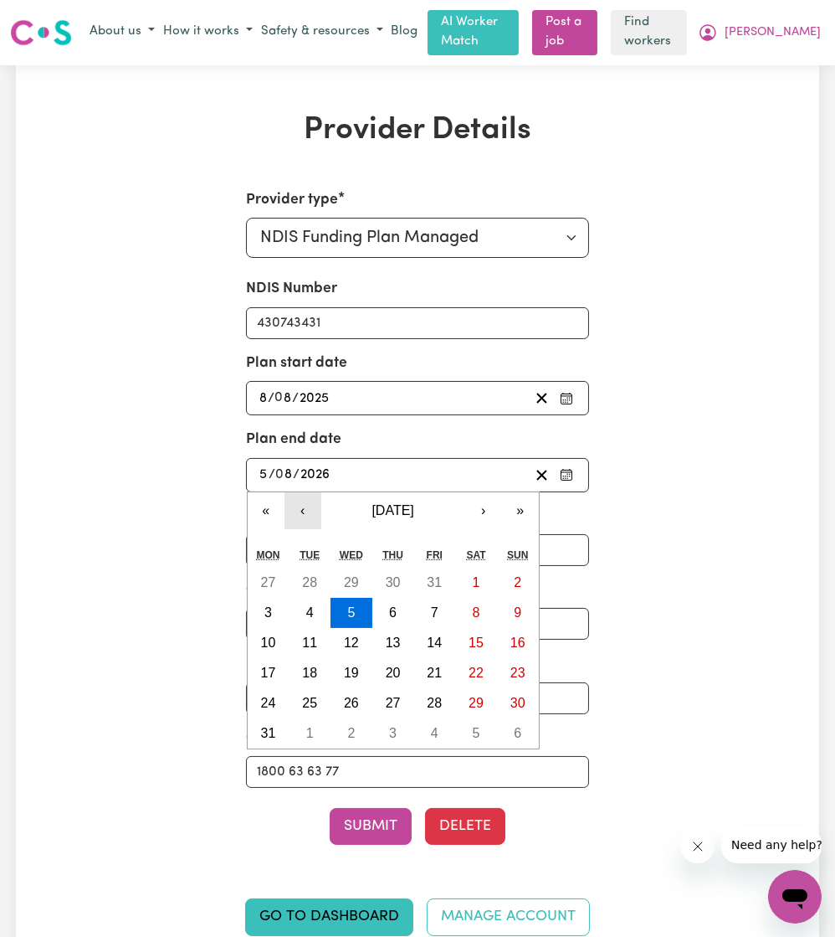
click at [297, 504] on button "‹" at bounding box center [303, 510] width 37 height 37
click at [181, 496] on div "Provider type Select your provider type... Privately Aged Care / Home Care Pack…" at bounding box center [418, 572] width 516 height 767
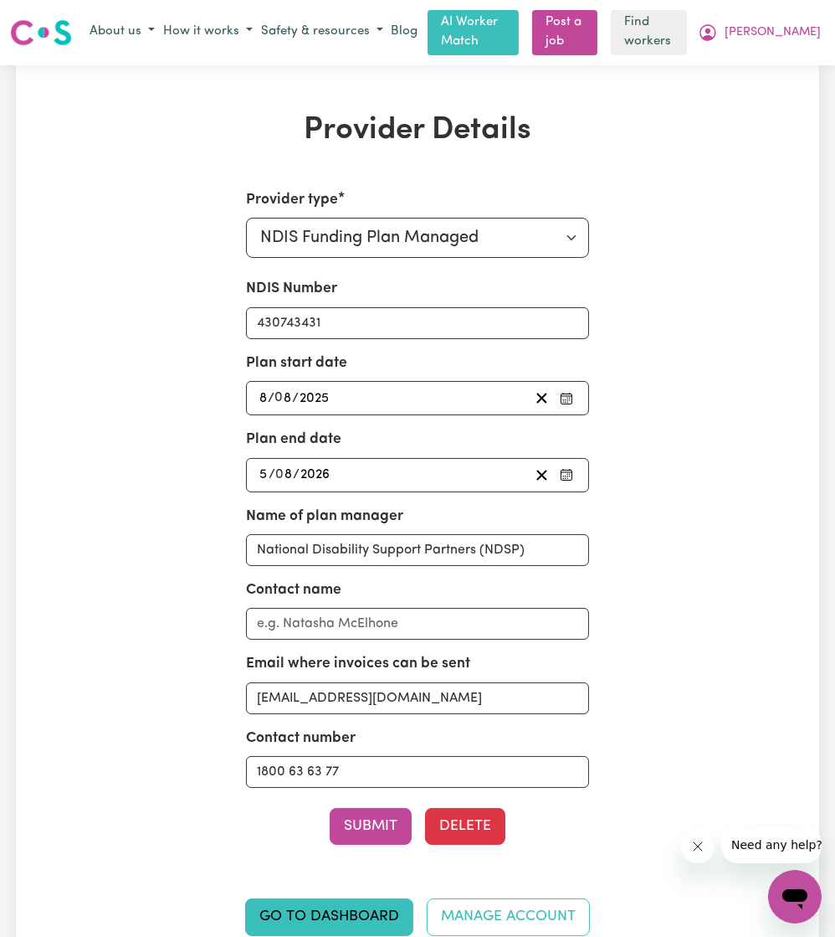
click at [367, 472] on div "2026-08-05 5 / 0 8 / 2026" at bounding box center [393, 475] width 273 height 23
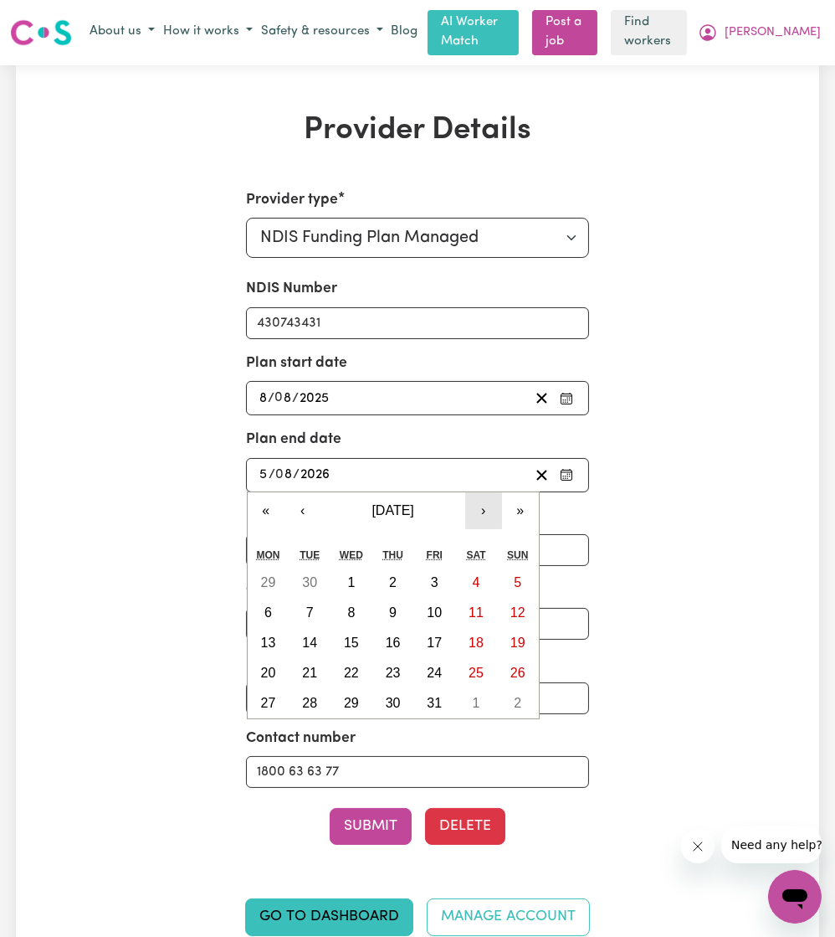
click at [491, 508] on button "›" at bounding box center [483, 510] width 37 height 37
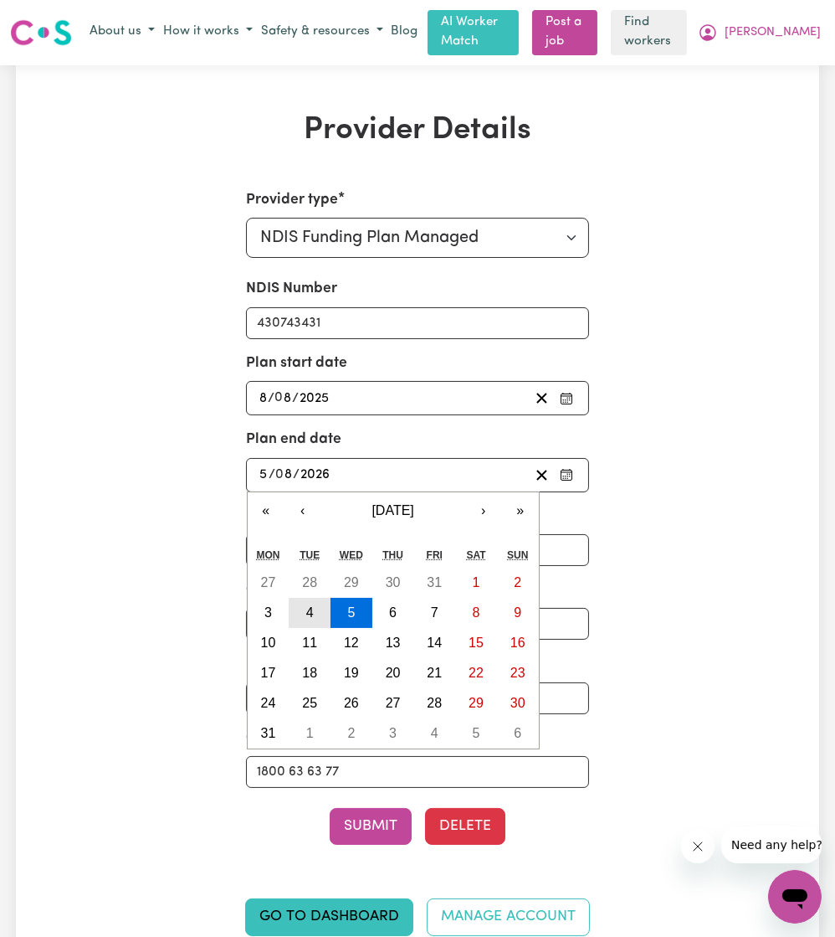
click at [318, 614] on button "4" at bounding box center [310, 613] width 42 height 30
type input "[DATE]"
type input "4"
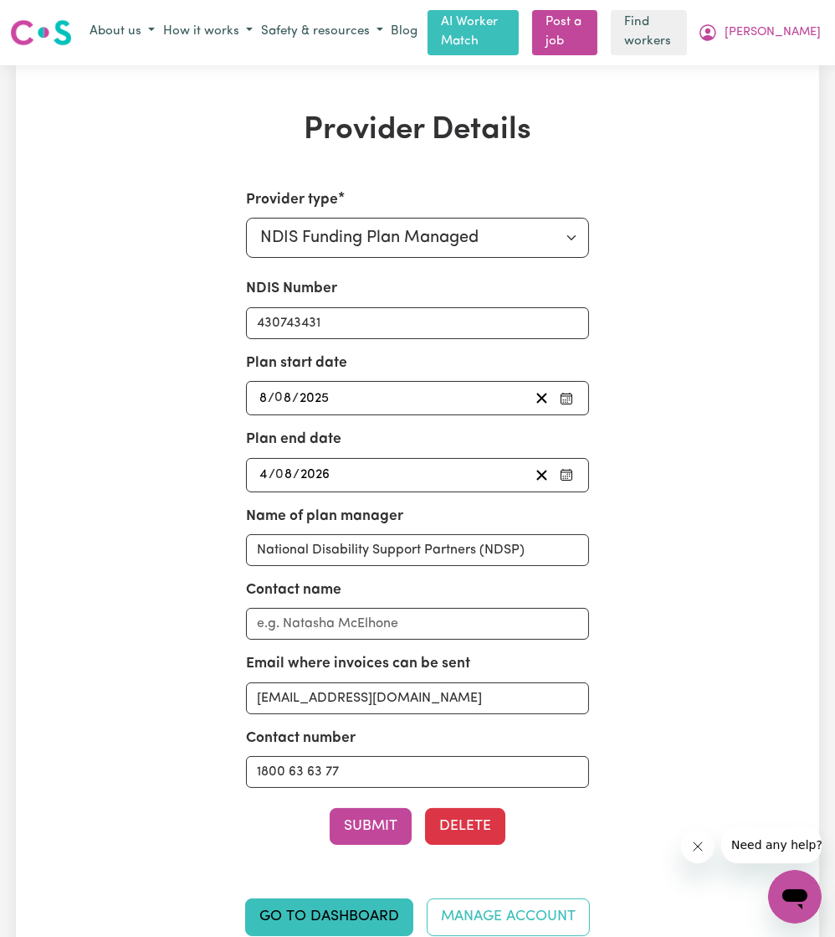
click at [220, 576] on div "Provider type Select your provider type... Privately Aged Care / Home Care Pack…" at bounding box center [418, 572] width 516 height 767
click at [379, 817] on button "Submit" at bounding box center [371, 826] width 82 height 37
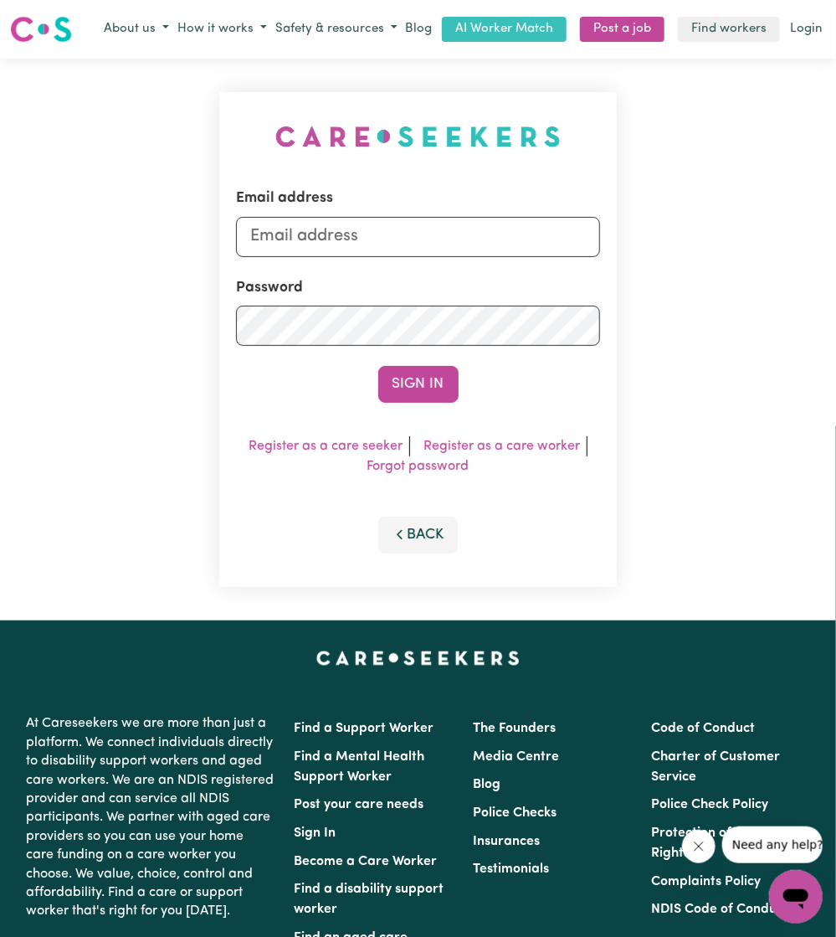
click at [388, 213] on div "Email address" at bounding box center [418, 222] width 365 height 69
click at [410, 251] on input "Email address" at bounding box center [418, 236] width 365 height 40
drag, startPoint x: 336, startPoint y: 243, endPoint x: 681, endPoint y: 266, distance: 344.8
click at [681, 266] on div "Email address [EMAIL_ADDRESS][PERSON_NAME][DOMAIN_NAME] Password Sign In Regist…" at bounding box center [418, 340] width 836 height 562
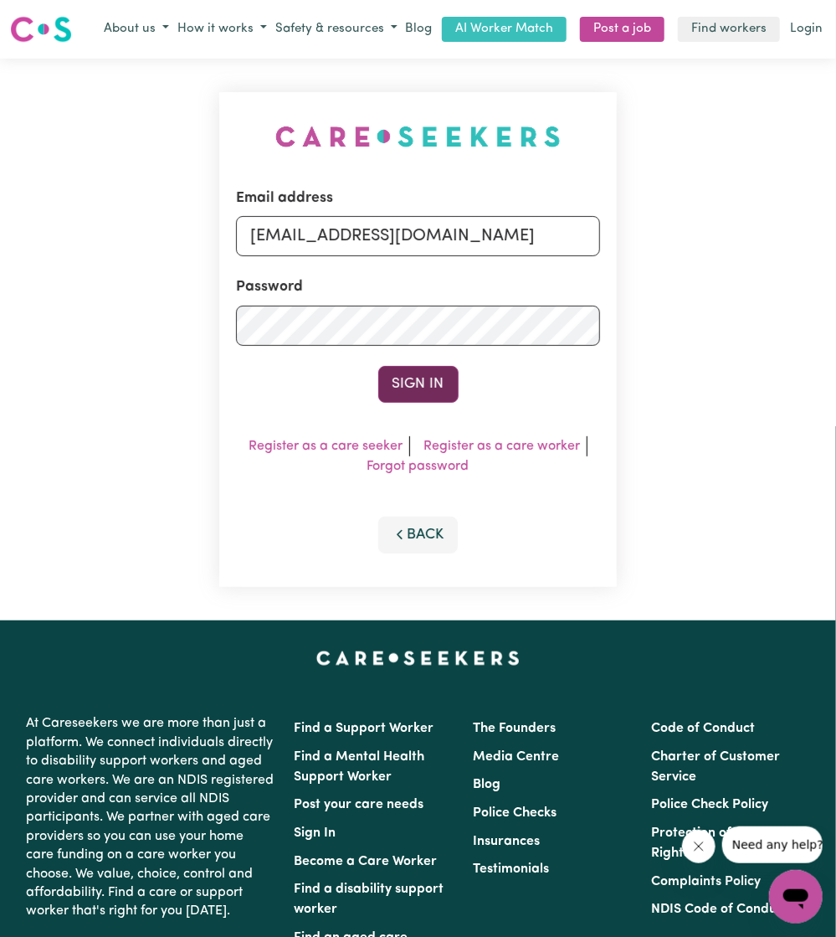
type input "[EMAIL_ADDRESS][DOMAIN_NAME]"
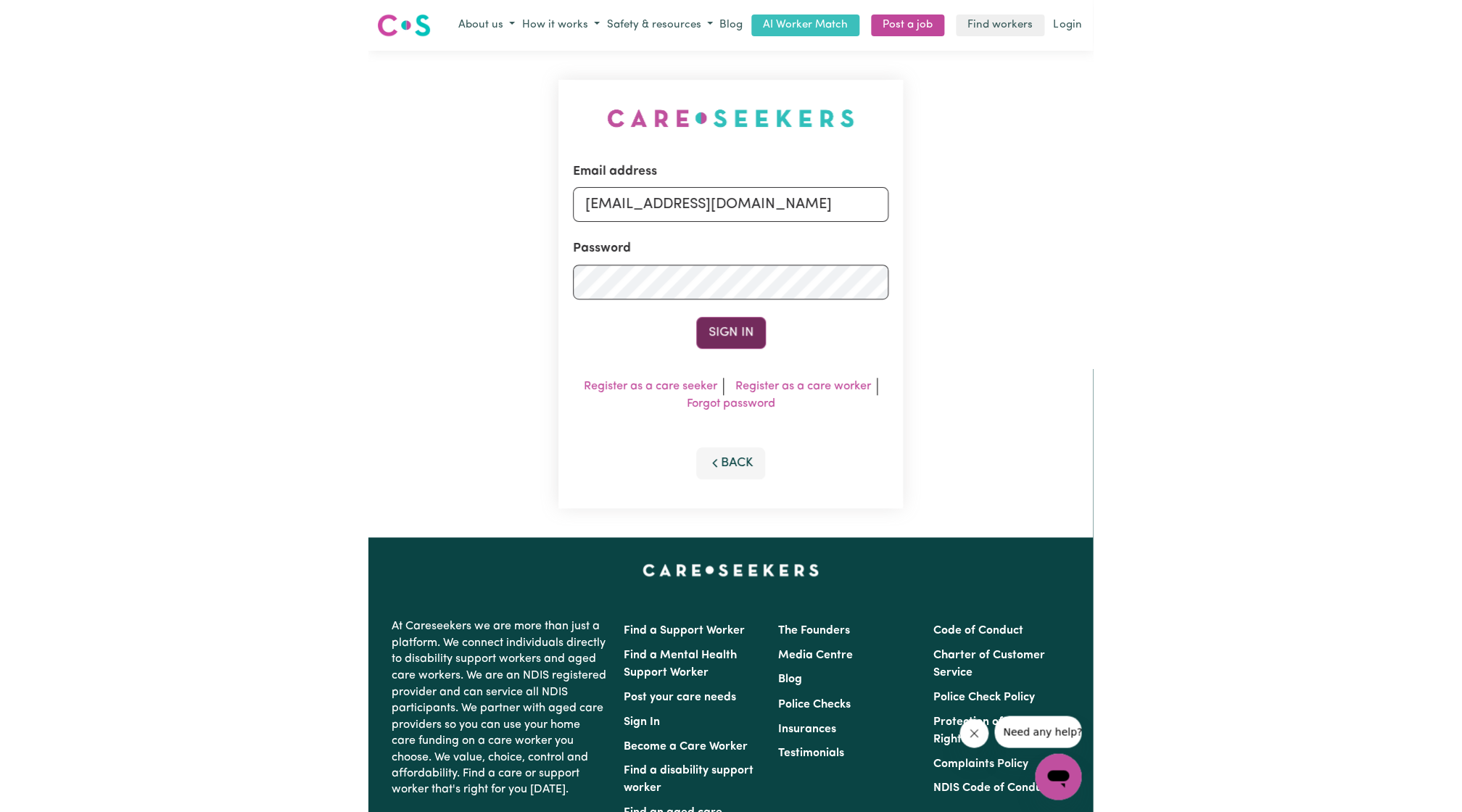
scroll to position [0, 0]
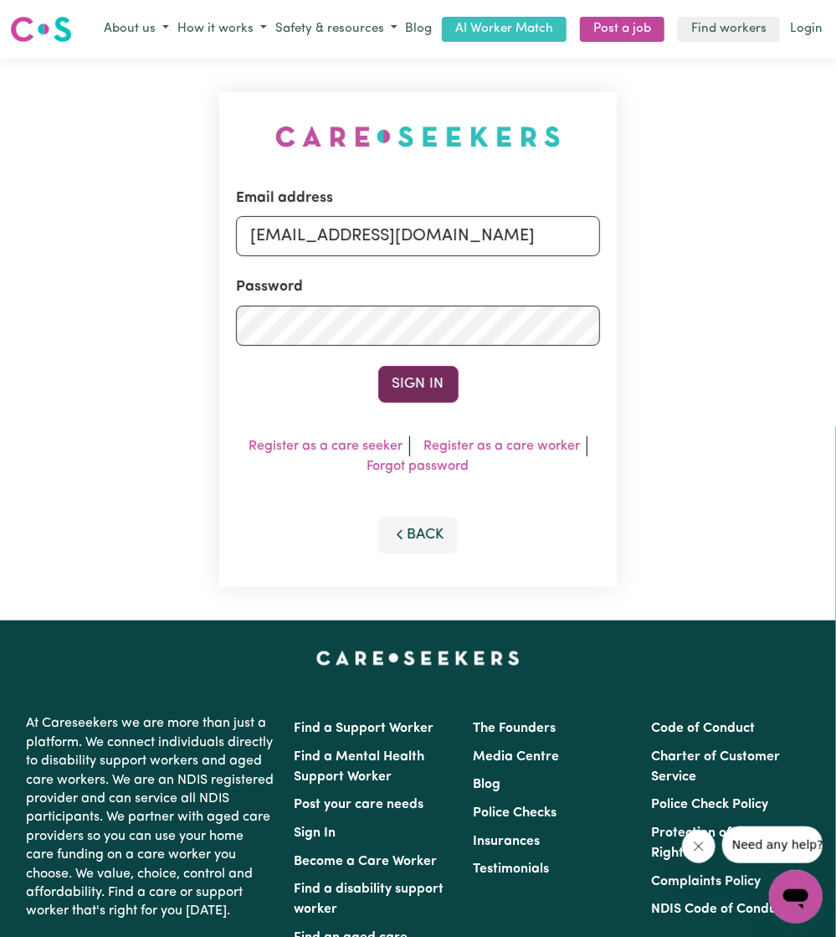
click at [429, 382] on button "Sign In" at bounding box center [418, 384] width 80 height 37
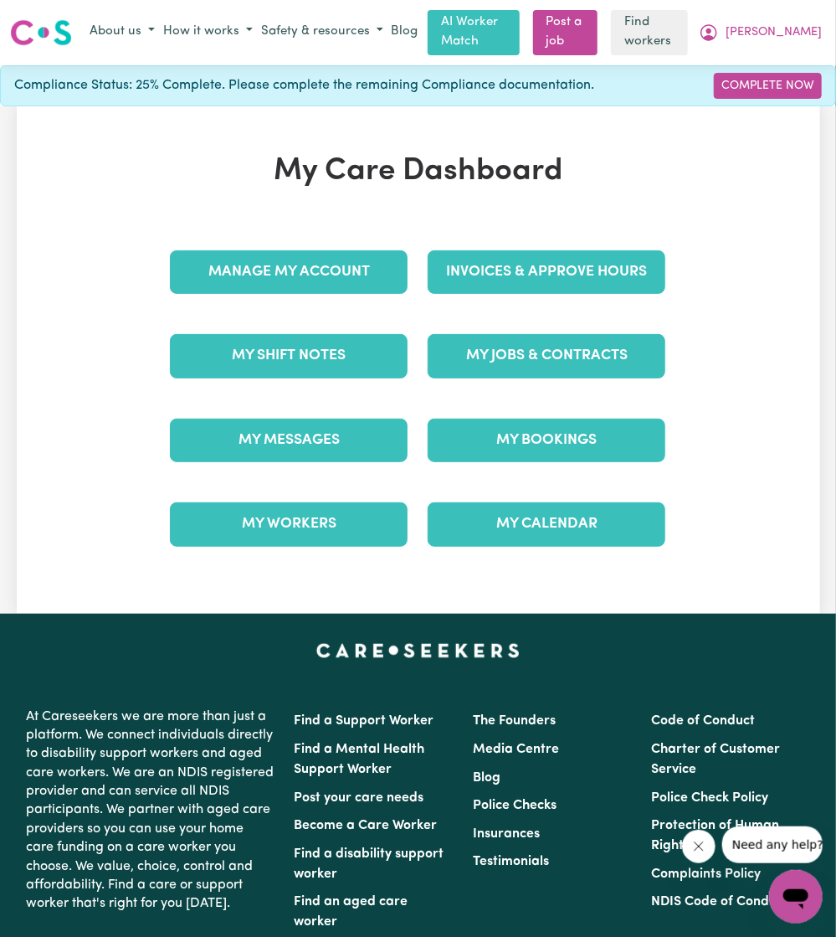
click at [337, 240] on div "Manage My Account" at bounding box center [289, 272] width 258 height 84
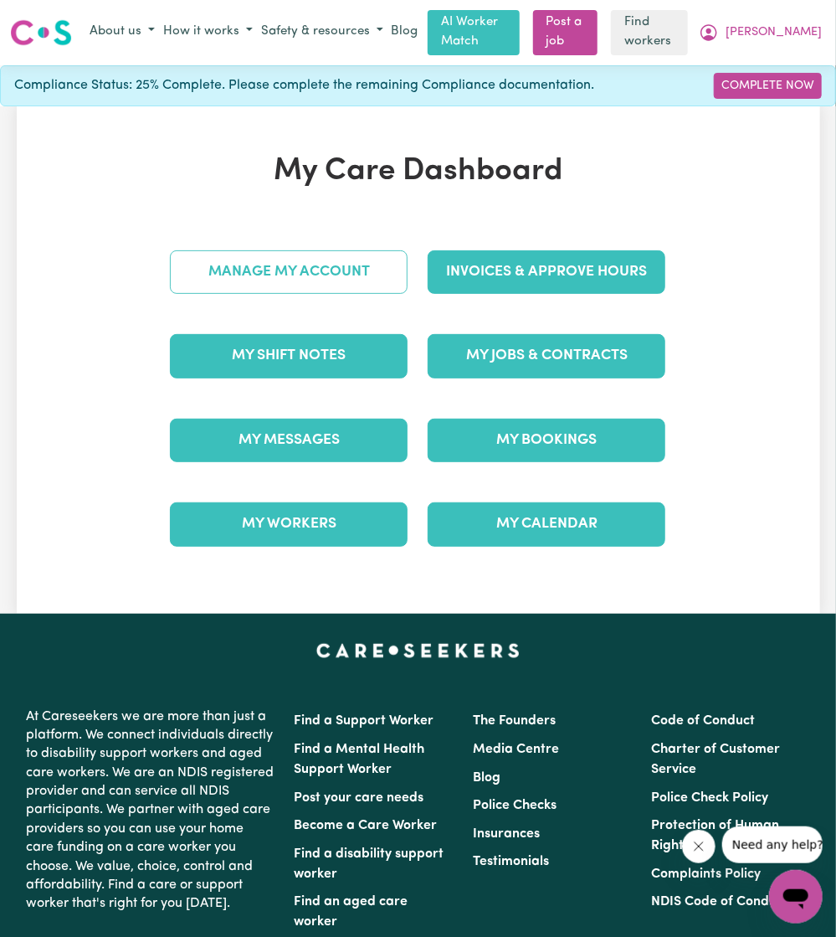
click at [327, 278] on link "Manage My Account" at bounding box center [289, 272] width 238 height 44
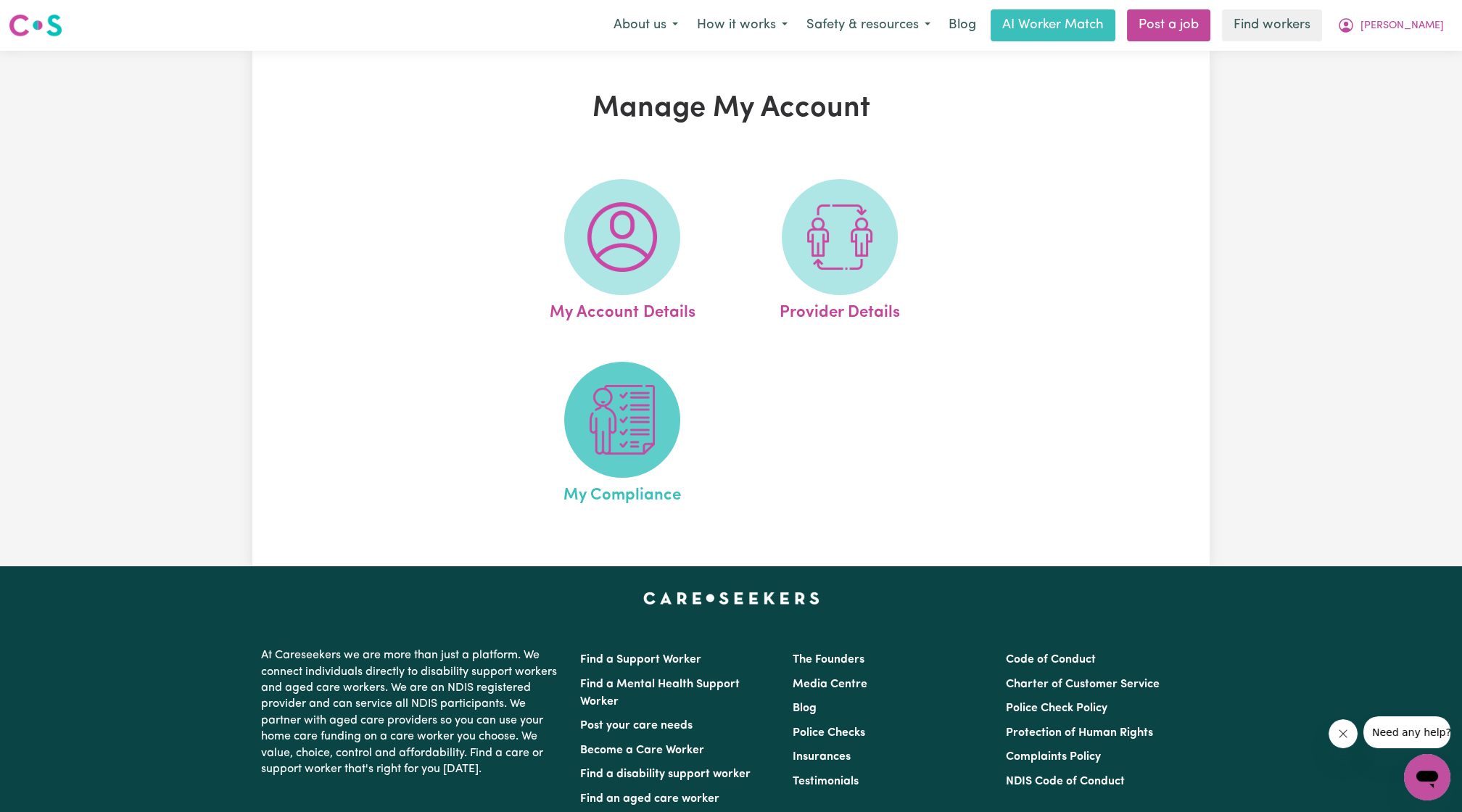
click at [674, 442] on span at bounding box center [622, 420] width 116 height 116
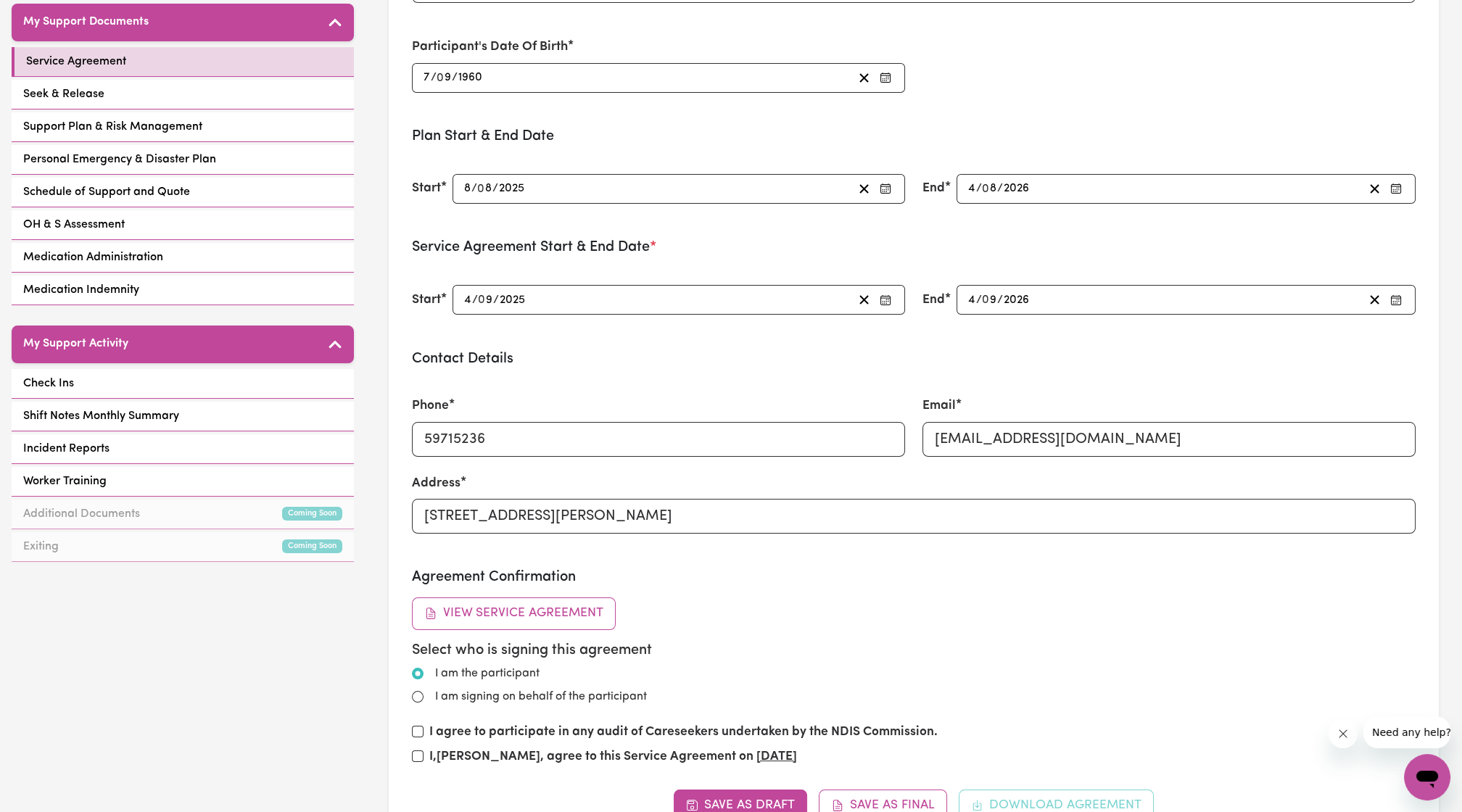
scroll to position [268, 0]
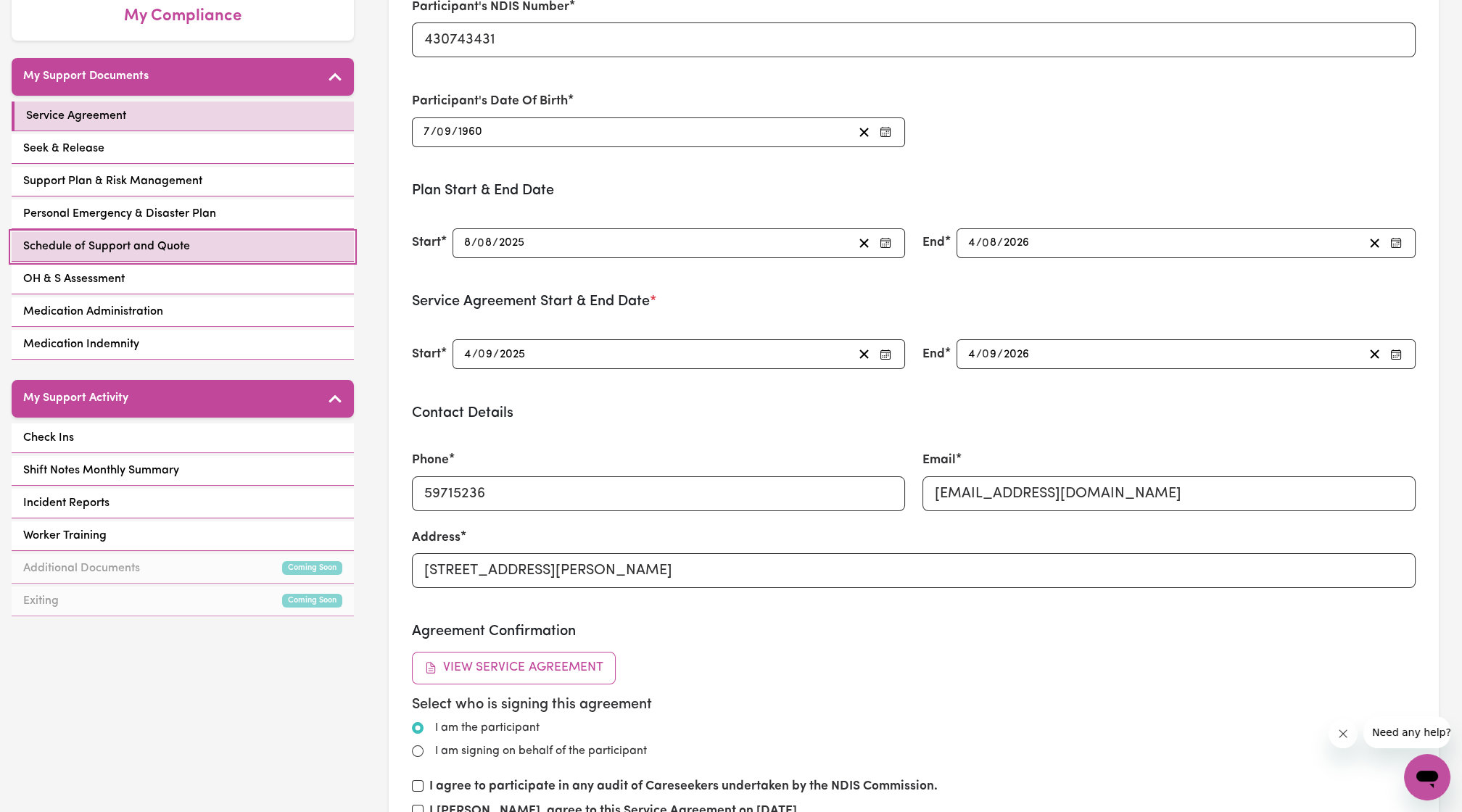
click at [168, 238] on span "Schedule of Support and Quote" at bounding box center [107, 247] width 167 height 17
